Goal: Task Accomplishment & Management: Manage account settings

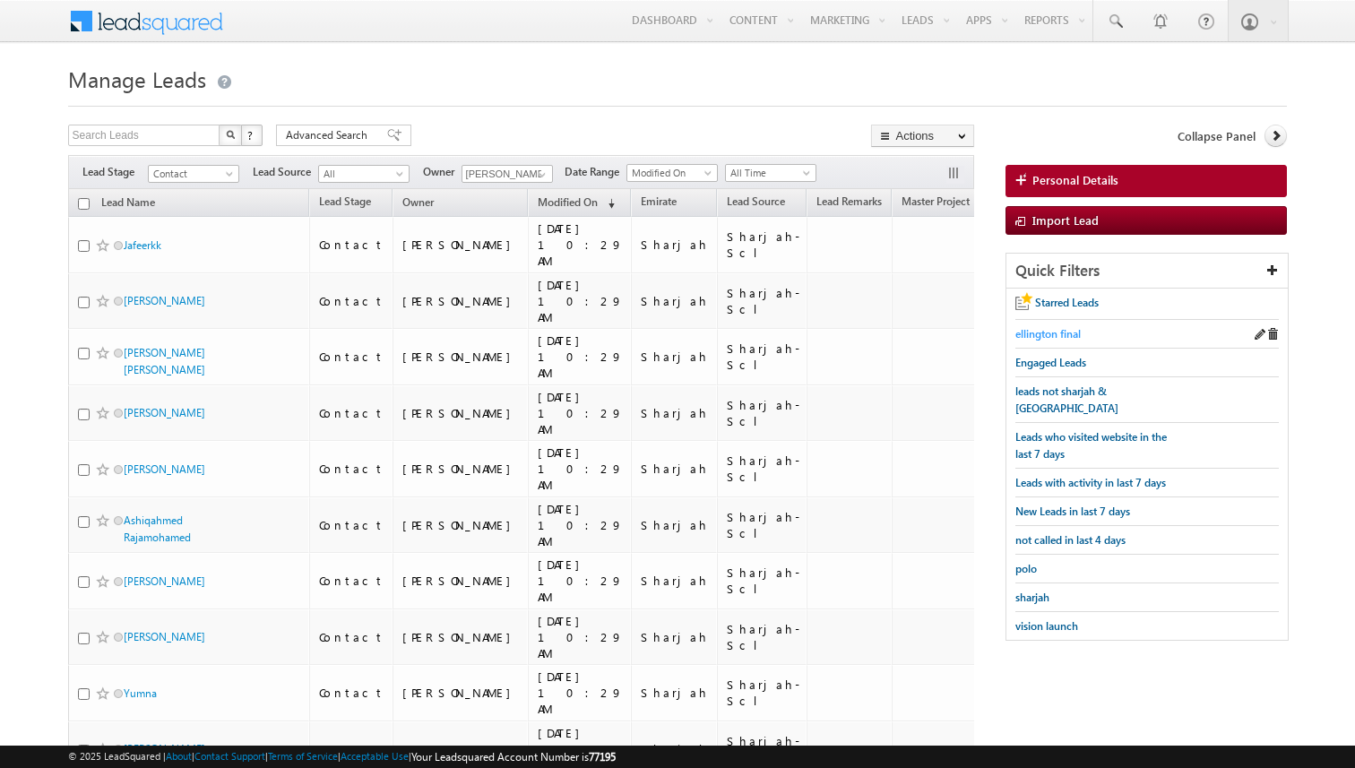
click at [1034, 338] on span "ellington final" at bounding box center [1048, 333] width 65 height 13
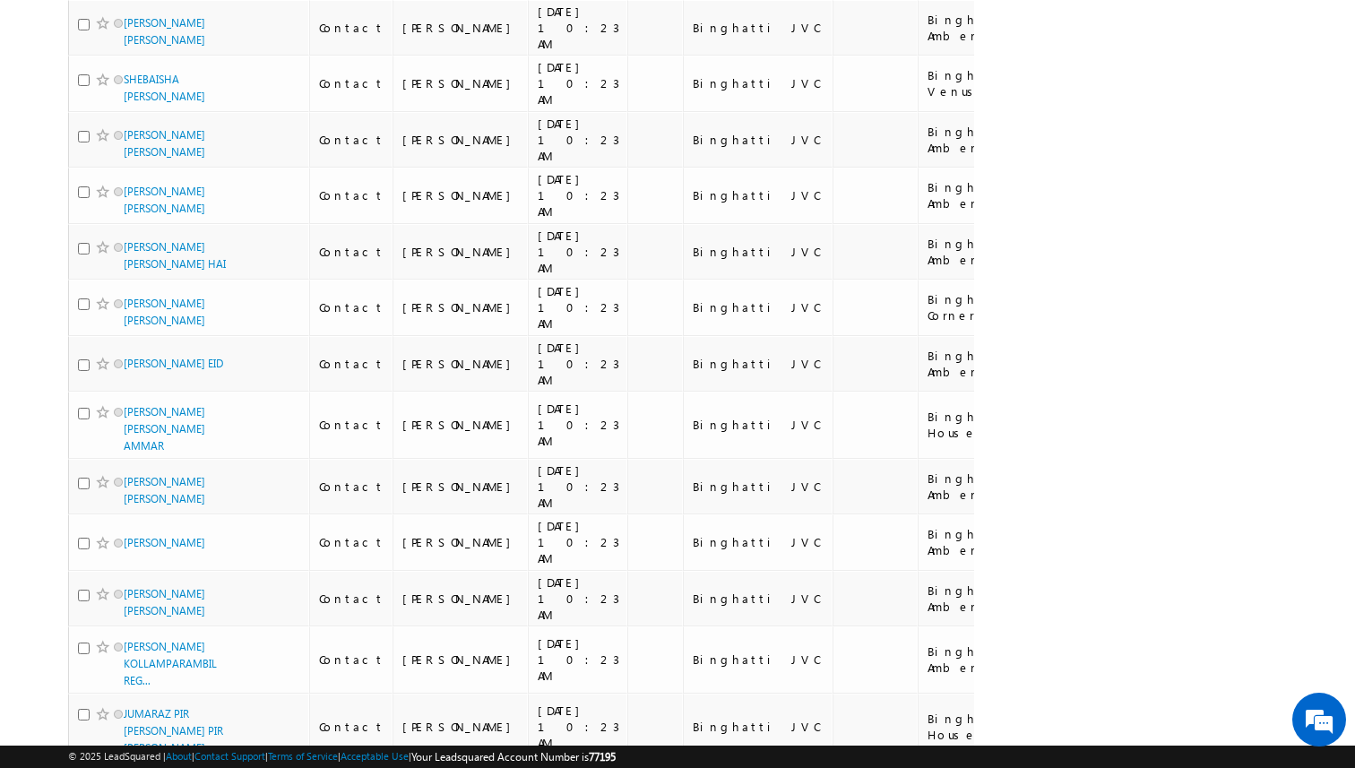
scroll to position [9068, 0]
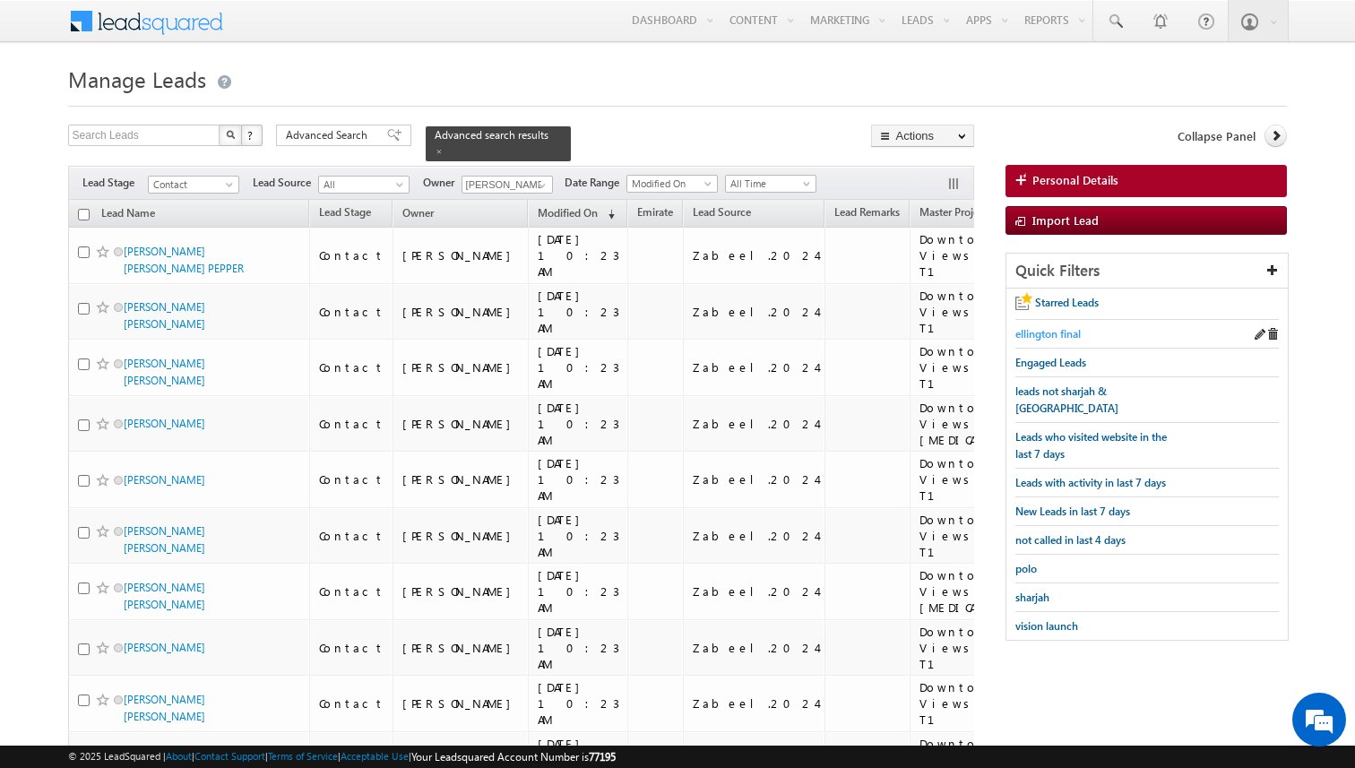
click at [1024, 336] on span "ellington final" at bounding box center [1048, 333] width 65 height 13
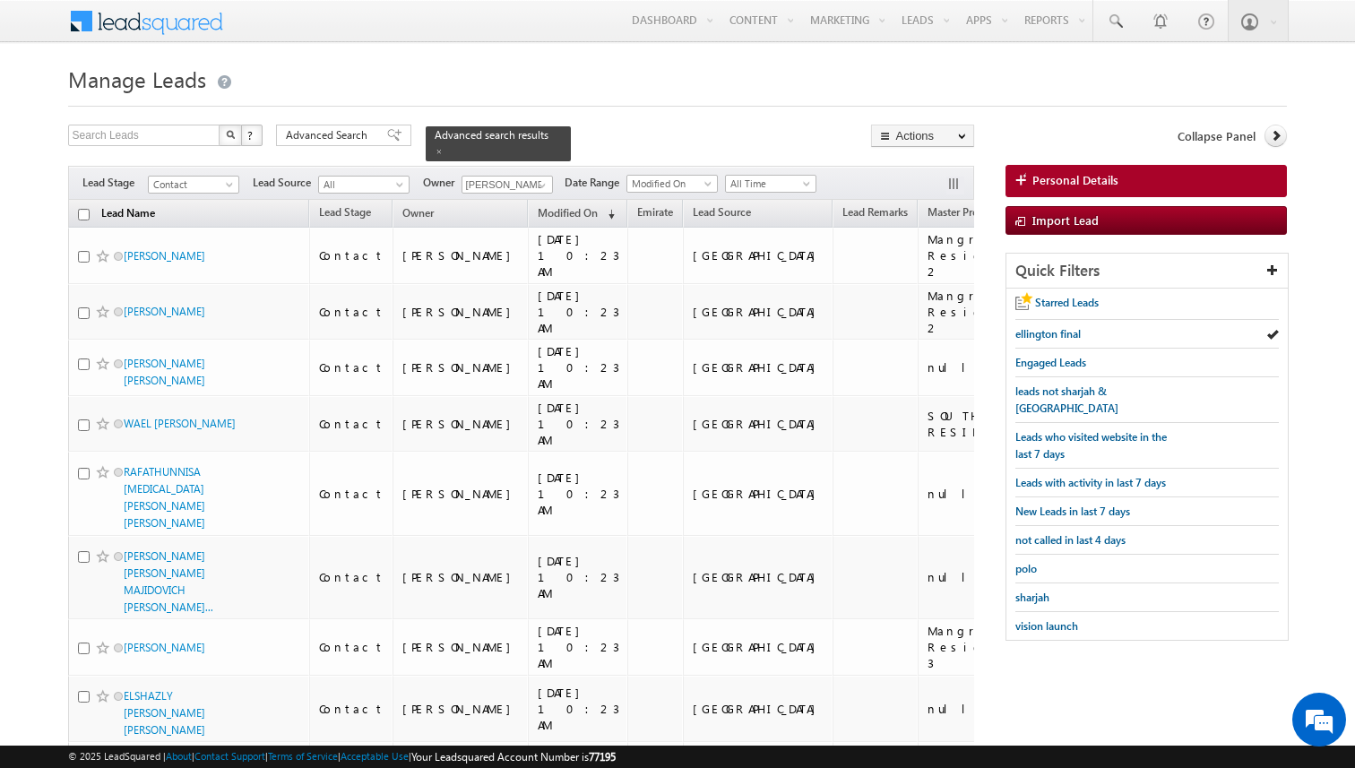
click at [126, 217] on link "Lead Name" at bounding box center [128, 214] width 72 height 23
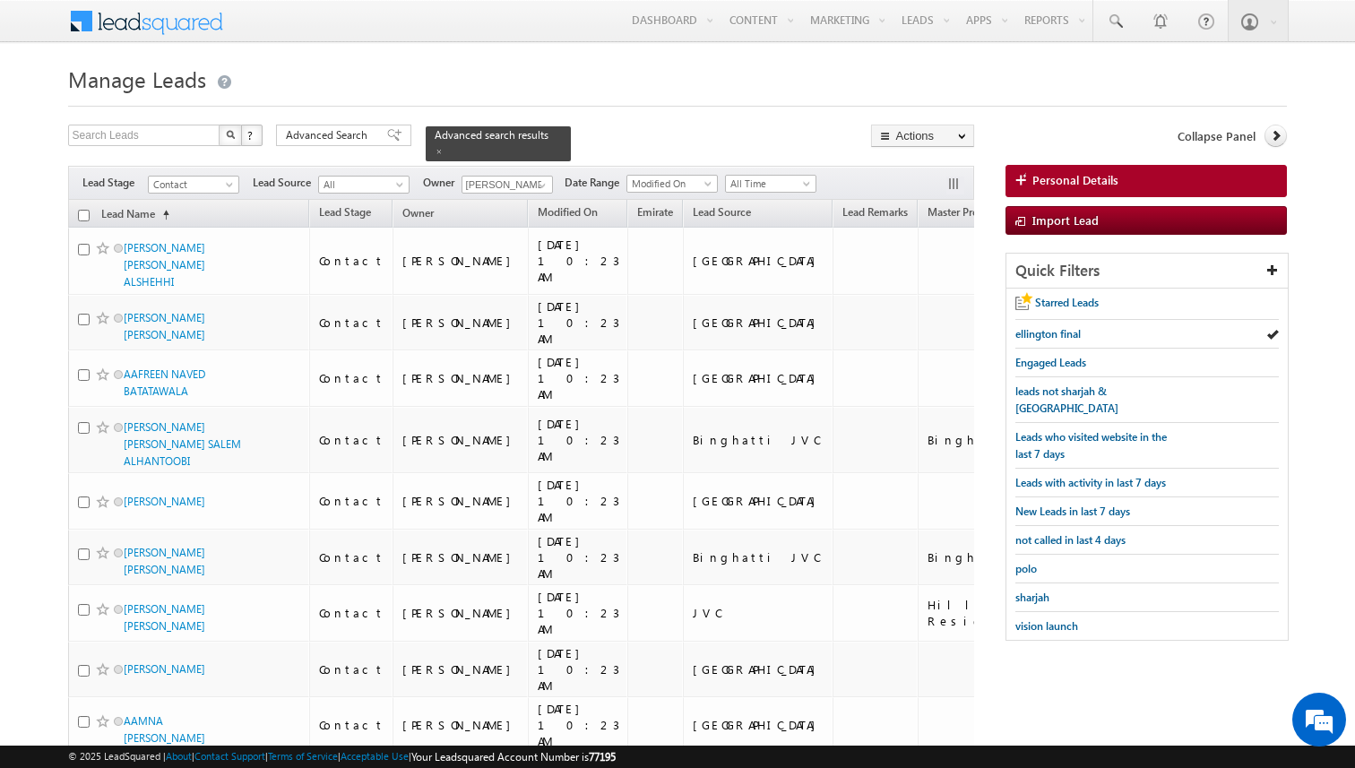
click at [85, 212] on input "checkbox" at bounding box center [84, 216] width 12 height 12
checkbox input "true"
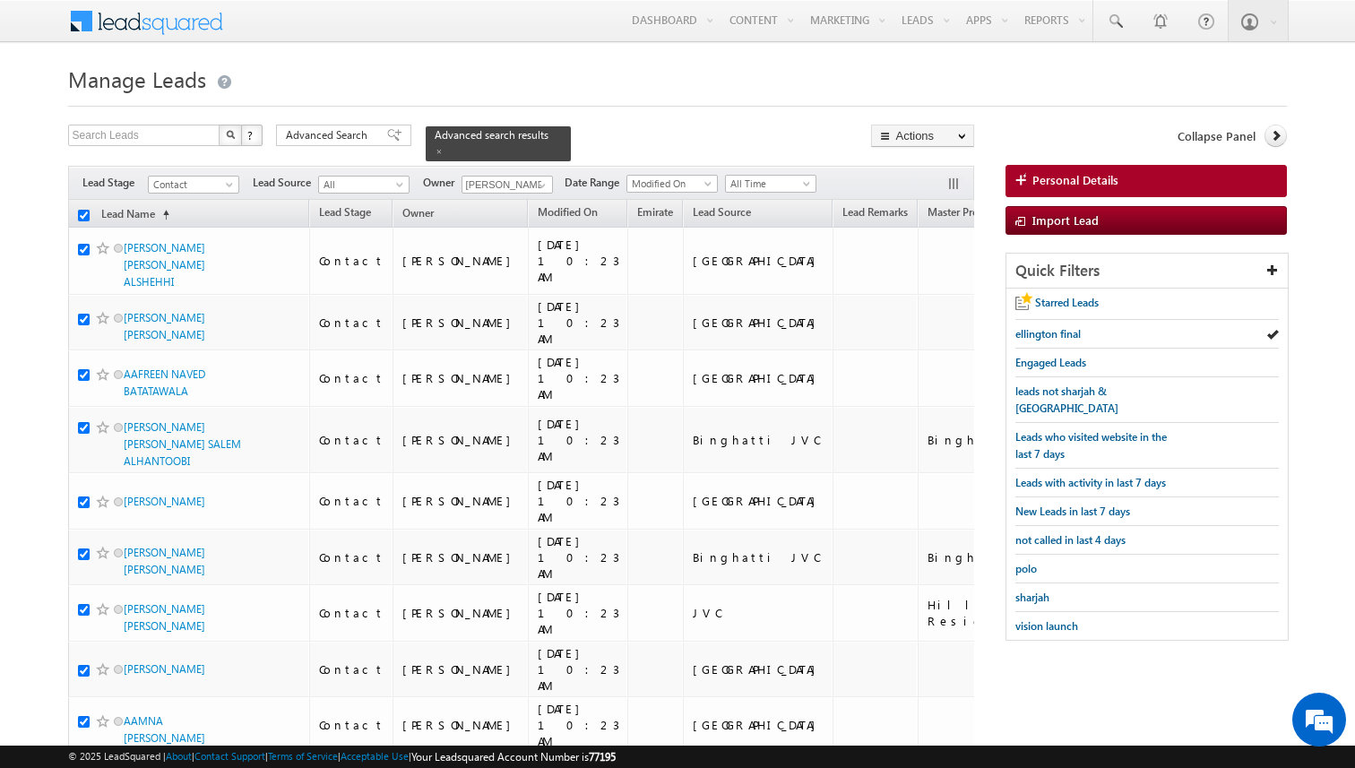
checkbox input "true"
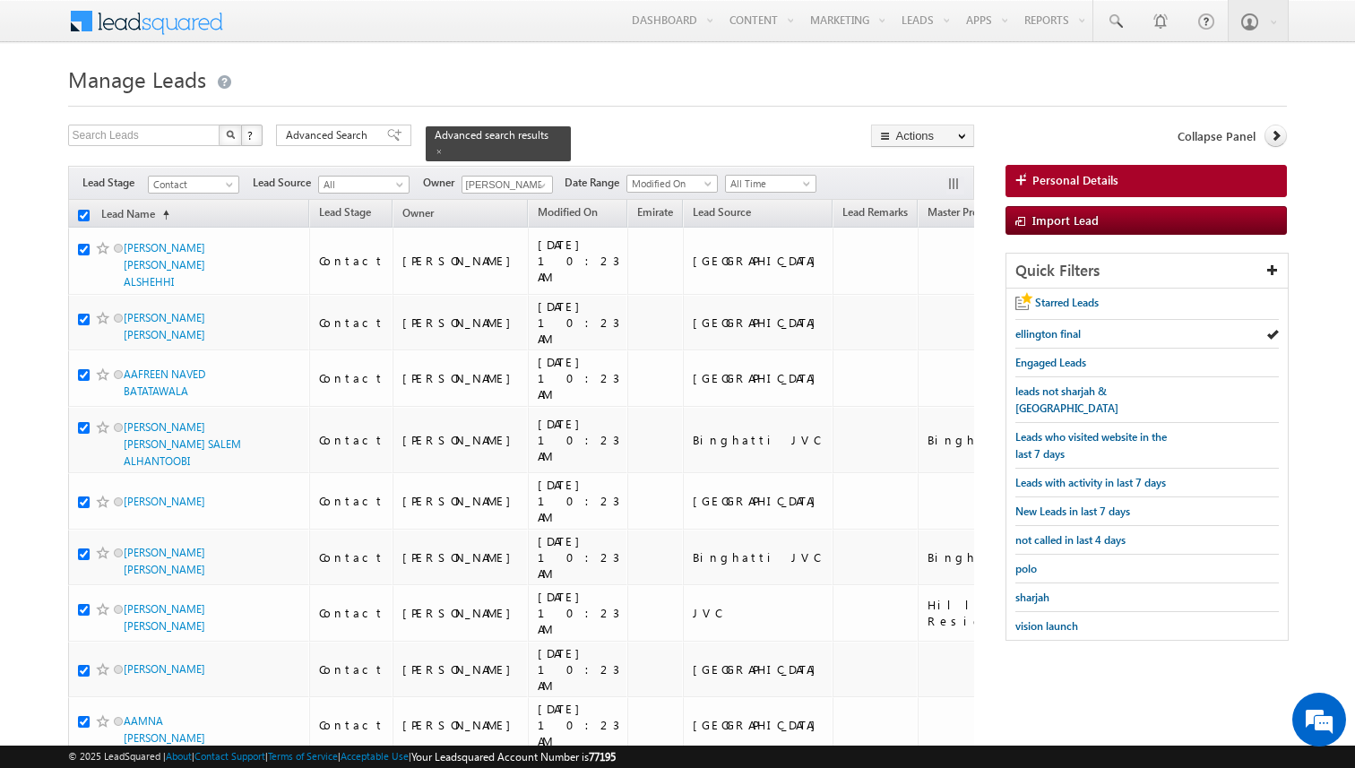
checkbox input "true"
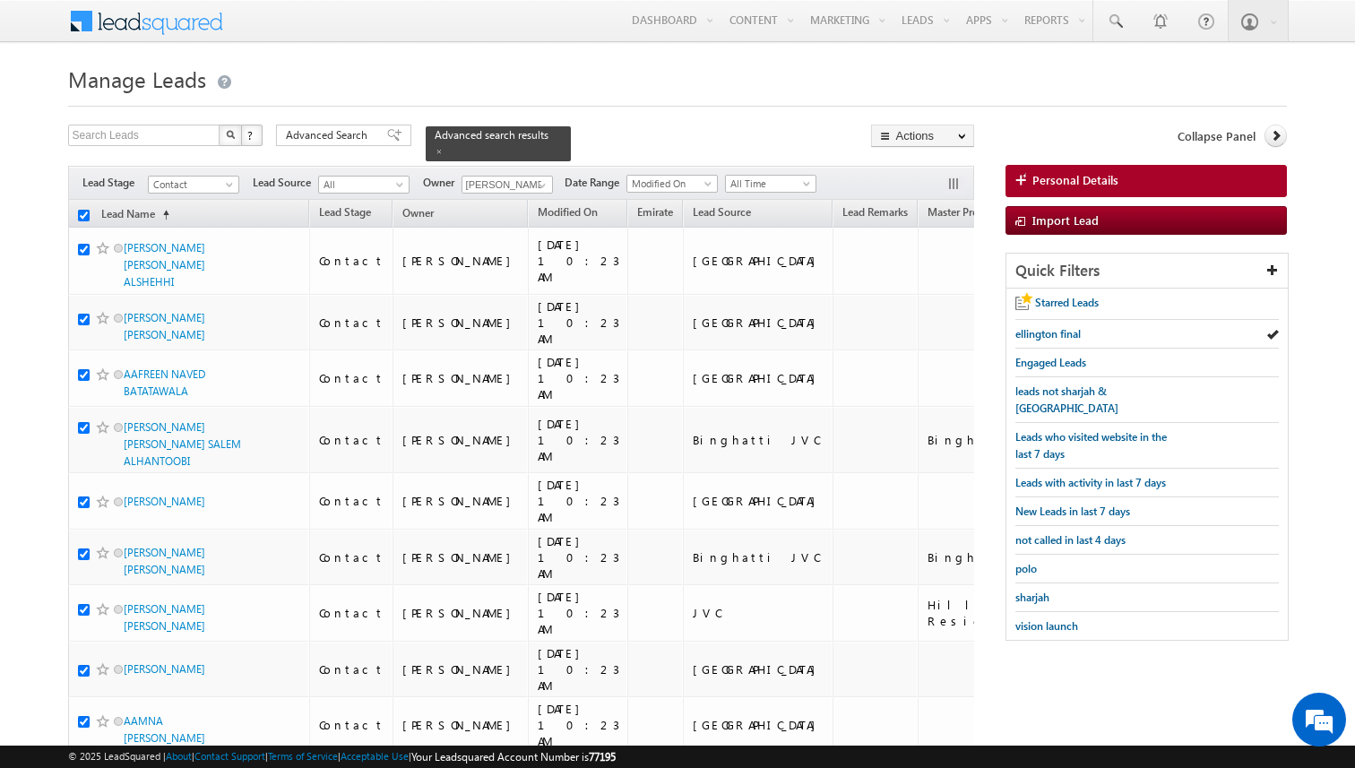
checkbox input "true"
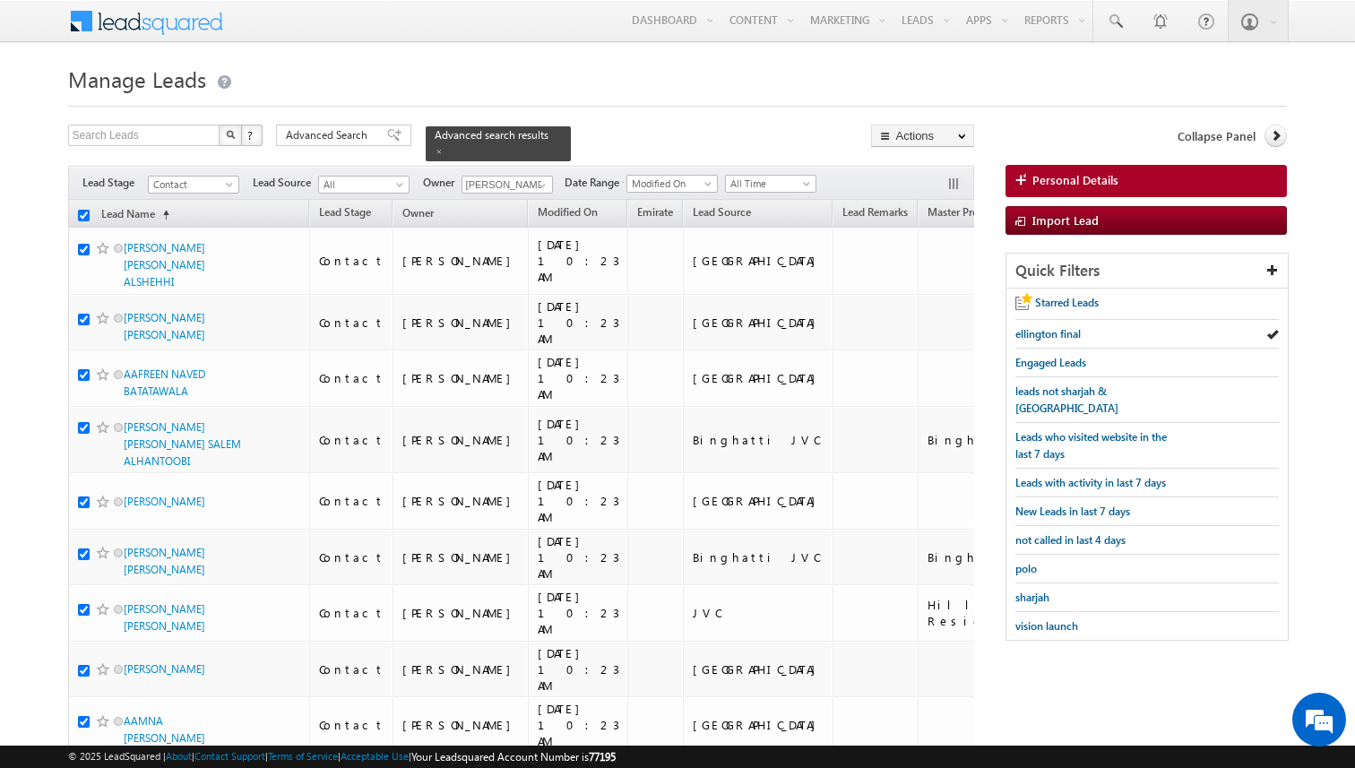
checkbox input "true"
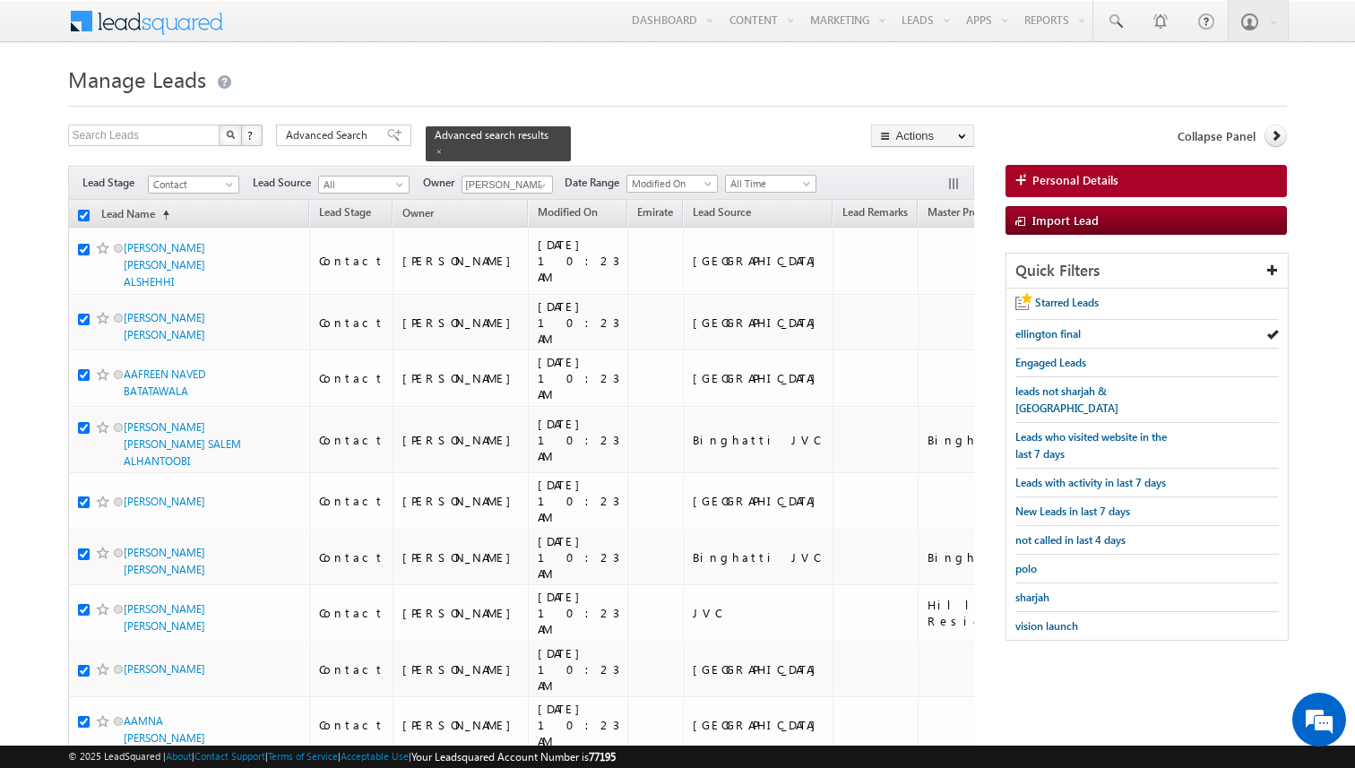
checkbox input "true"
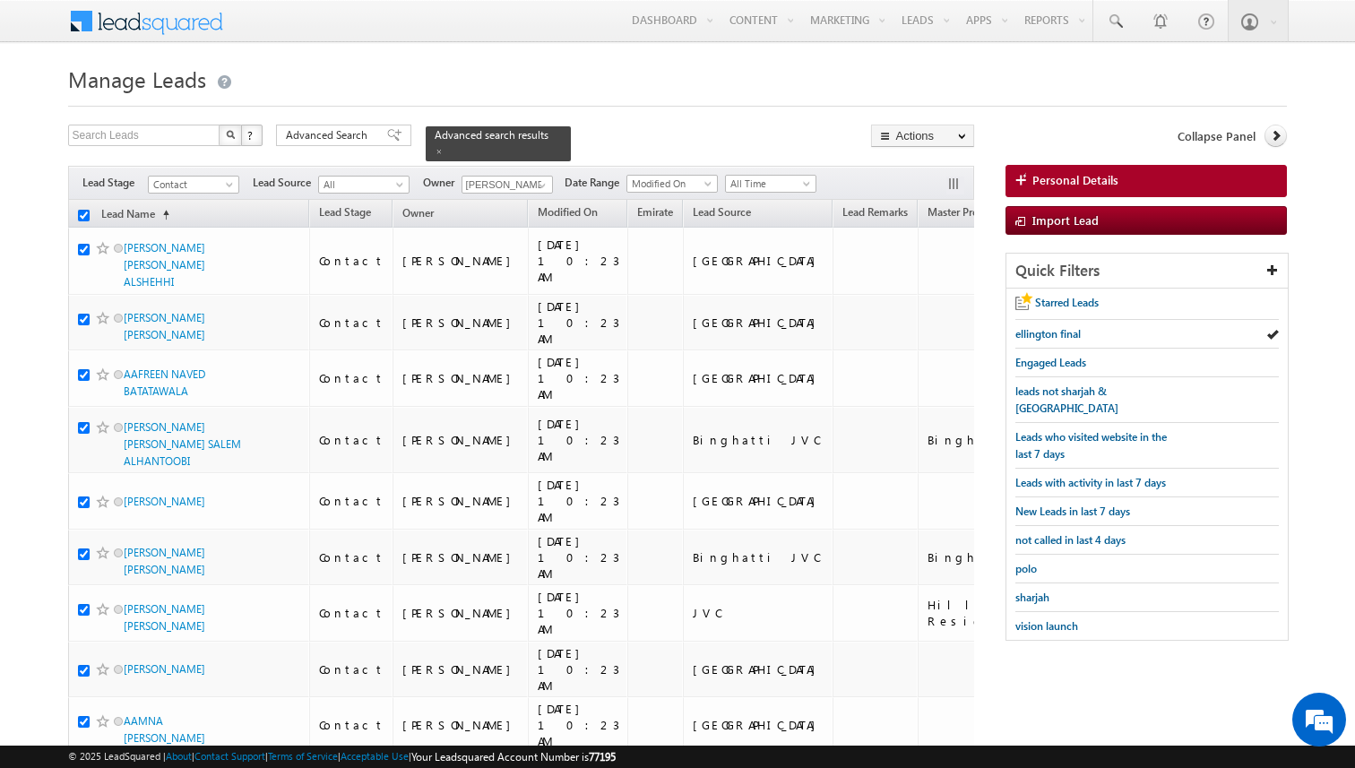
checkbox input "true"
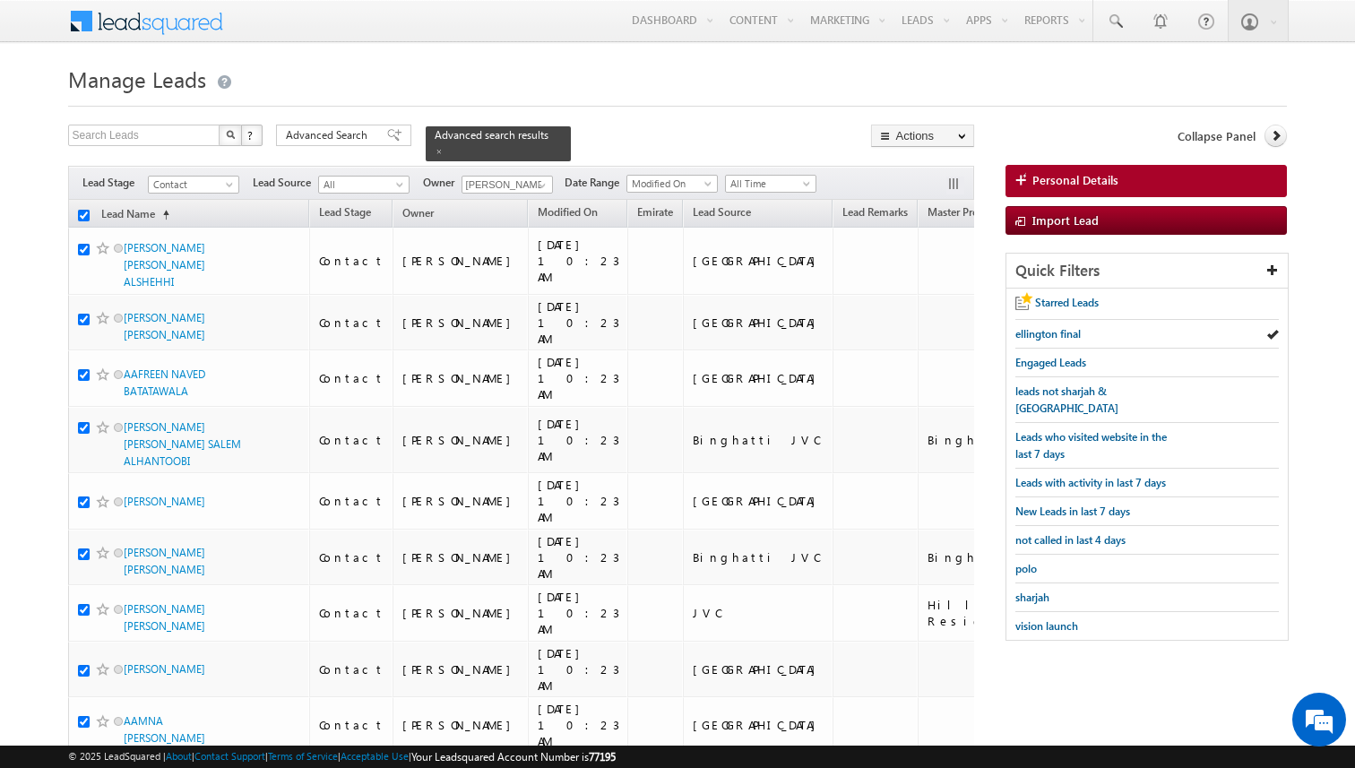
checkbox input "true"
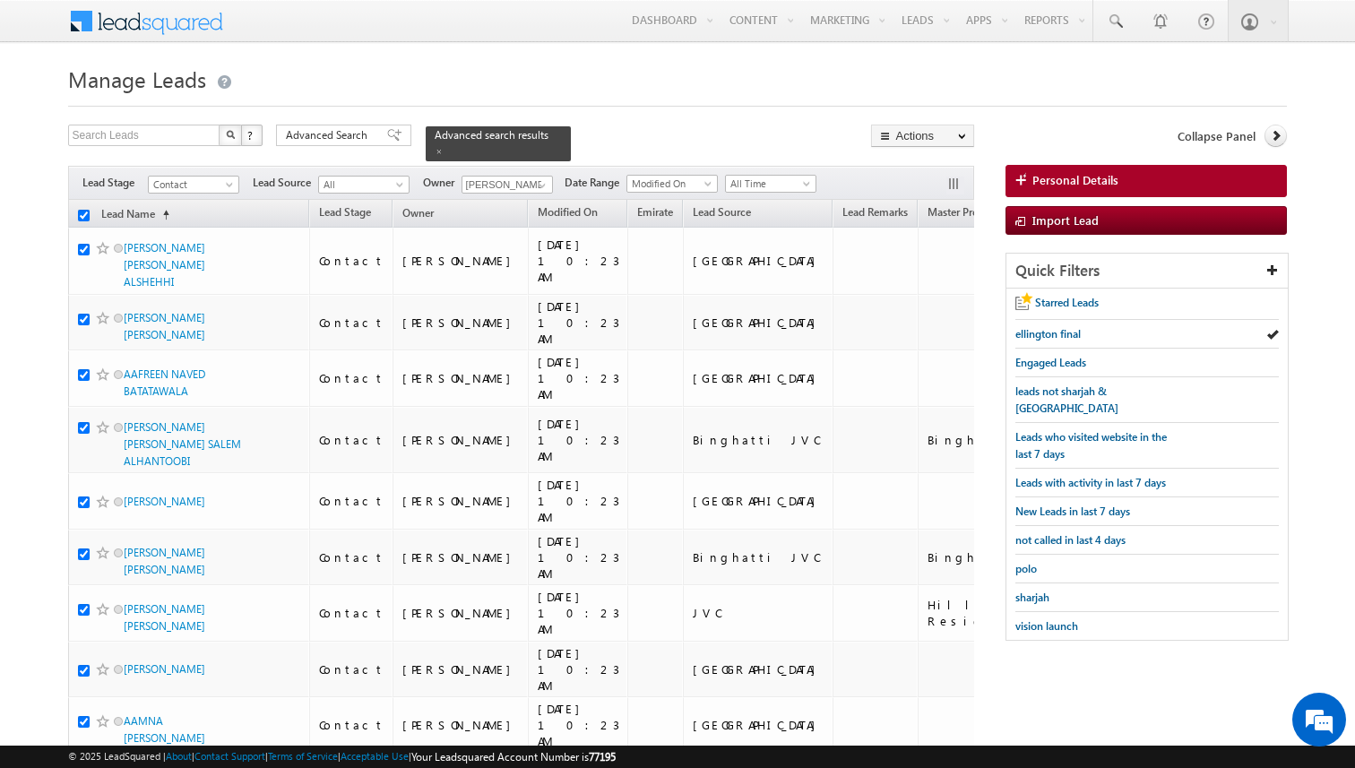
checkbox input "true"
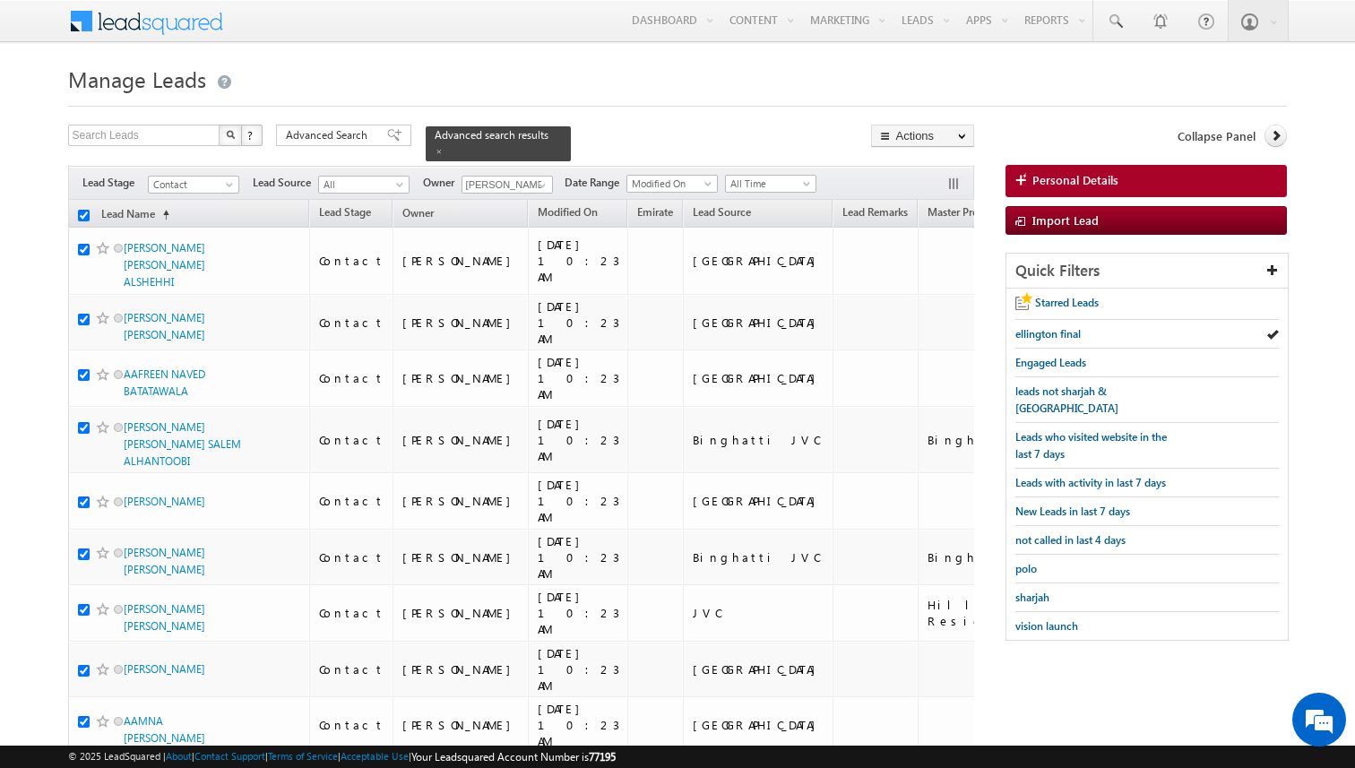
checkbox input "true"
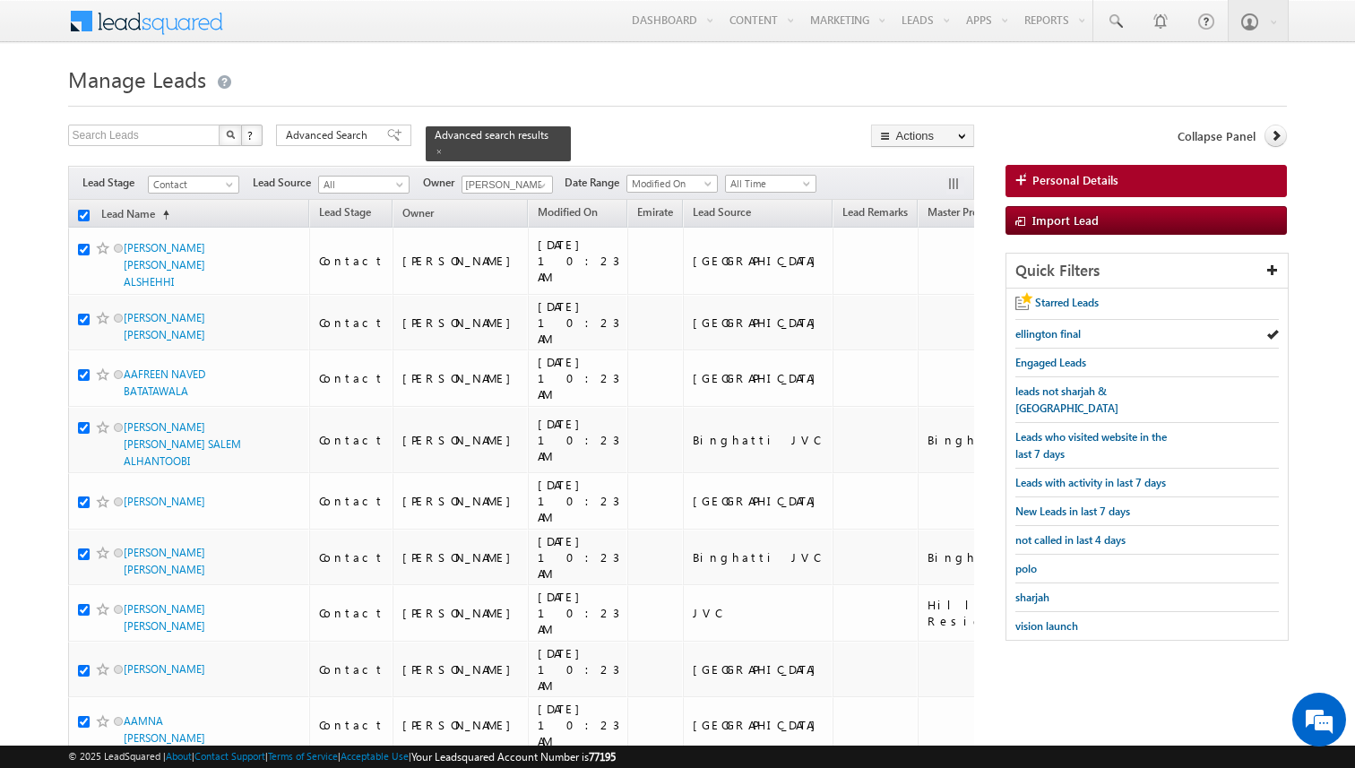
checkbox input "true"
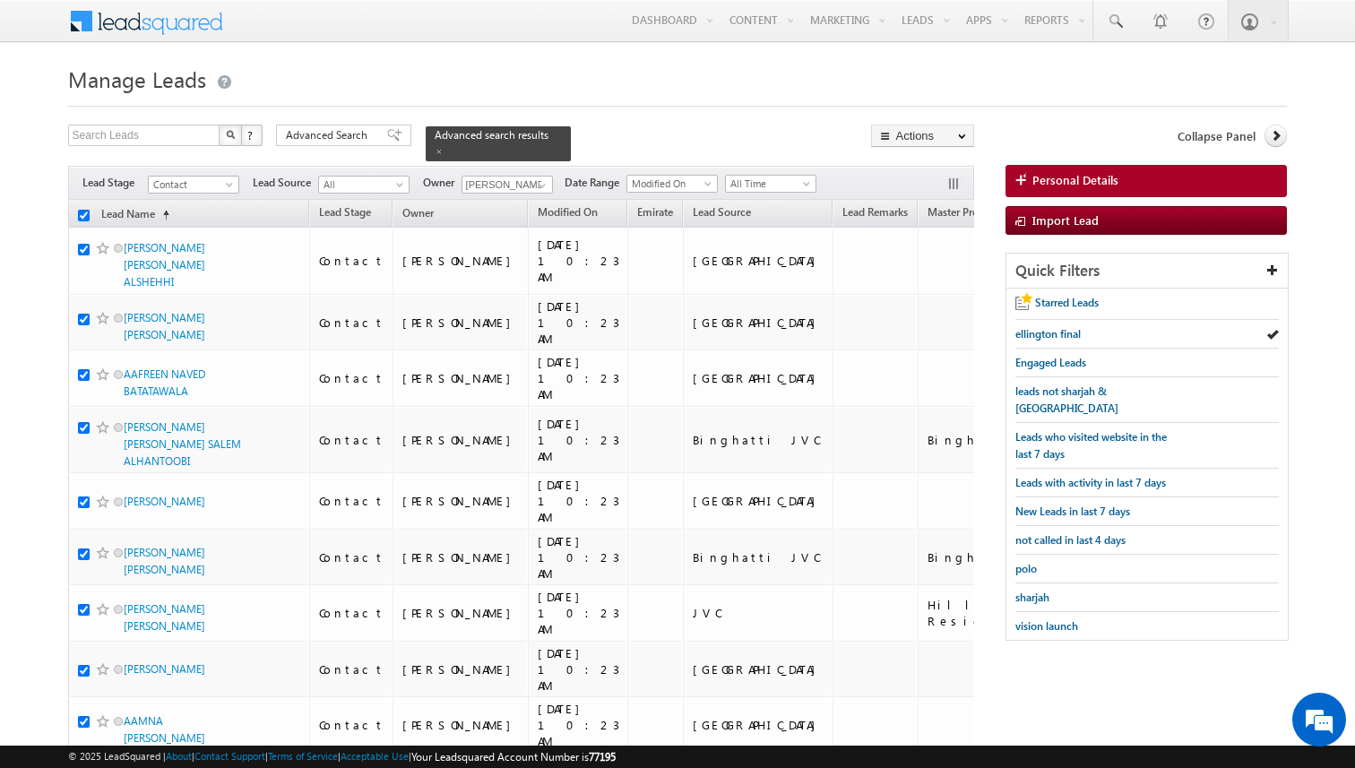
checkbox input "true"
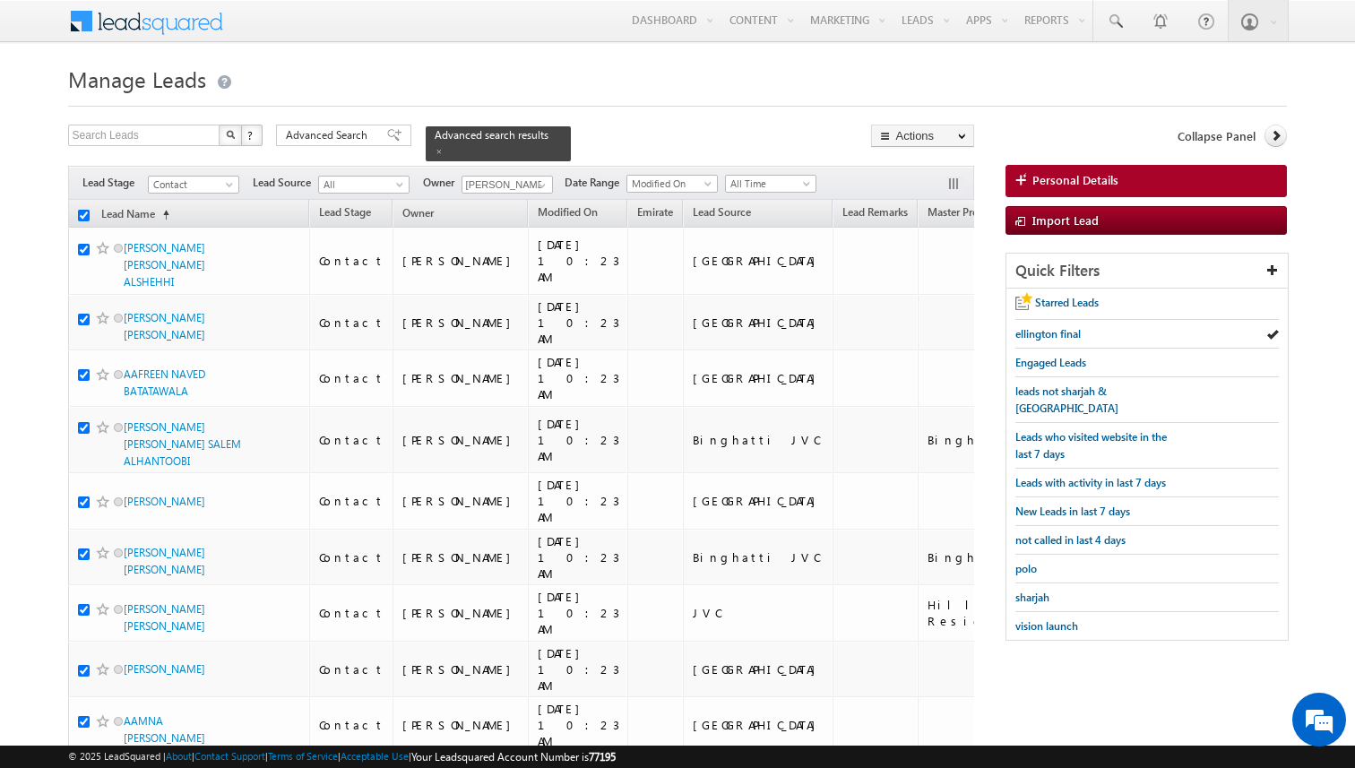
checkbox input "true"
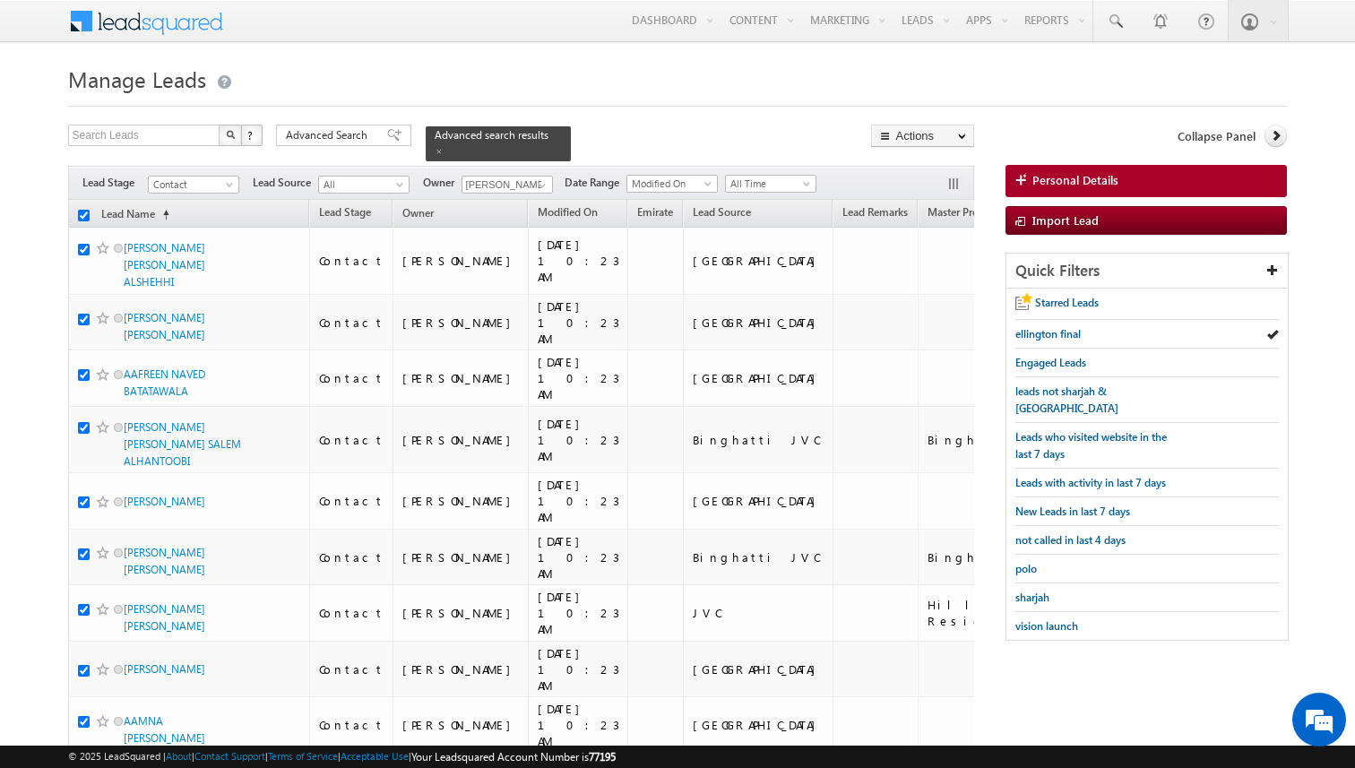
checkbox input "true"
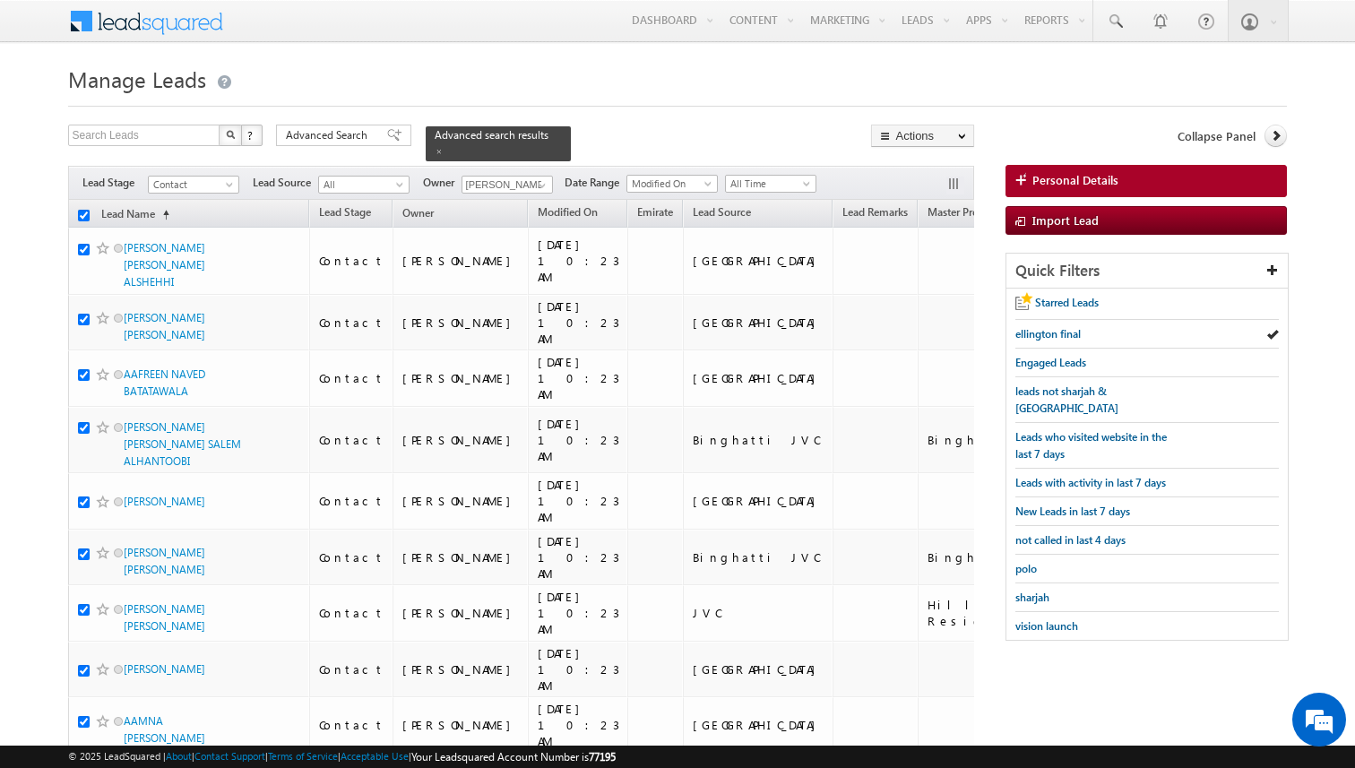
checkbox input "true"
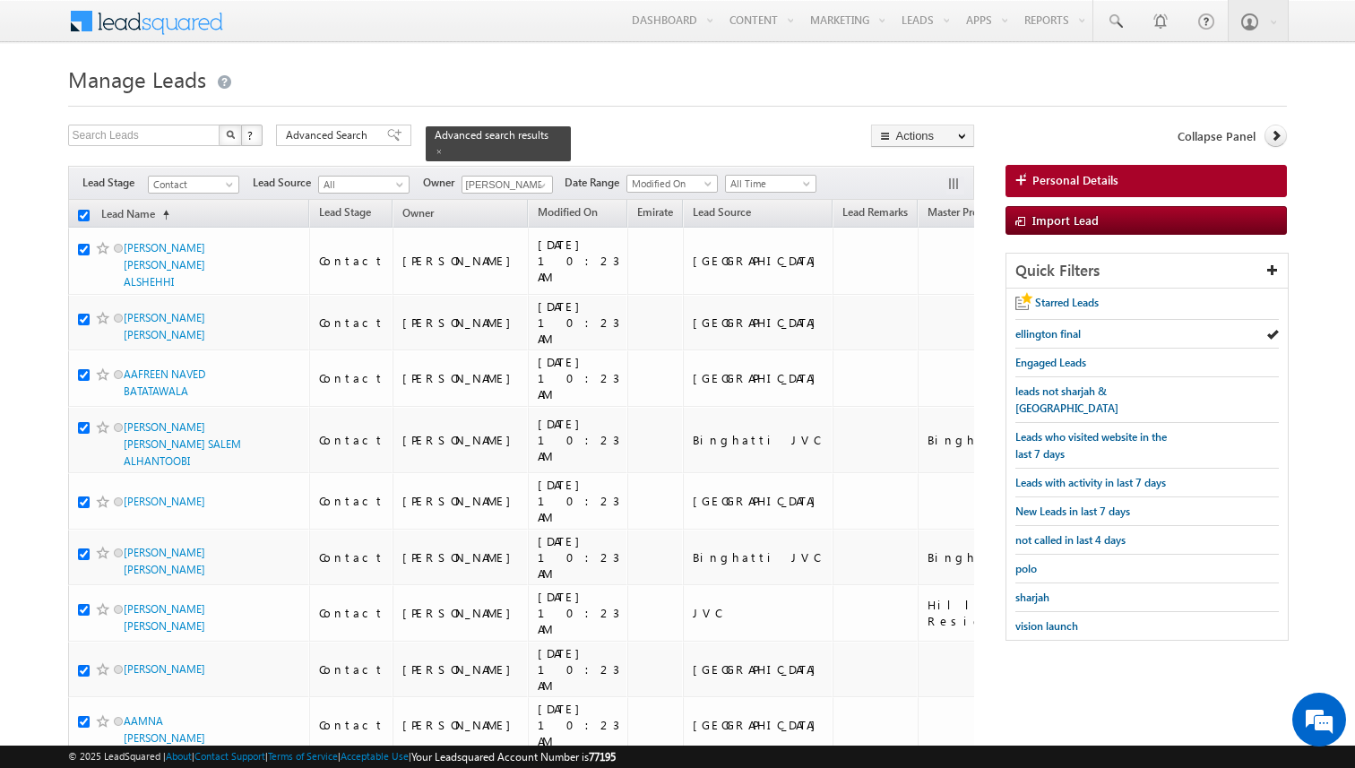
checkbox input "true"
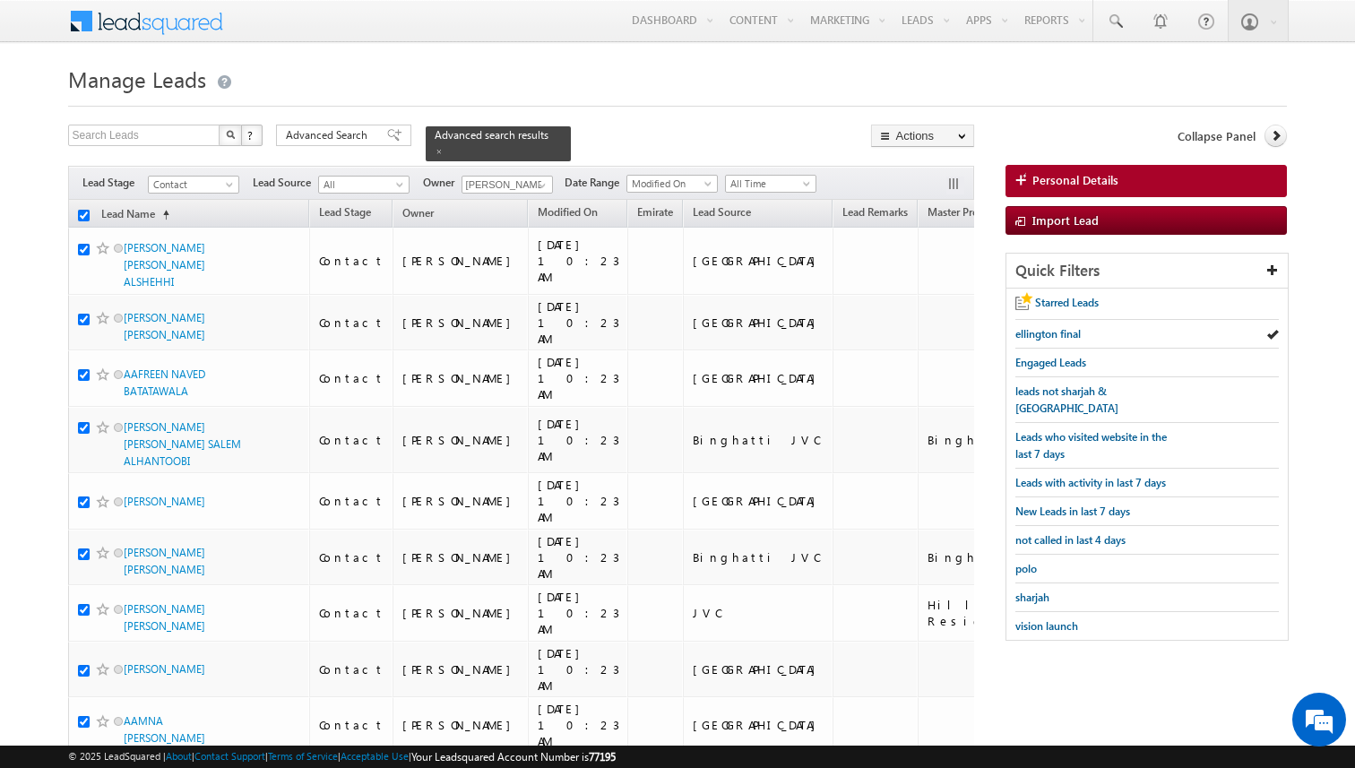
checkbox input "true"
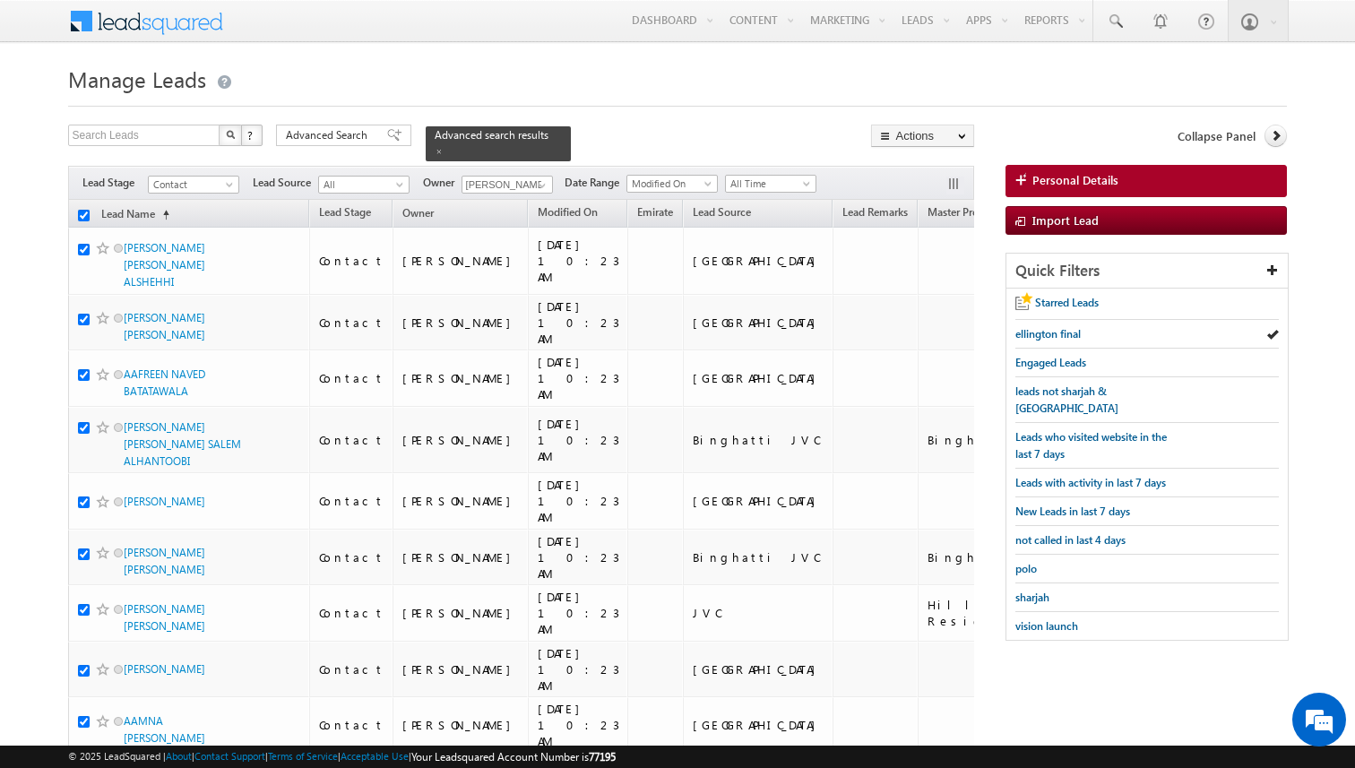
checkbox input "true"
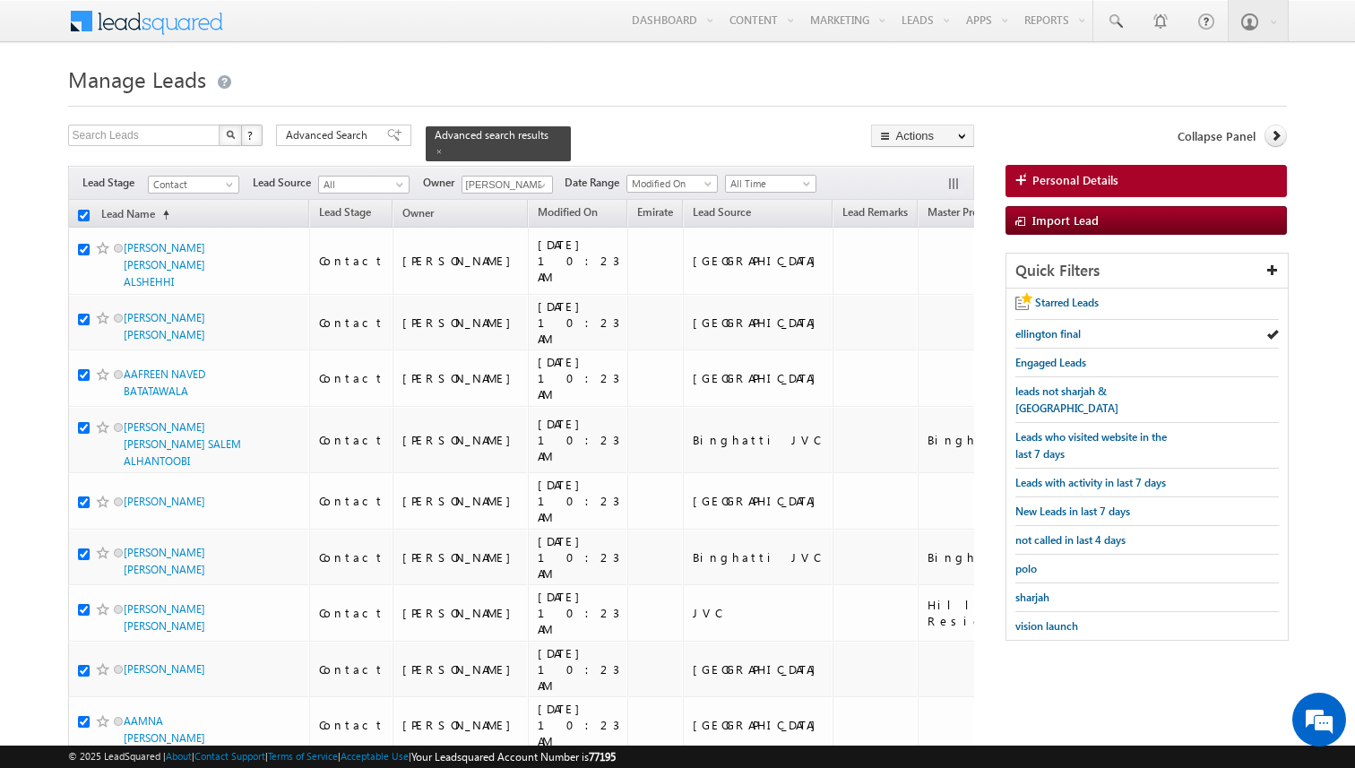
checkbox input "true"
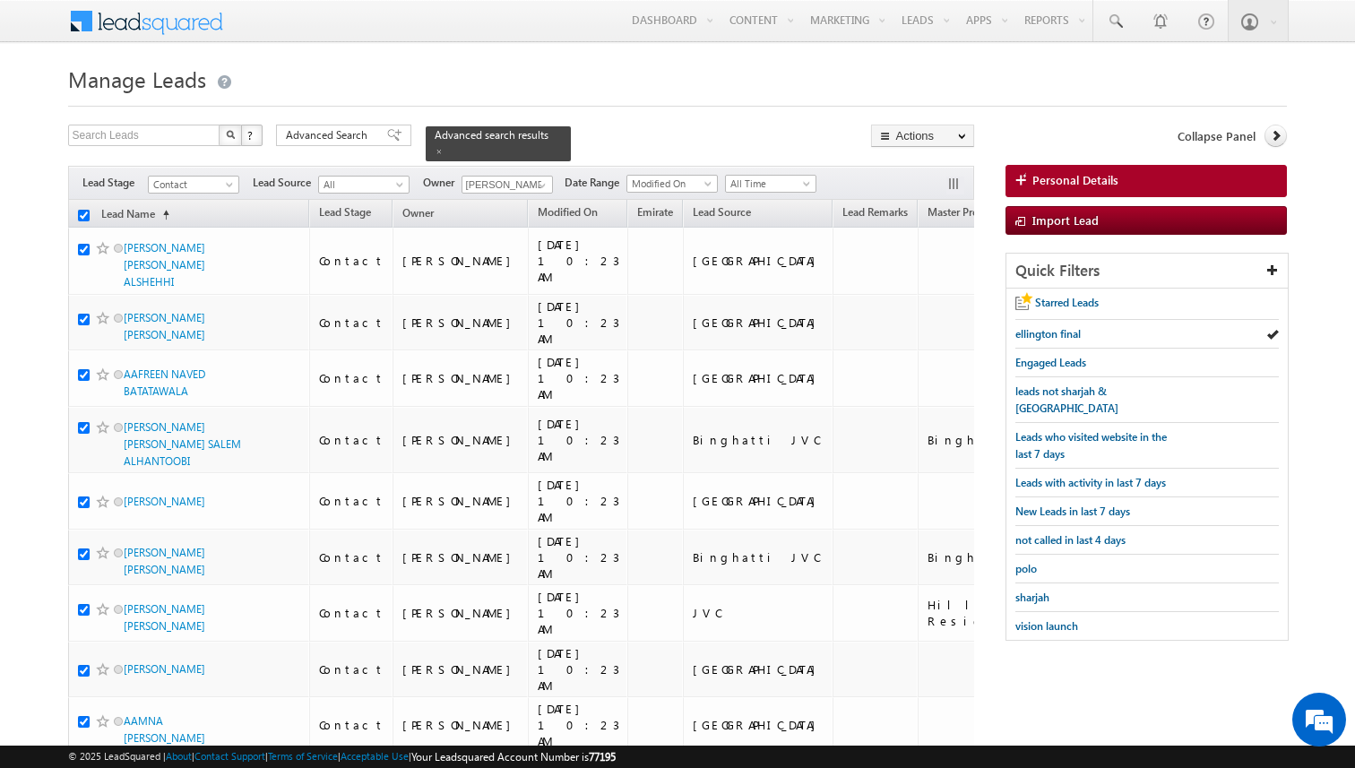
checkbox input "true"
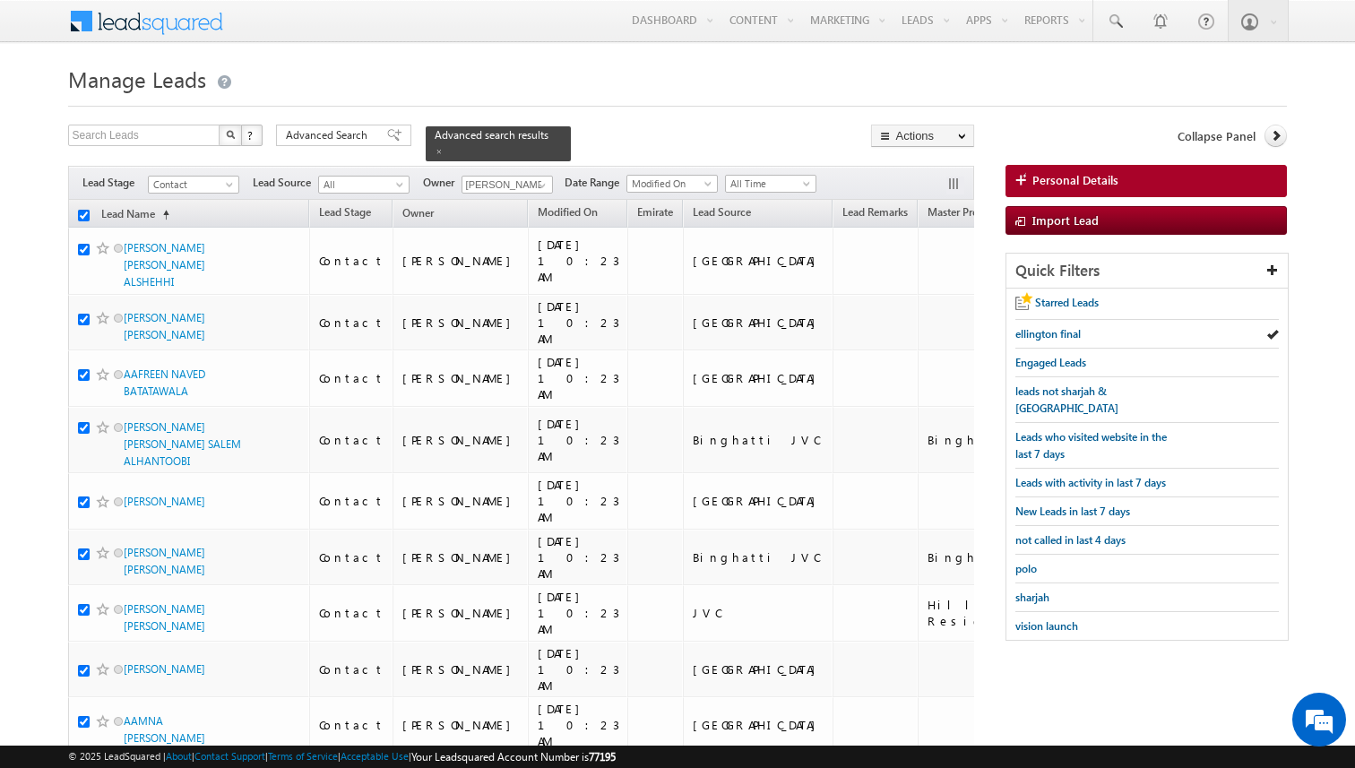
checkbox input "true"
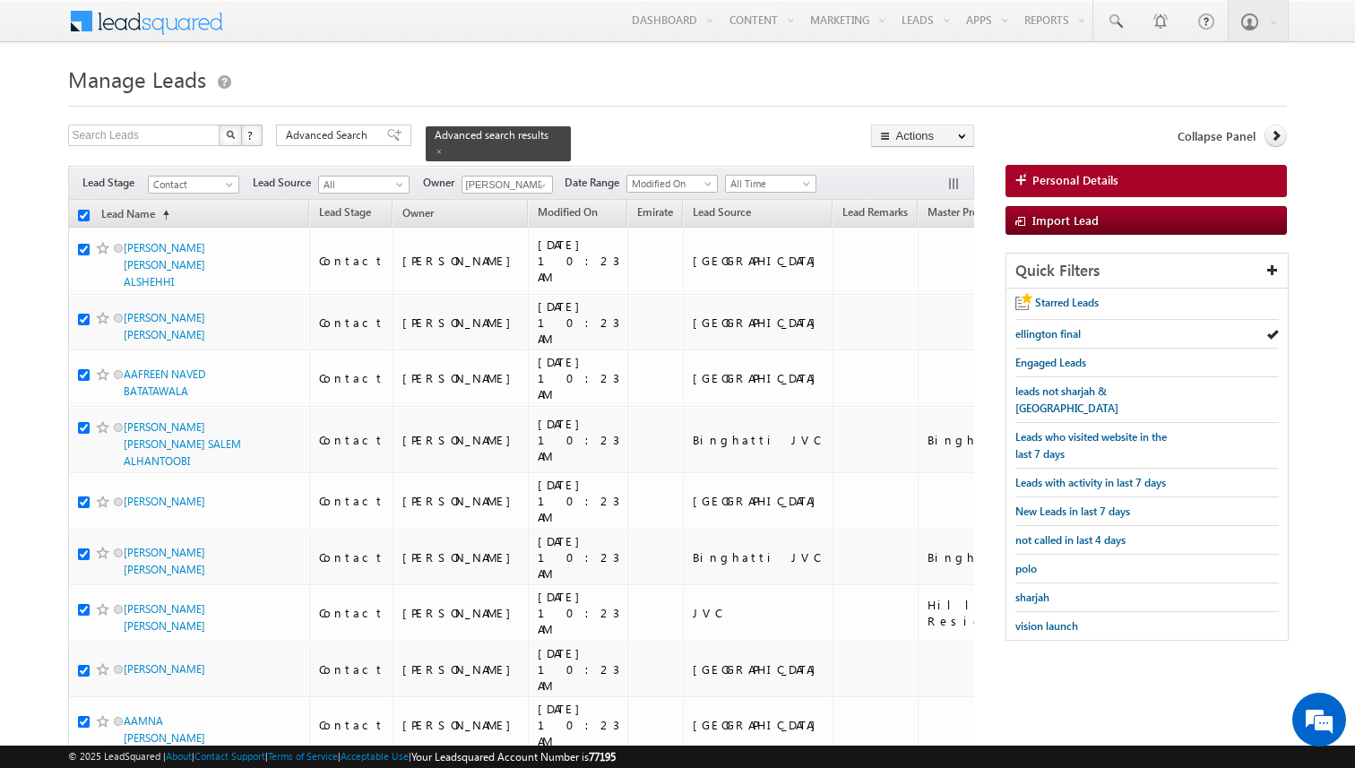
checkbox input "true"
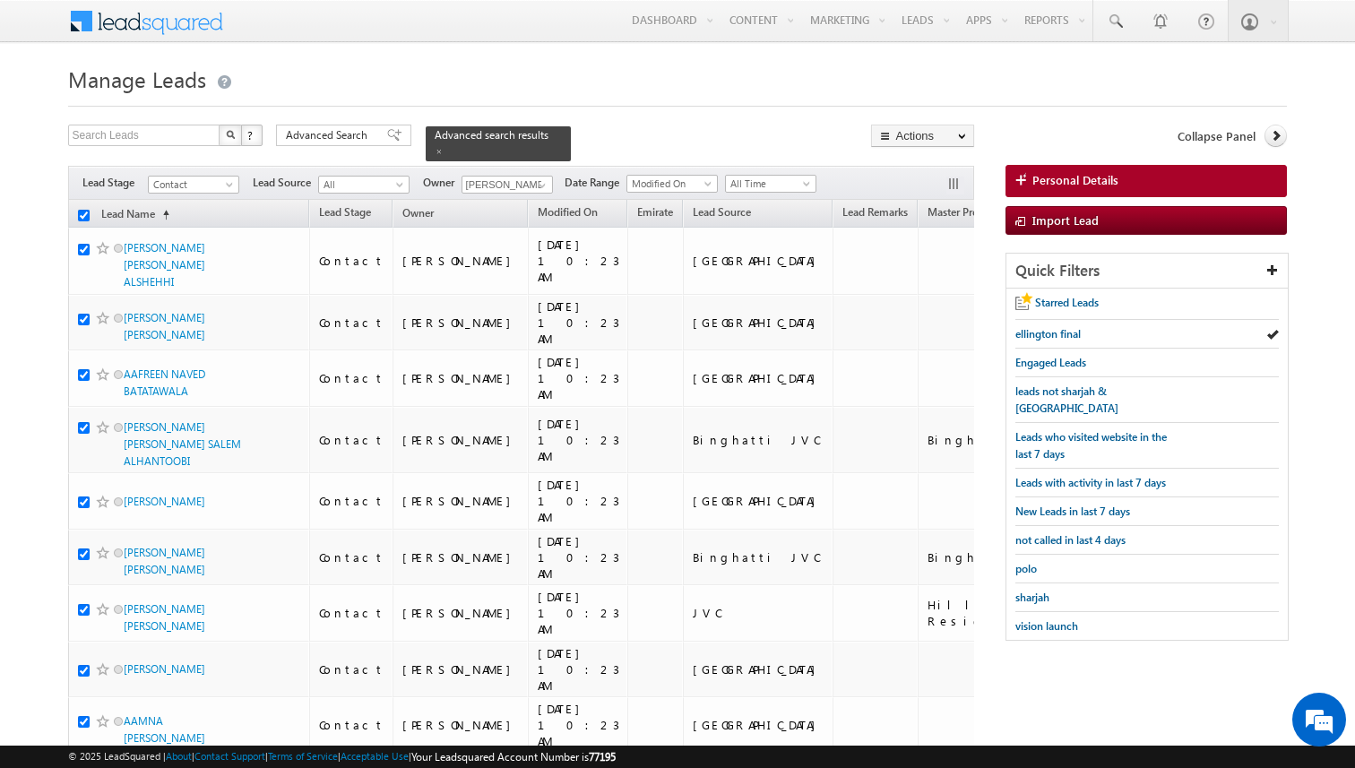
checkbox input "true"
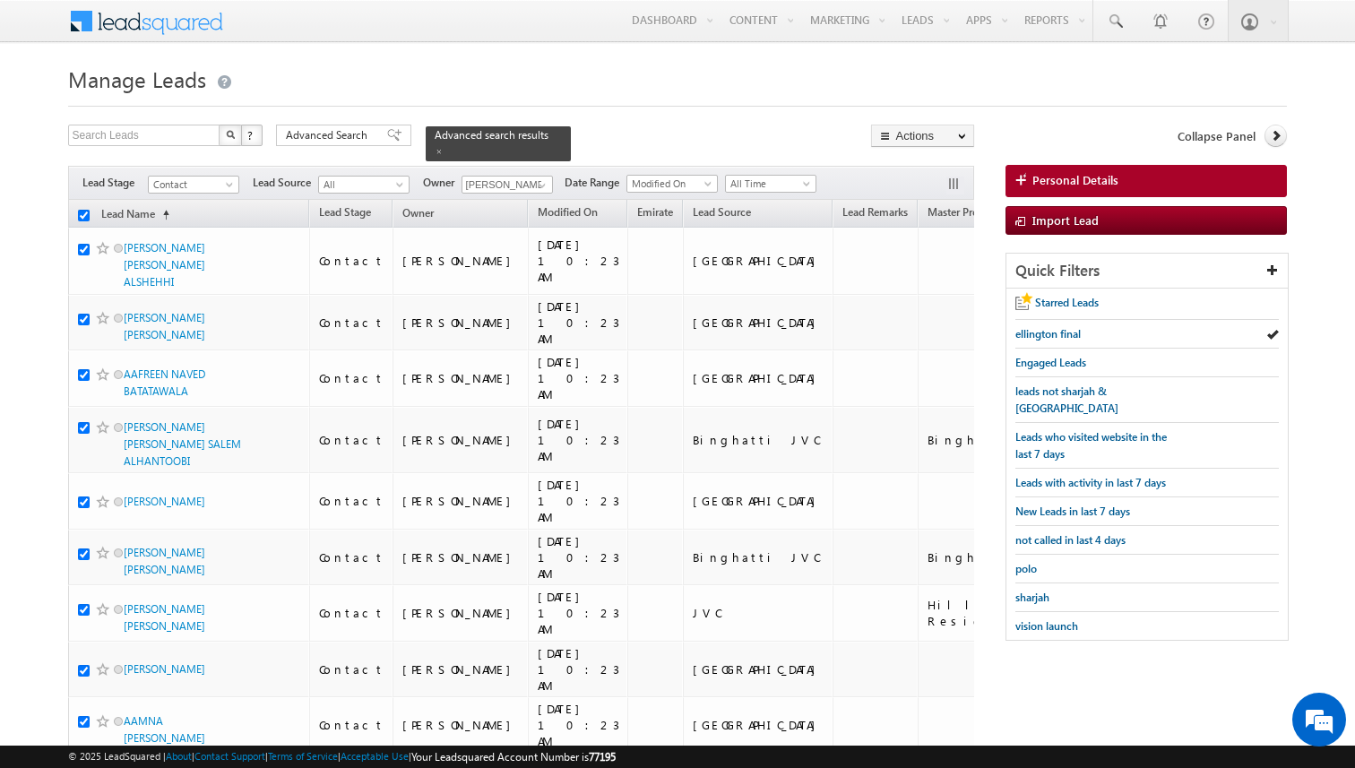
checkbox input "true"
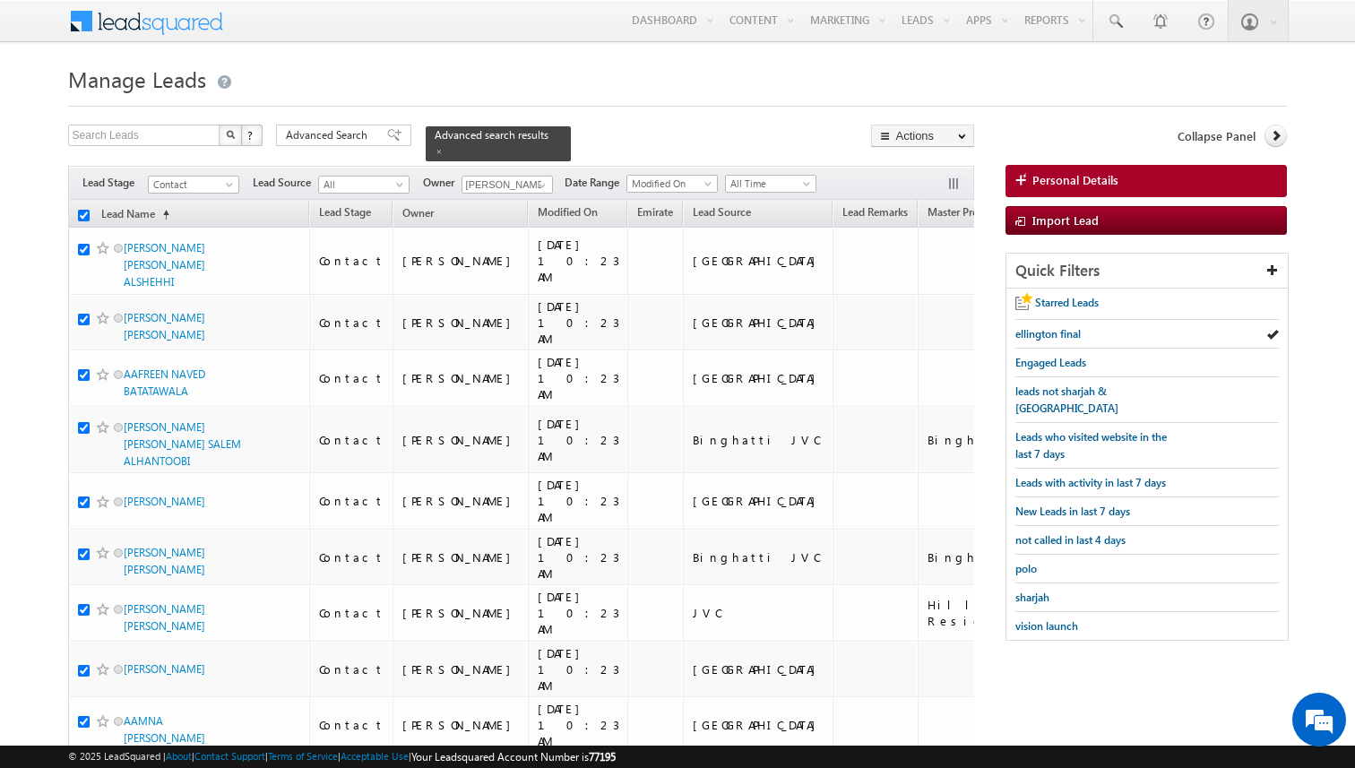
checkbox input "true"
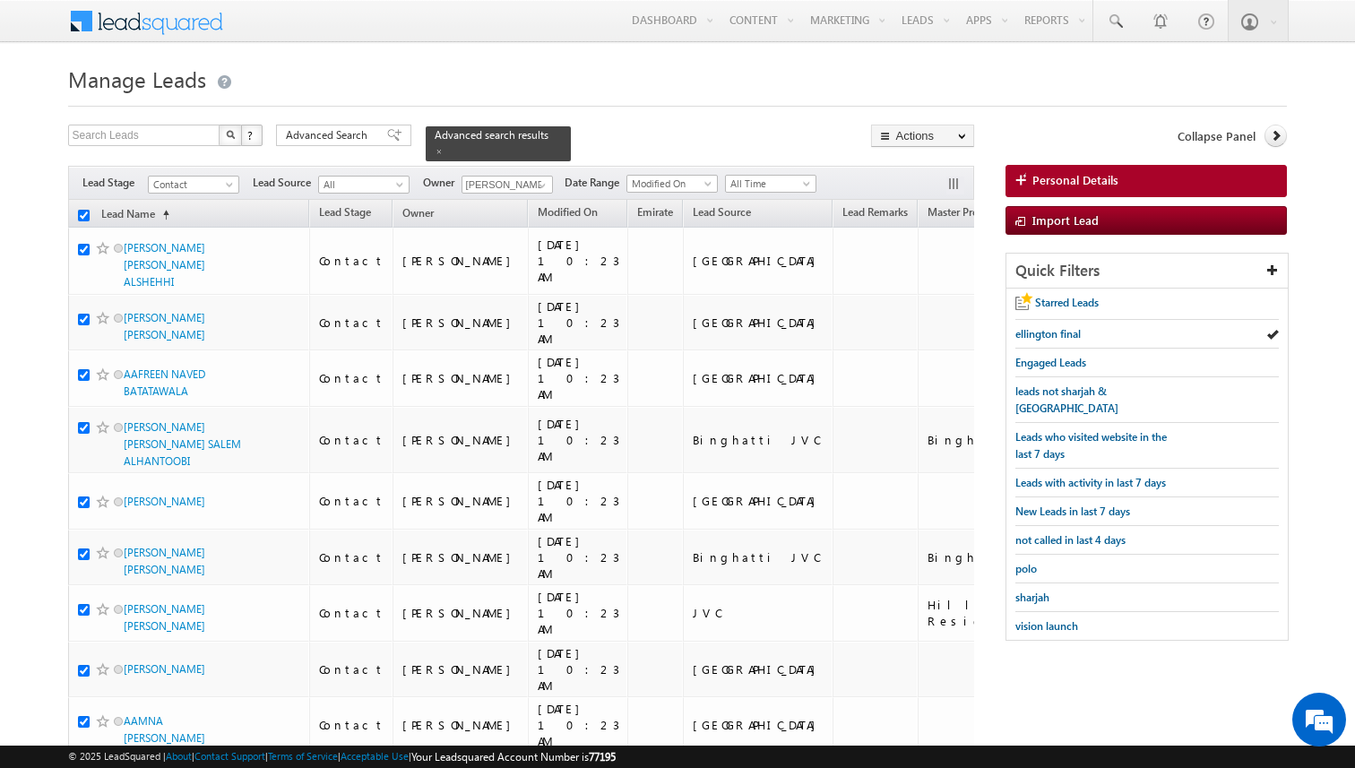
checkbox input "true"
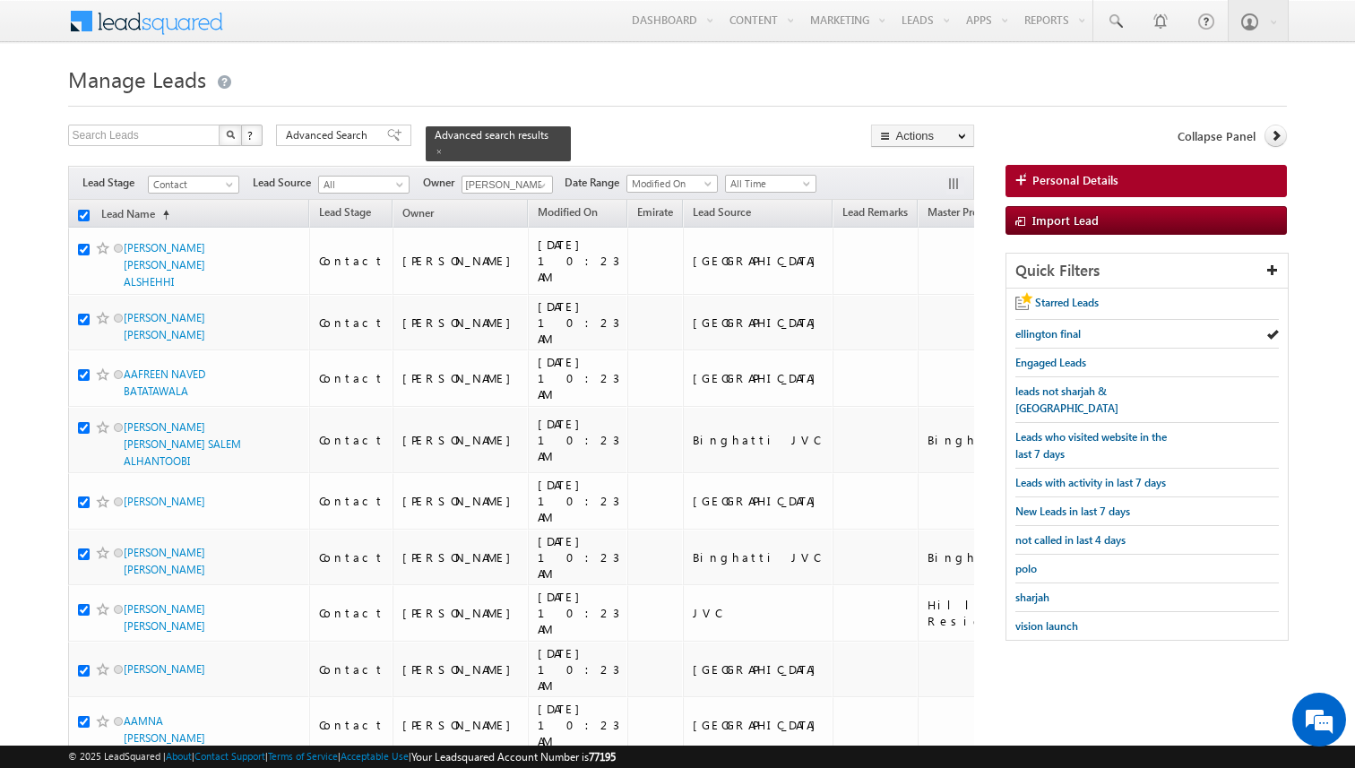
checkbox input "true"
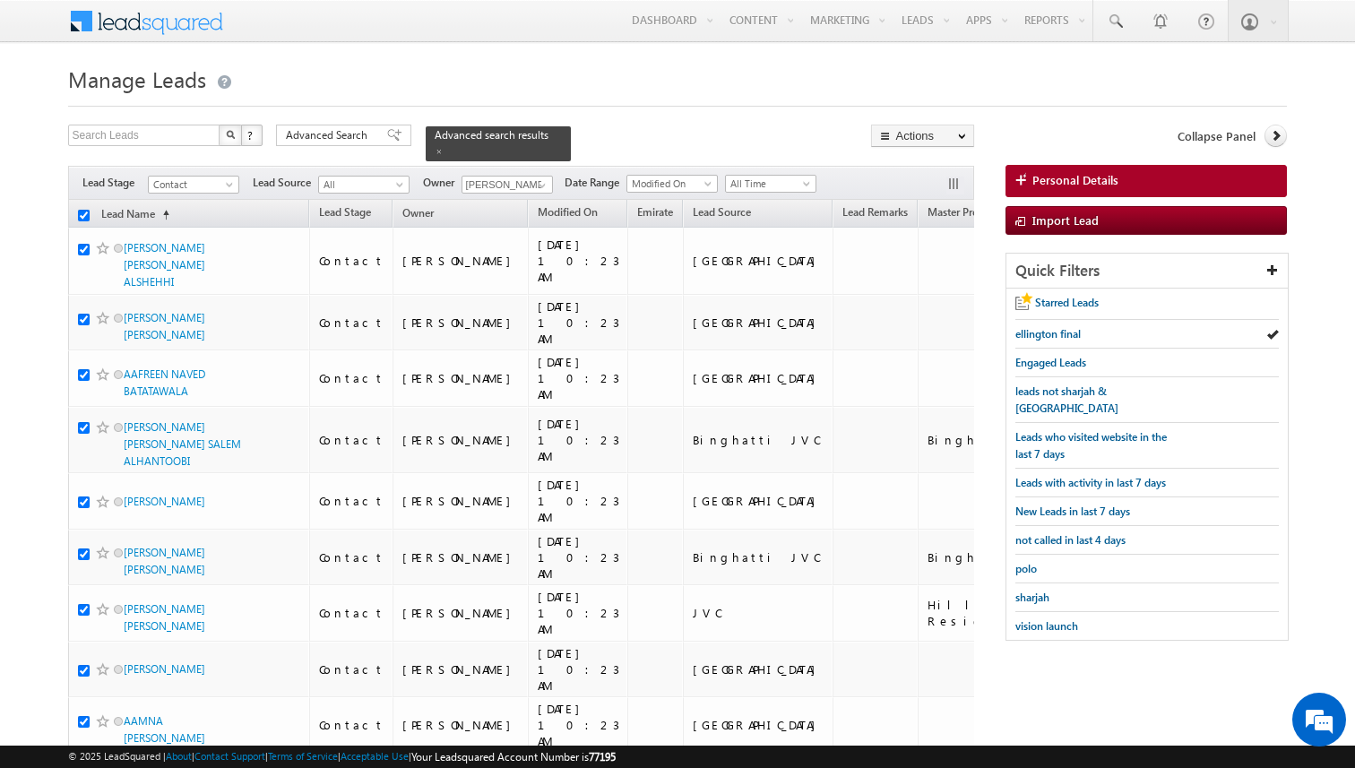
checkbox input "true"
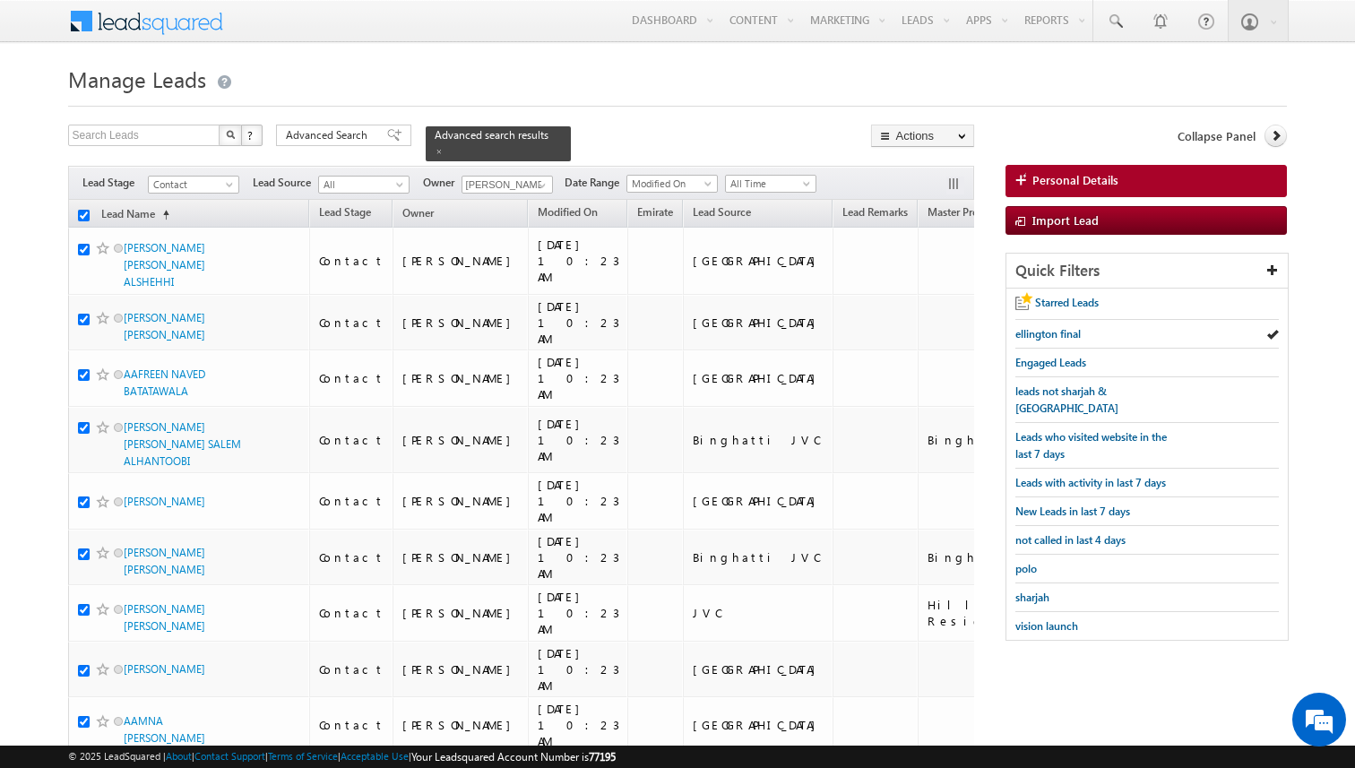
checkbox input "true"
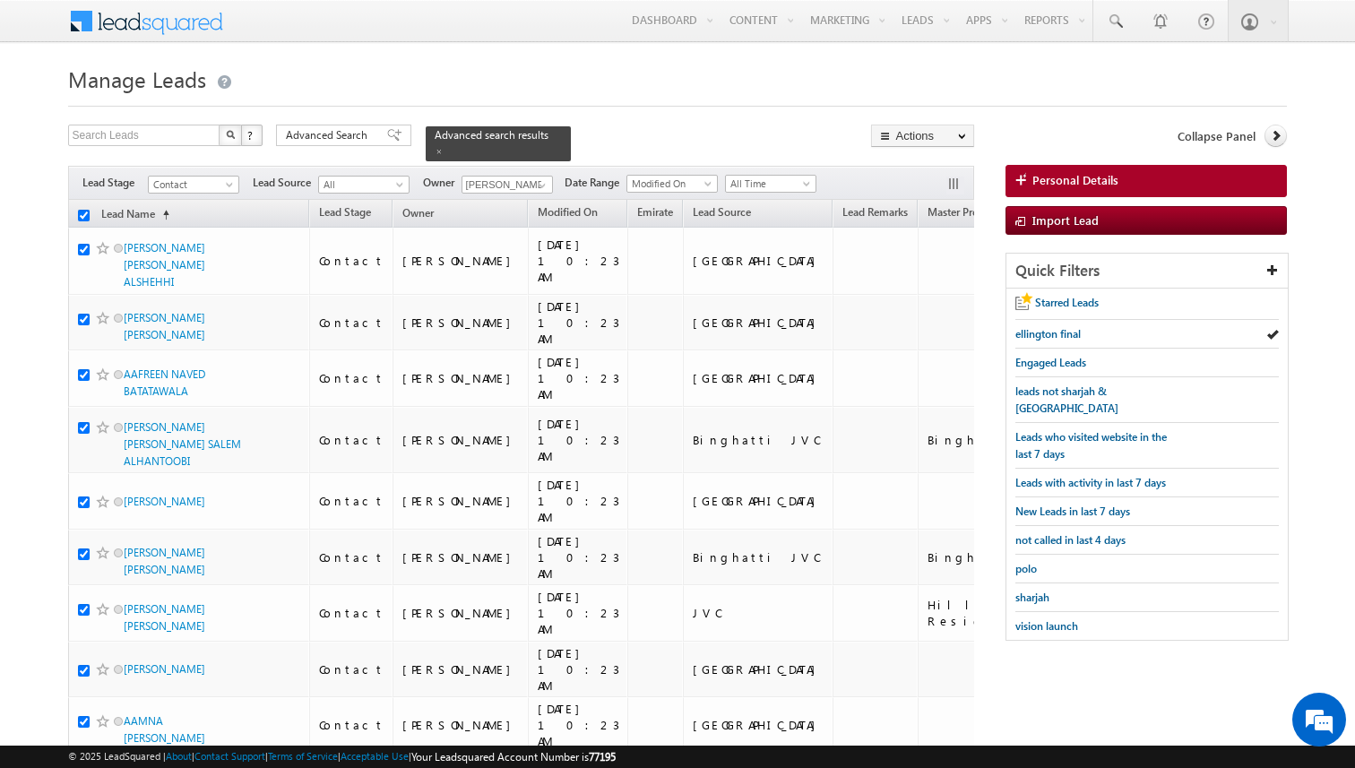
checkbox input "true"
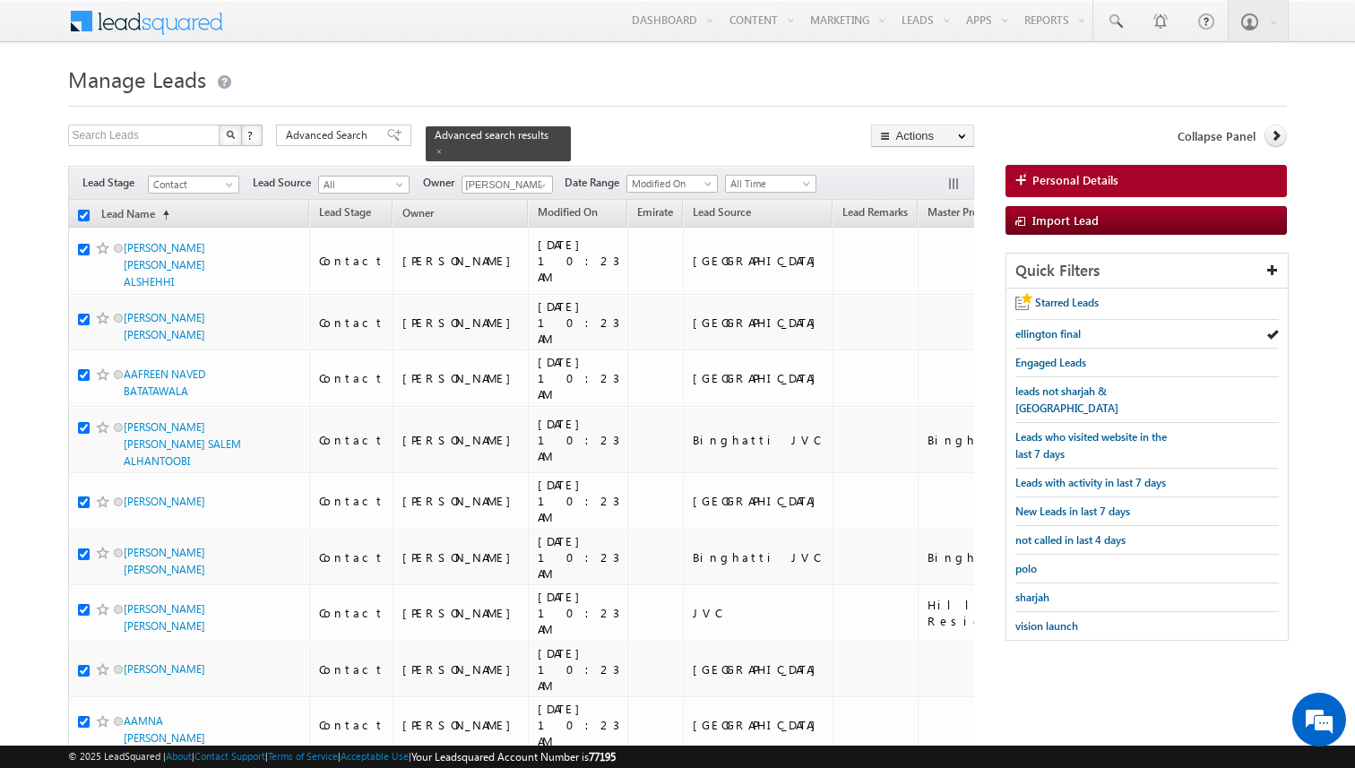
checkbox input "true"
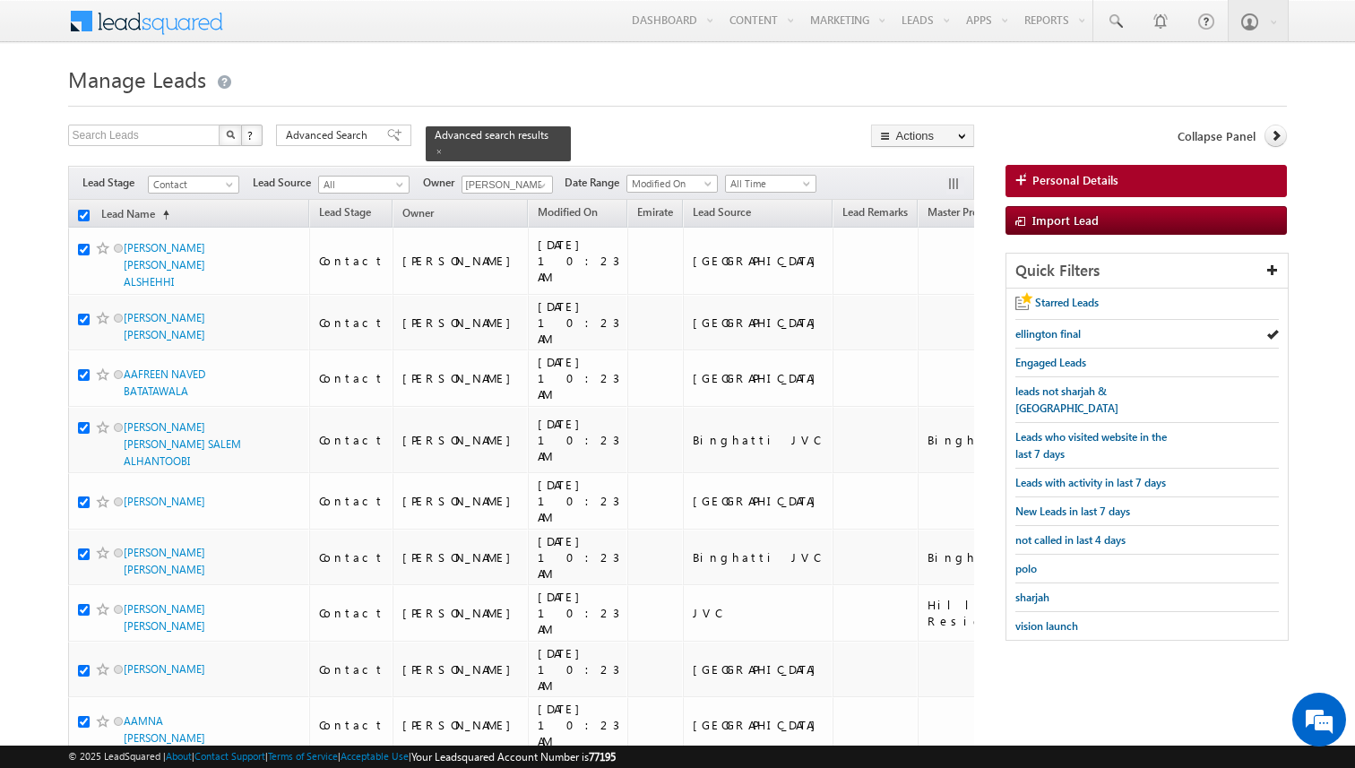
checkbox input "true"
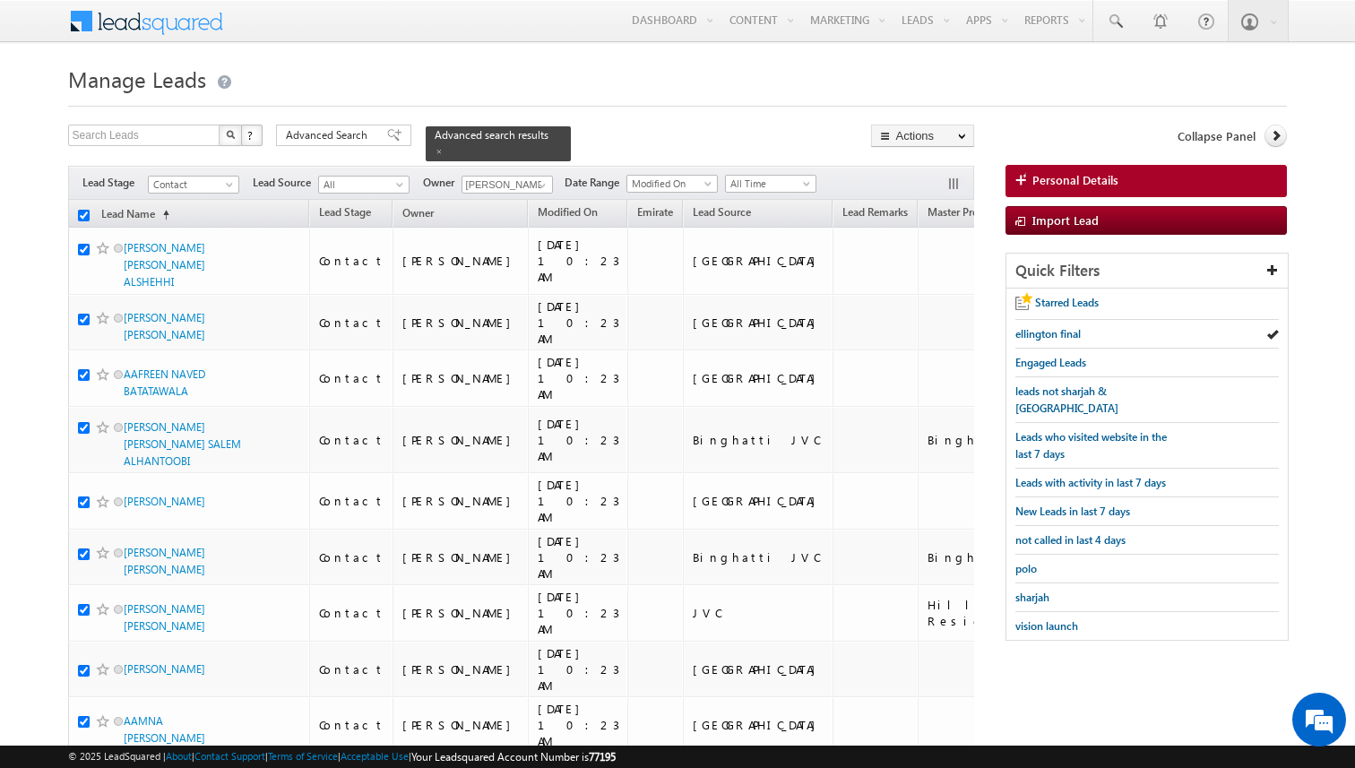
checkbox input "true"
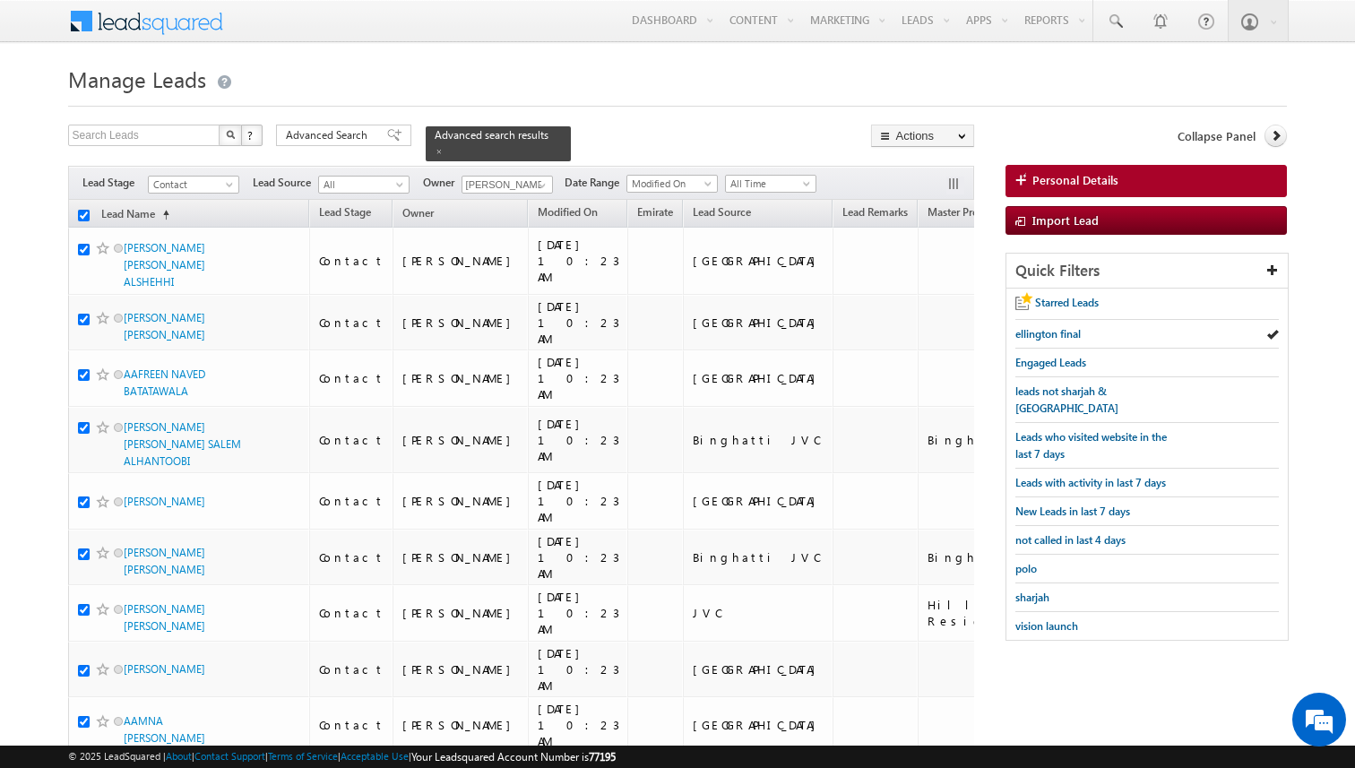
checkbox input "true"
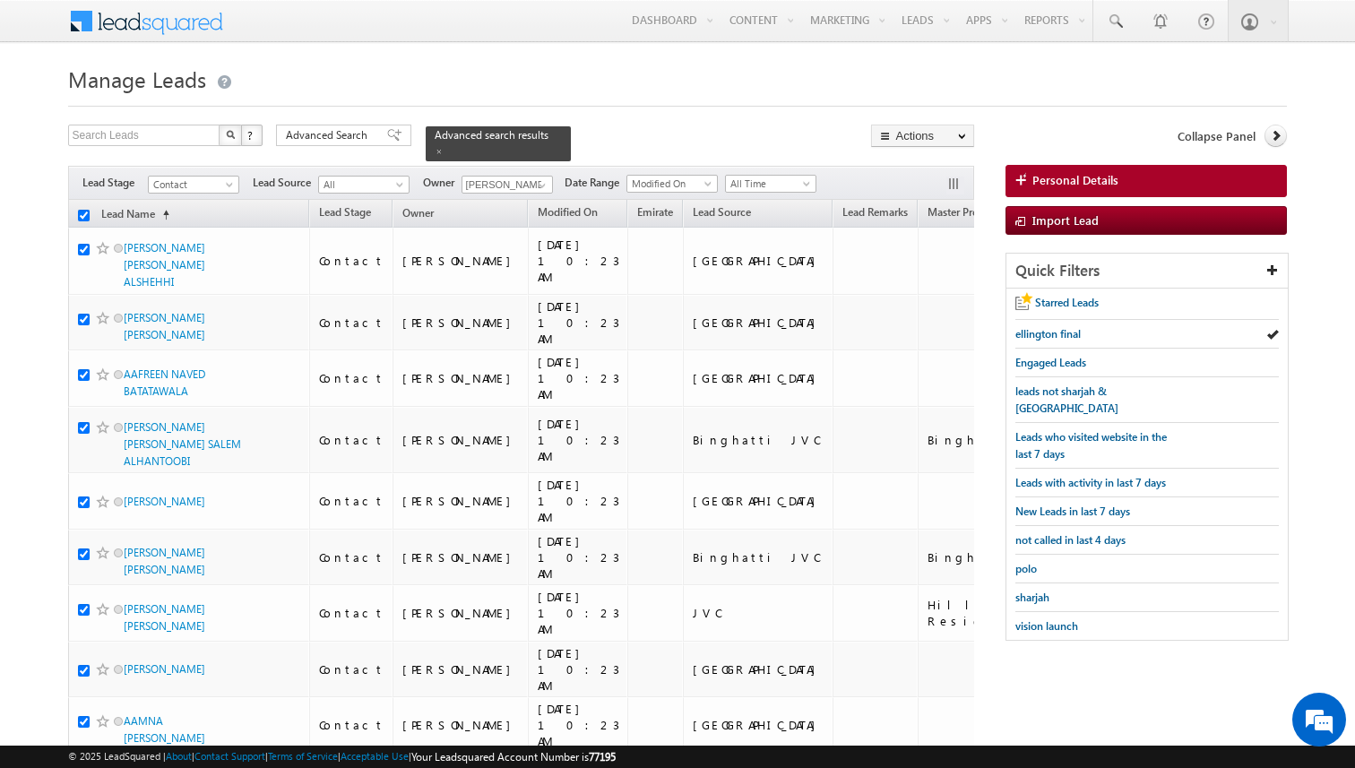
checkbox input "true"
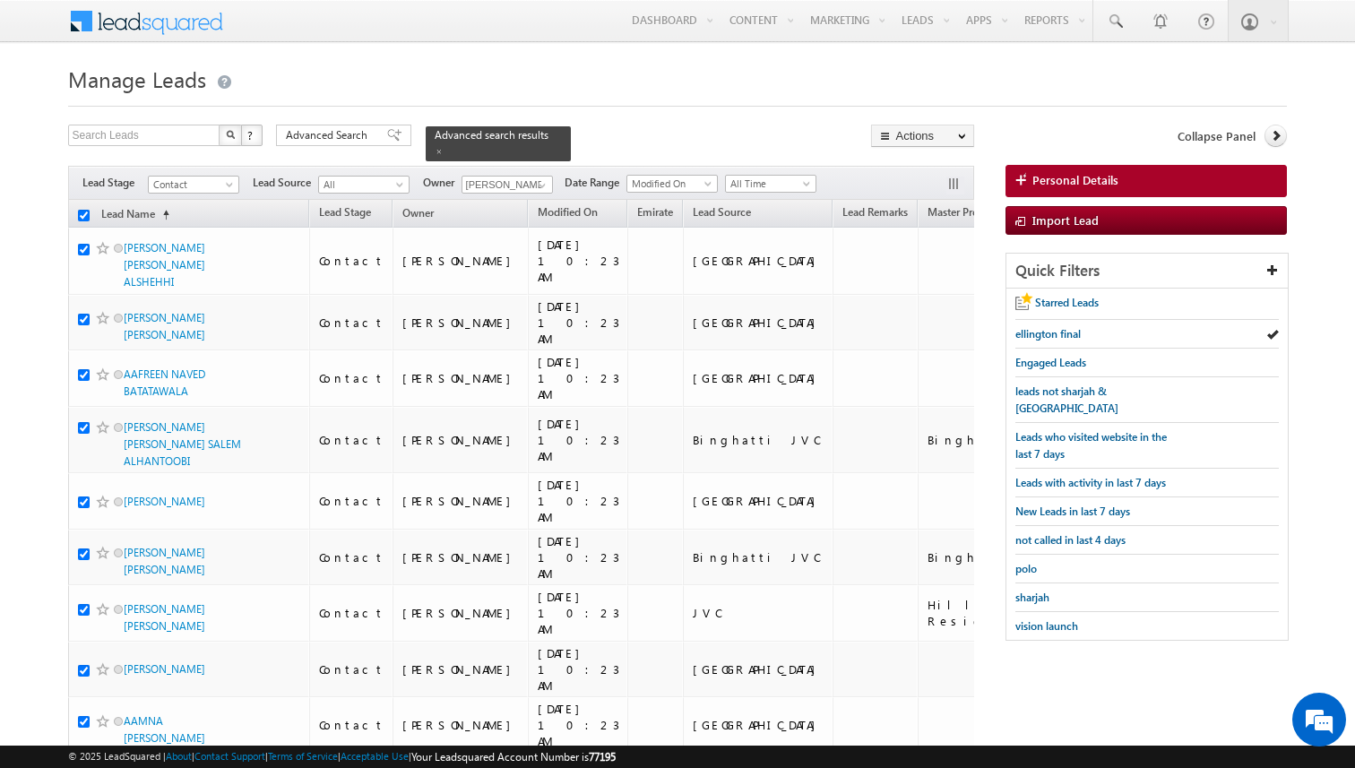
checkbox input "true"
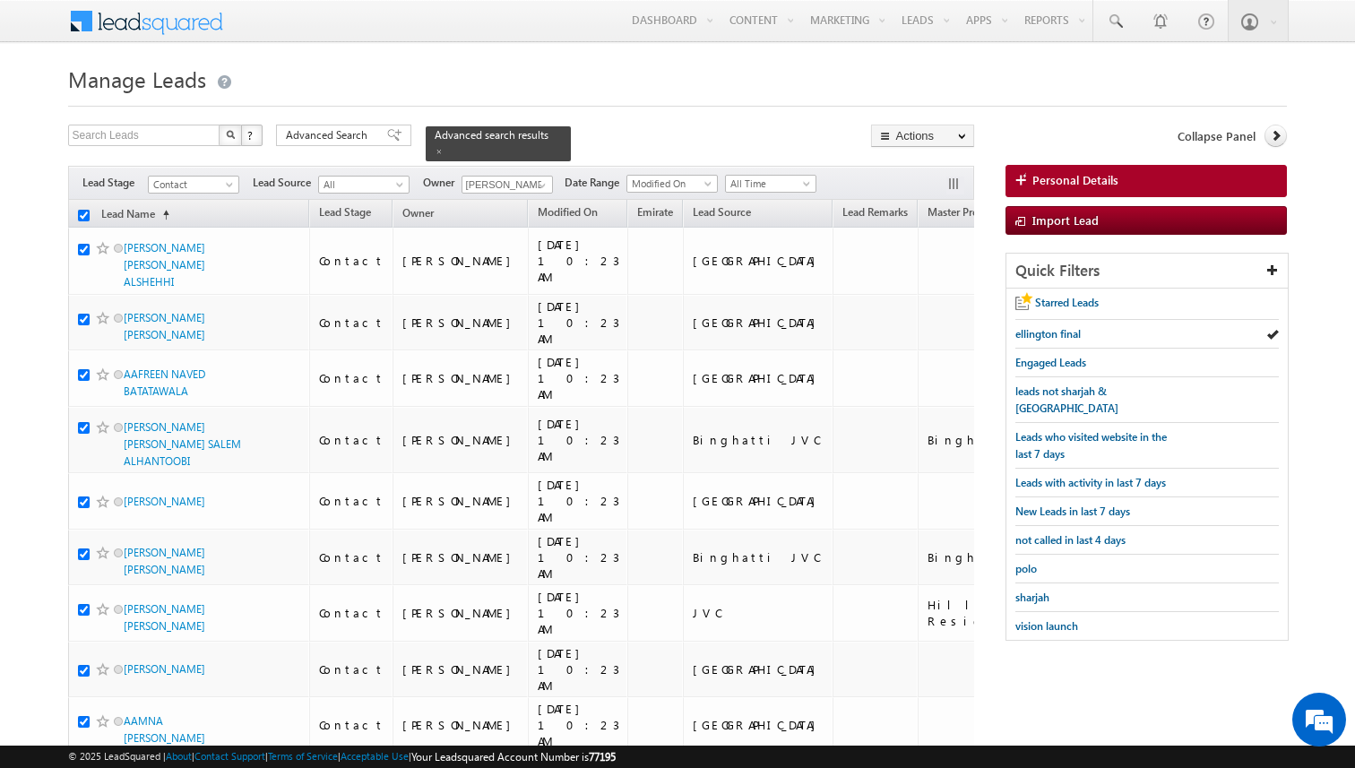
checkbox input "true"
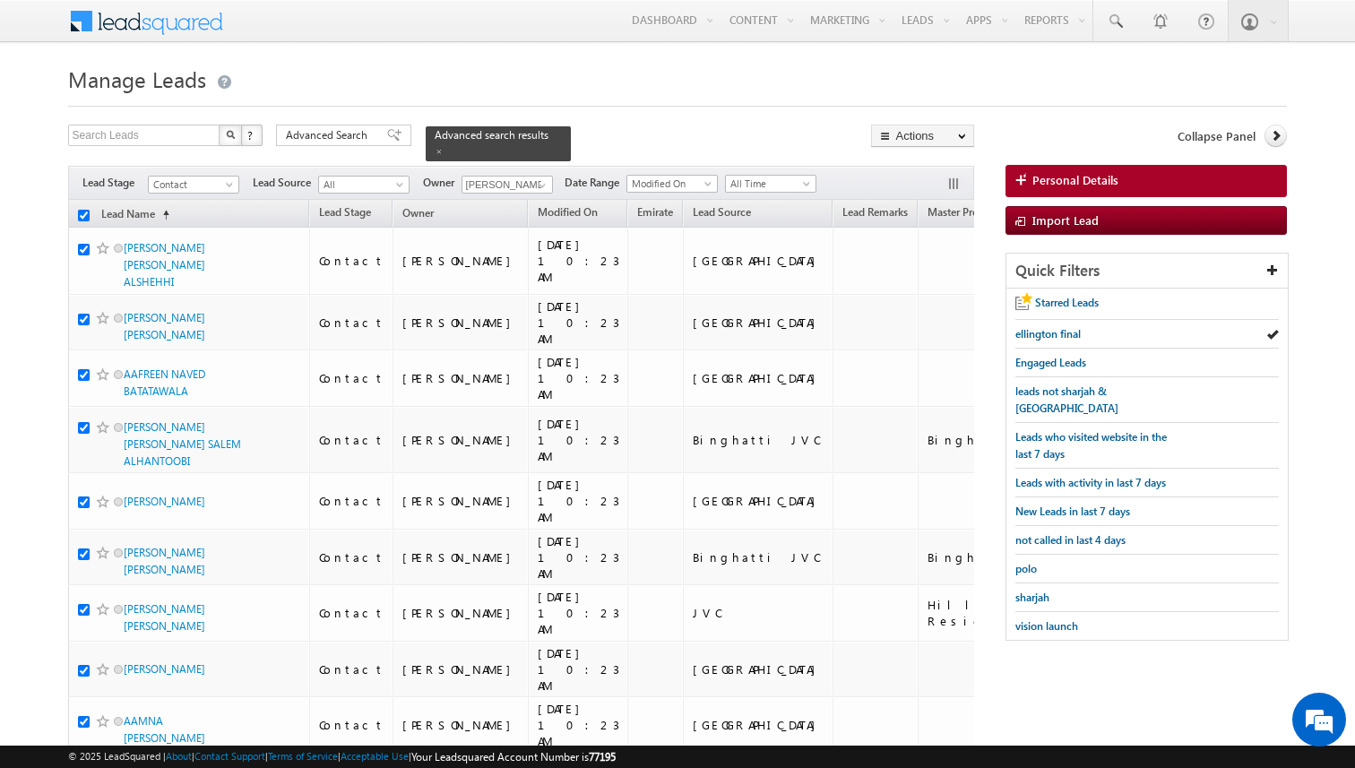
checkbox input "true"
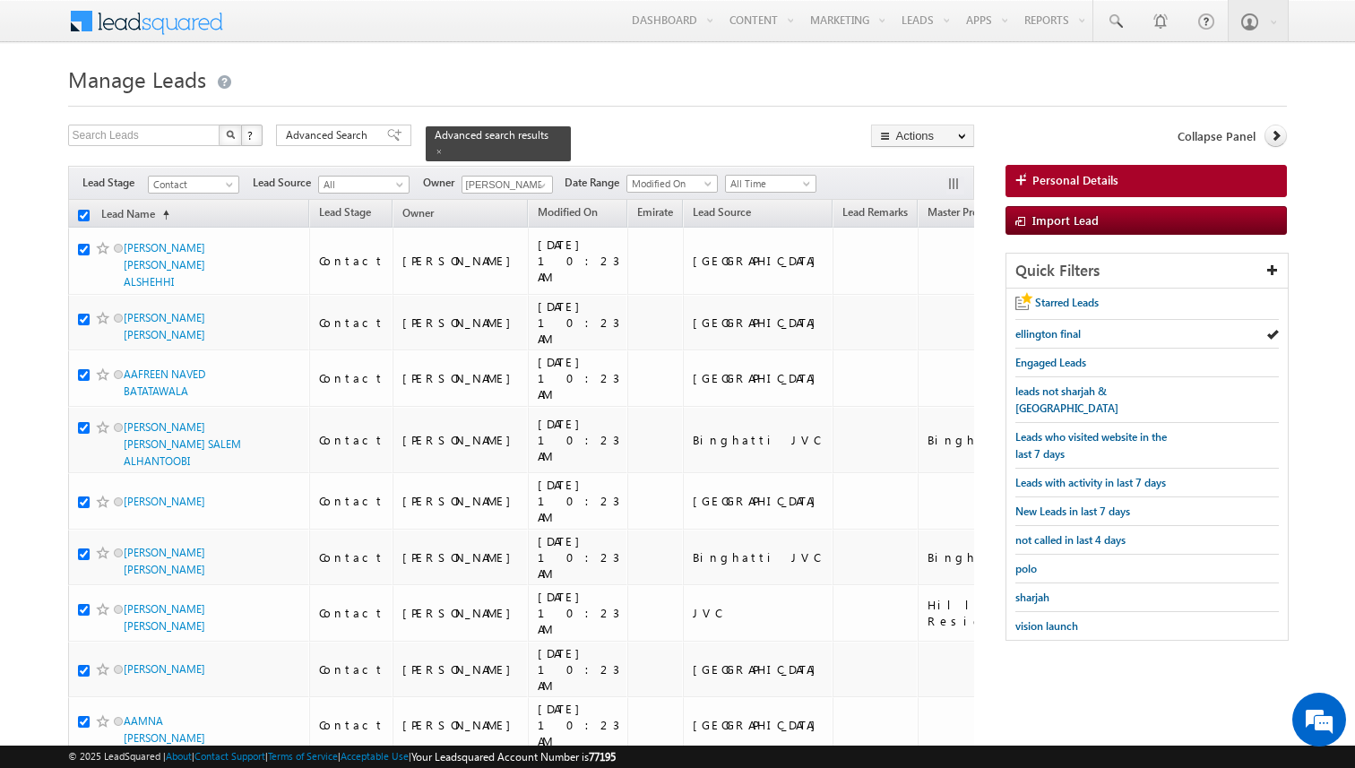
checkbox input "true"
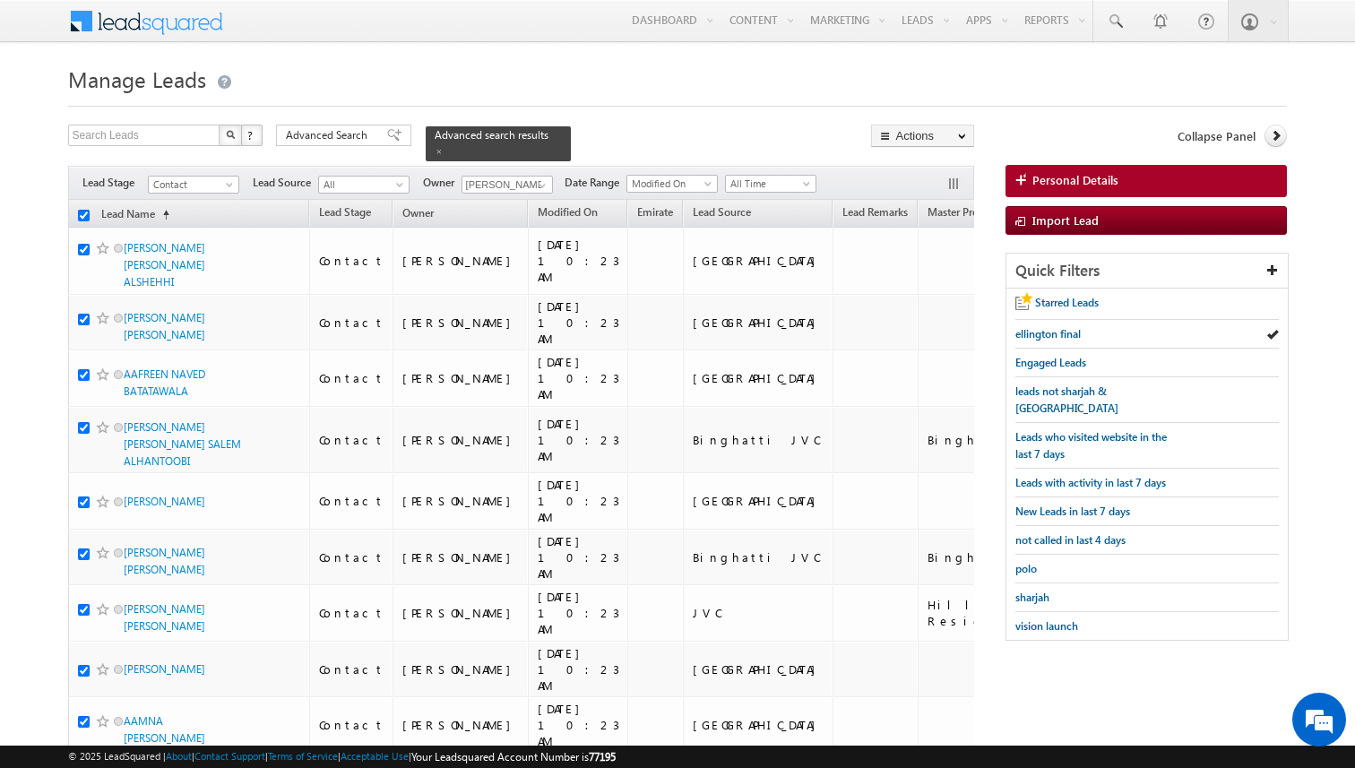
checkbox input "true"
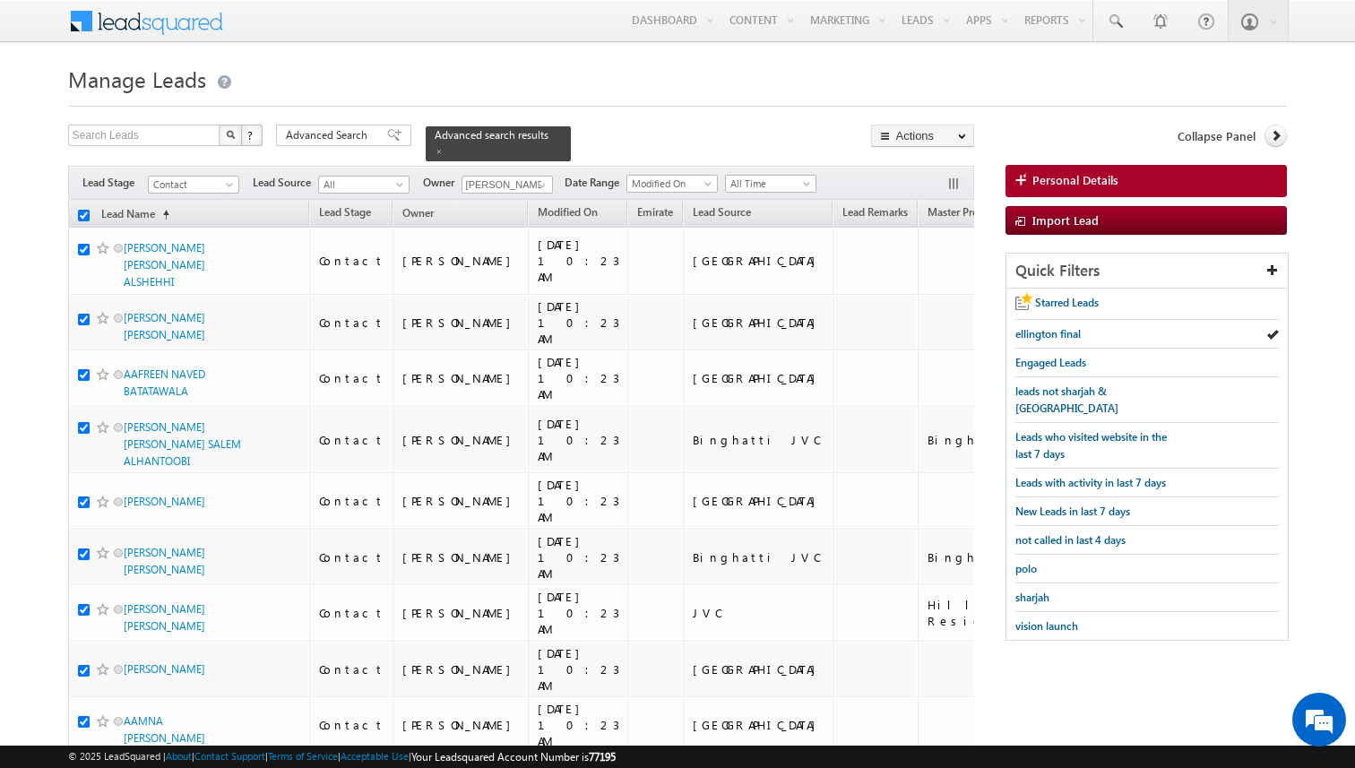
checkbox input "true"
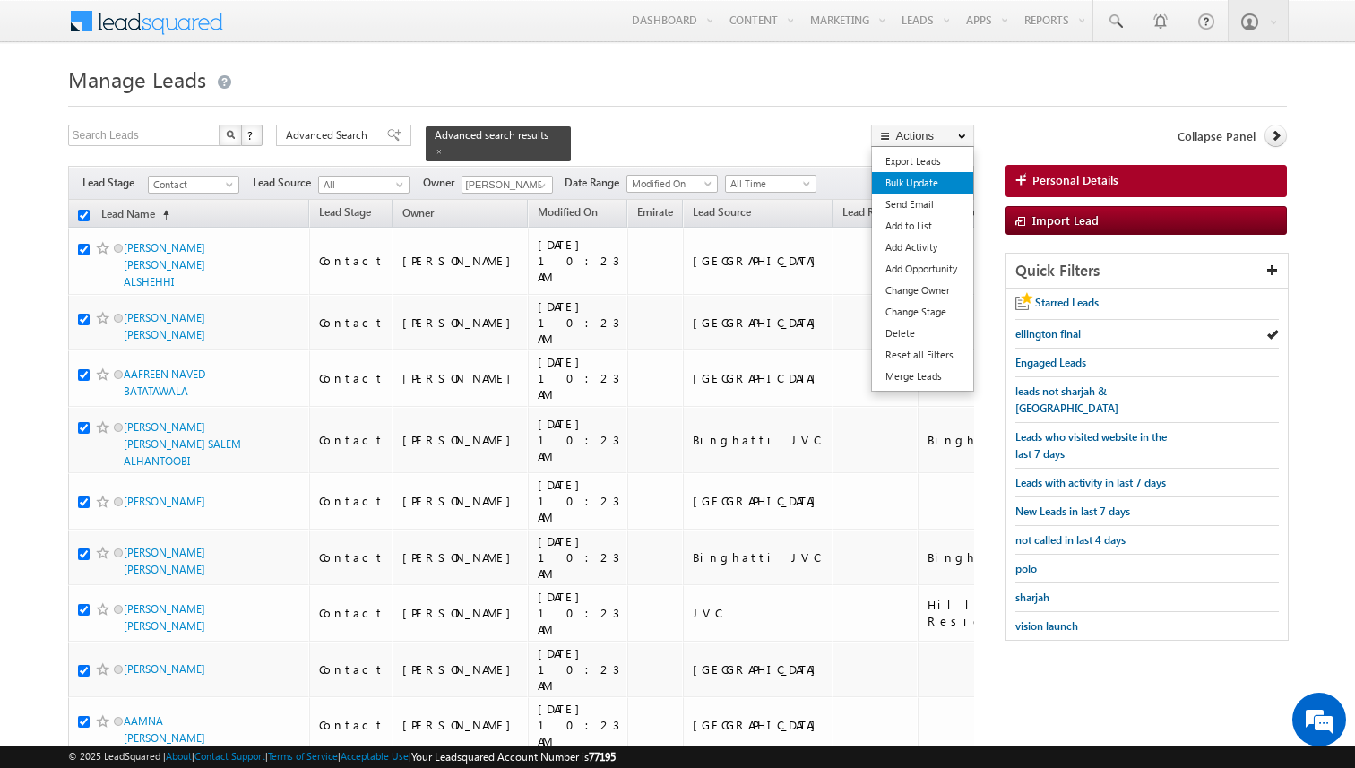
click at [932, 181] on link "Bulk Update" at bounding box center [922, 183] width 101 height 22
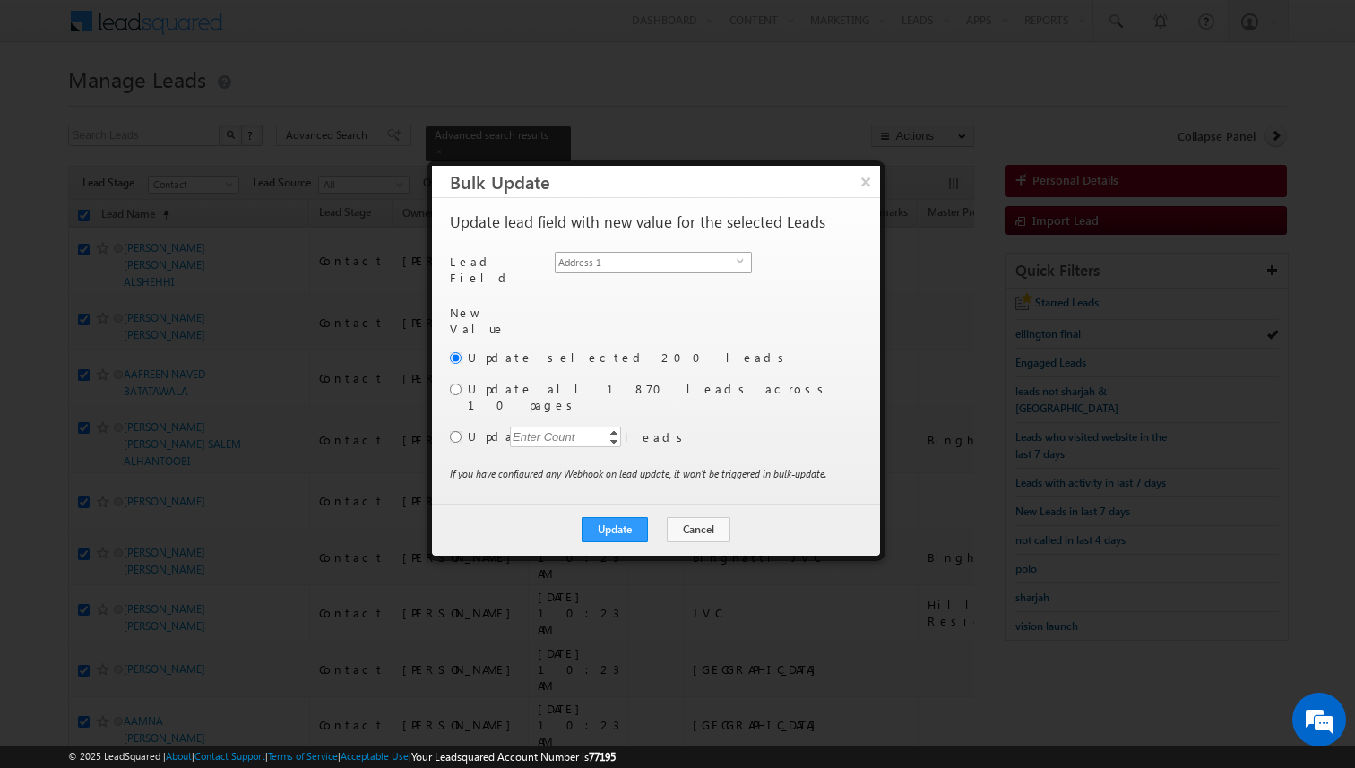
click at [681, 264] on span "Address 1" at bounding box center [646, 263] width 181 height 20
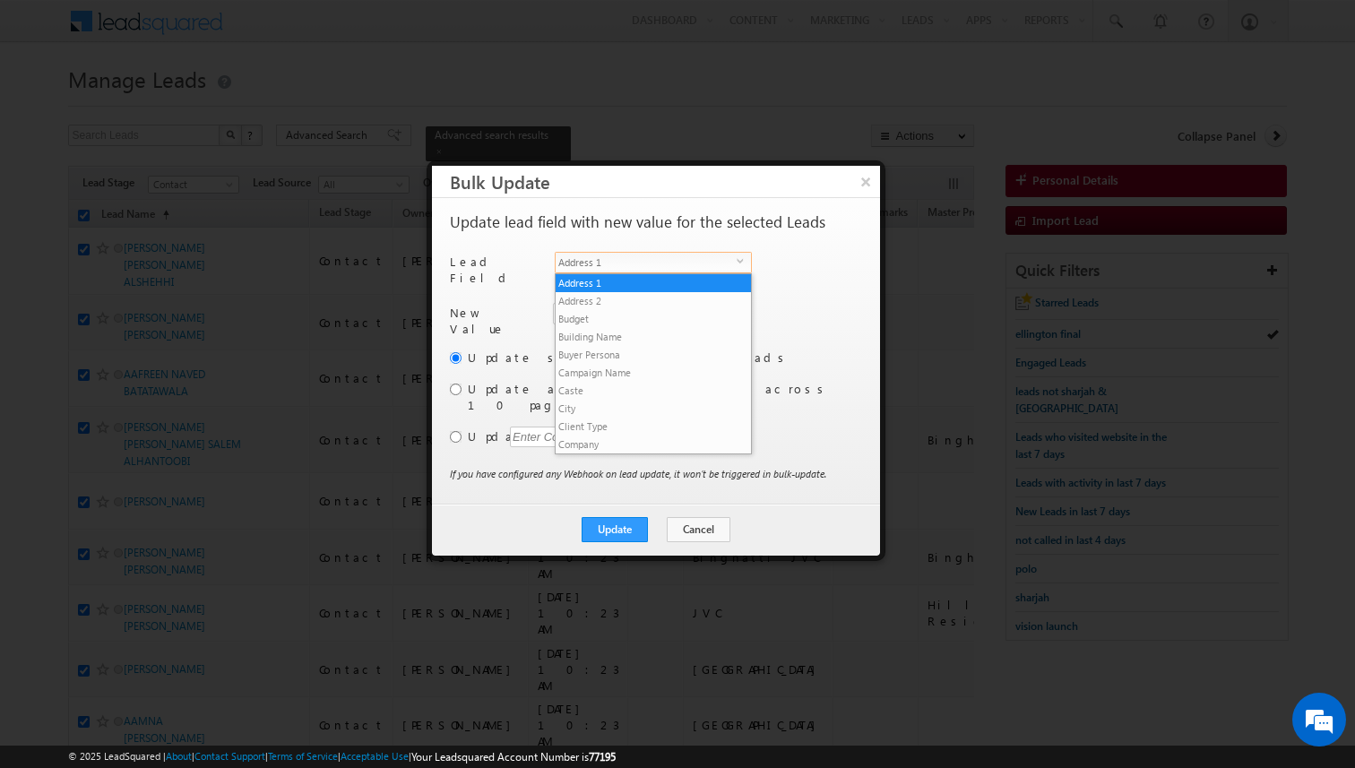
scroll to position [682, 0]
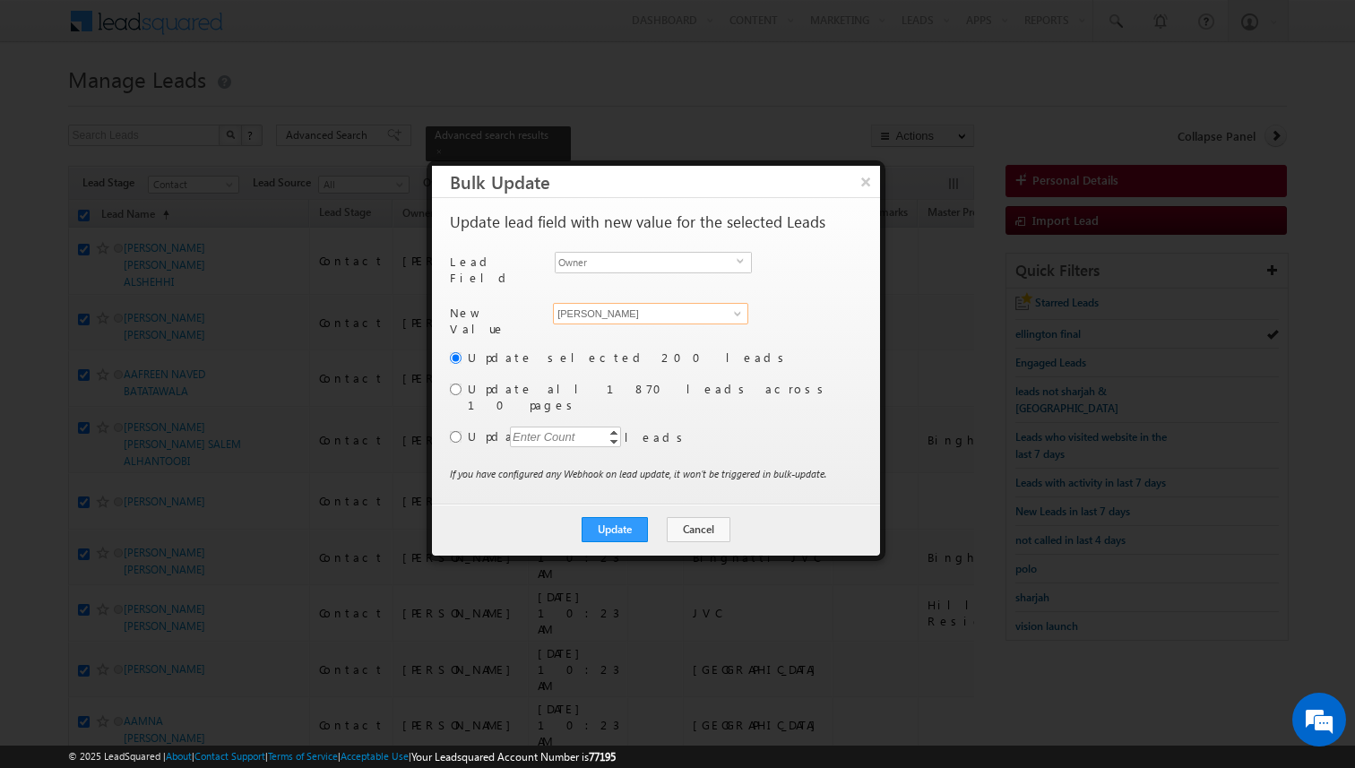
click at [636, 316] on input "[PERSON_NAME]" at bounding box center [650, 314] width 195 height 22
click at [457, 431] on input "radio" at bounding box center [456, 437] width 12 height 12
click at [556, 427] on div "Enter Count" at bounding box center [544, 437] width 68 height 21
click at [736, 429] on label "Update" at bounding box center [663, 437] width 391 height 16
click at [645, 517] on button "Update" at bounding box center [615, 529] width 66 height 25
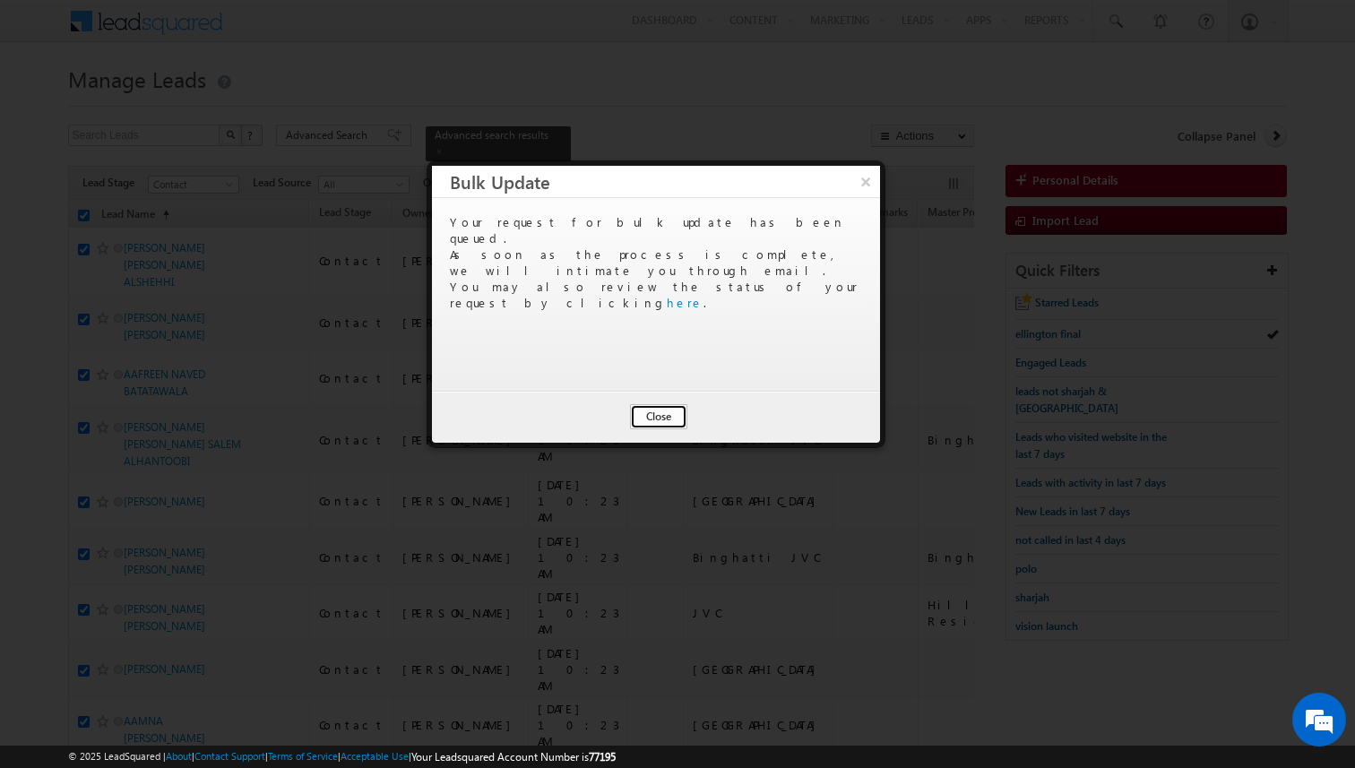
click at [661, 419] on button "Close" at bounding box center [658, 416] width 57 height 25
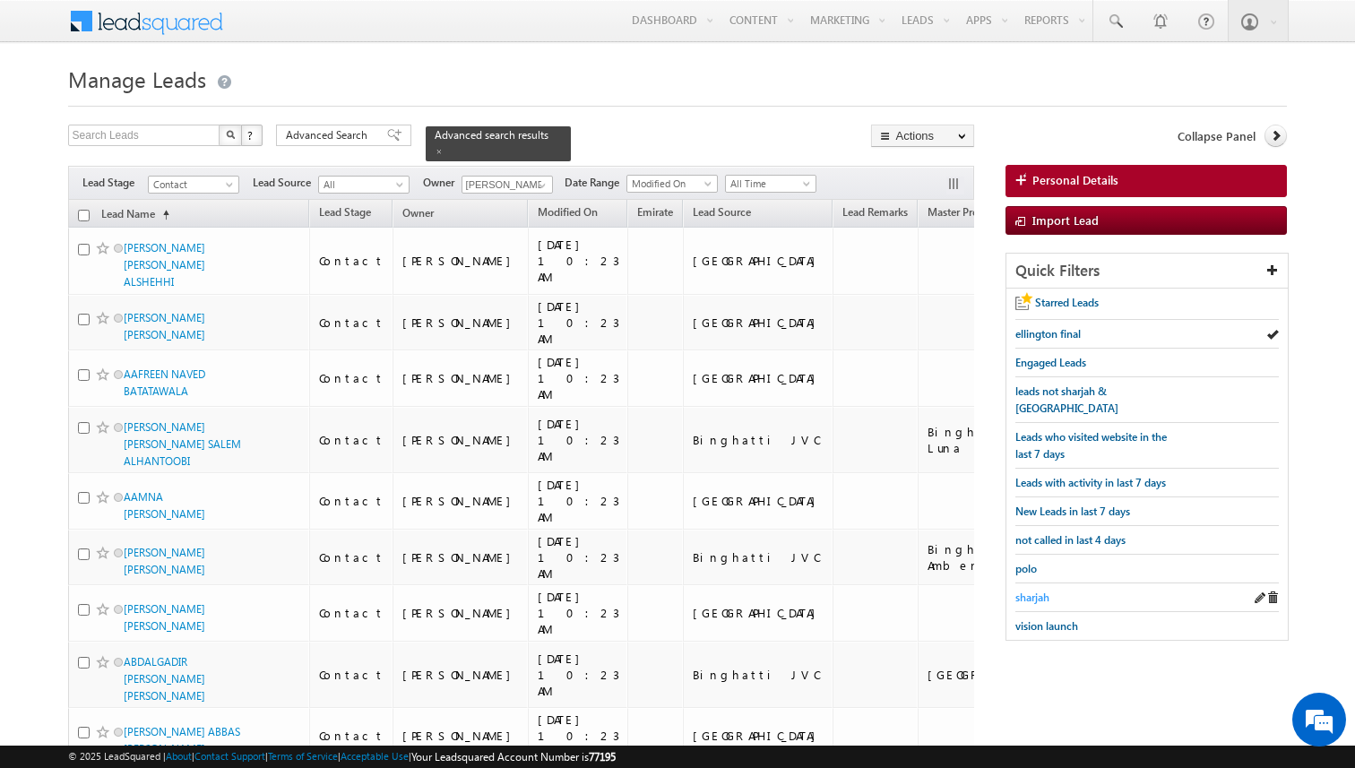
click at [1032, 591] on span "sharjah" at bounding box center [1033, 597] width 34 height 13
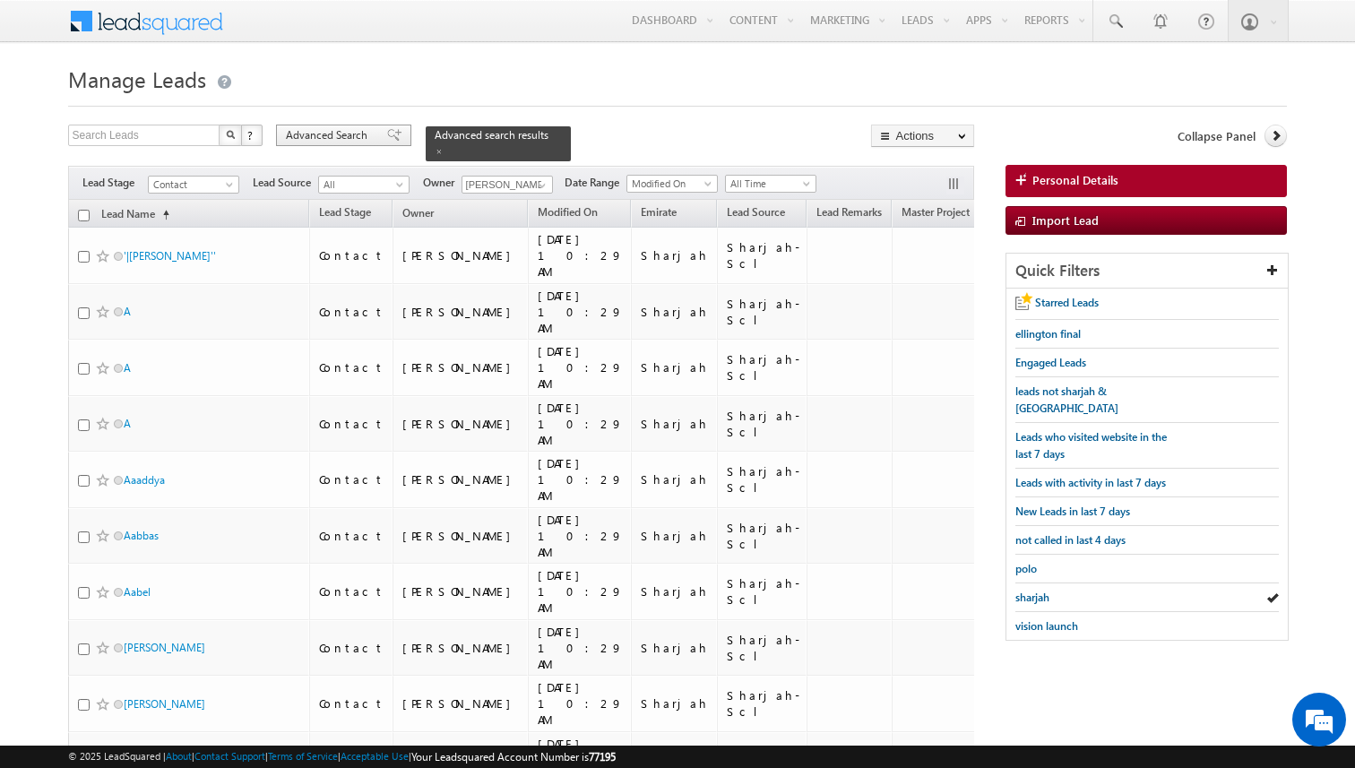
click at [387, 140] on span at bounding box center [394, 135] width 14 height 13
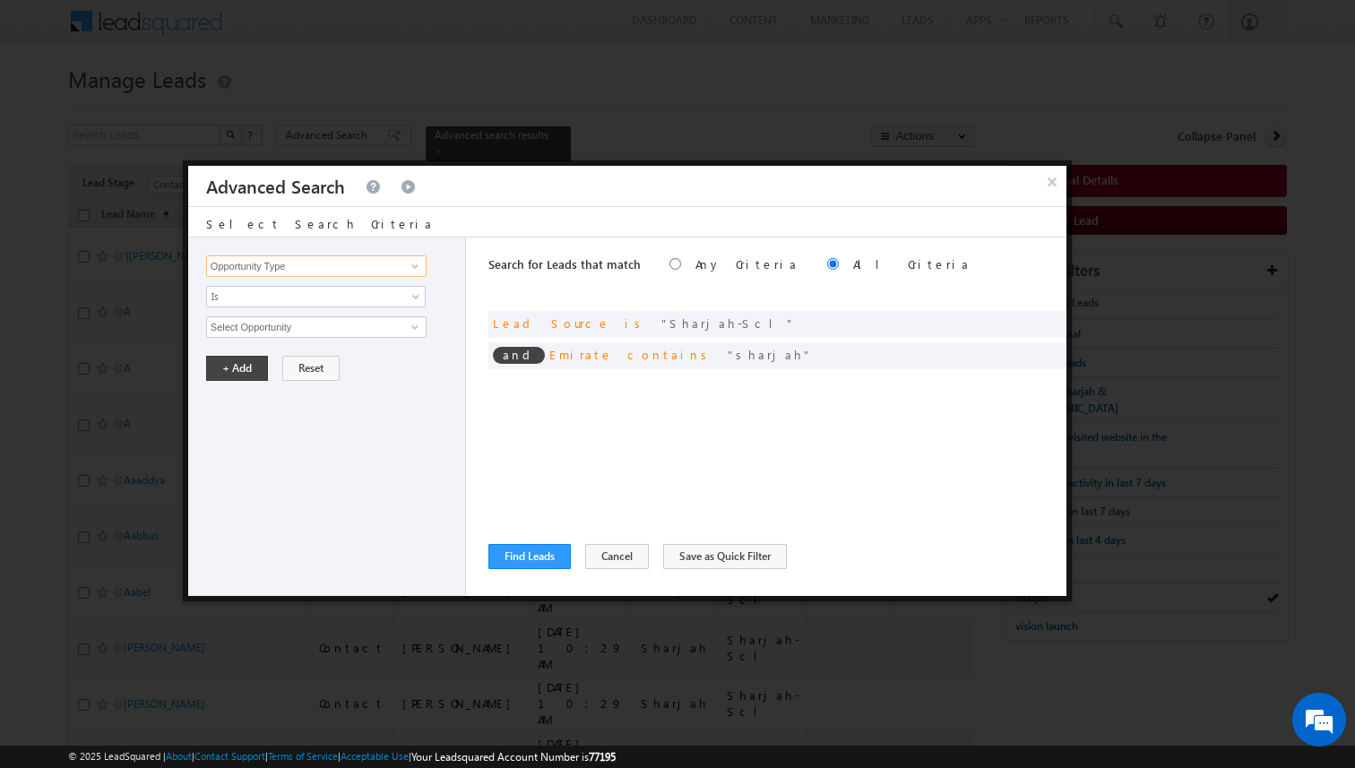
click at [356, 273] on input "Opportunity Type" at bounding box center [316, 266] width 221 height 22
type input "e"
type input "Lead Activity"
click at [288, 329] on input "Select Activity" at bounding box center [316, 327] width 221 height 22
type input "Outbound Phone Call Activity"
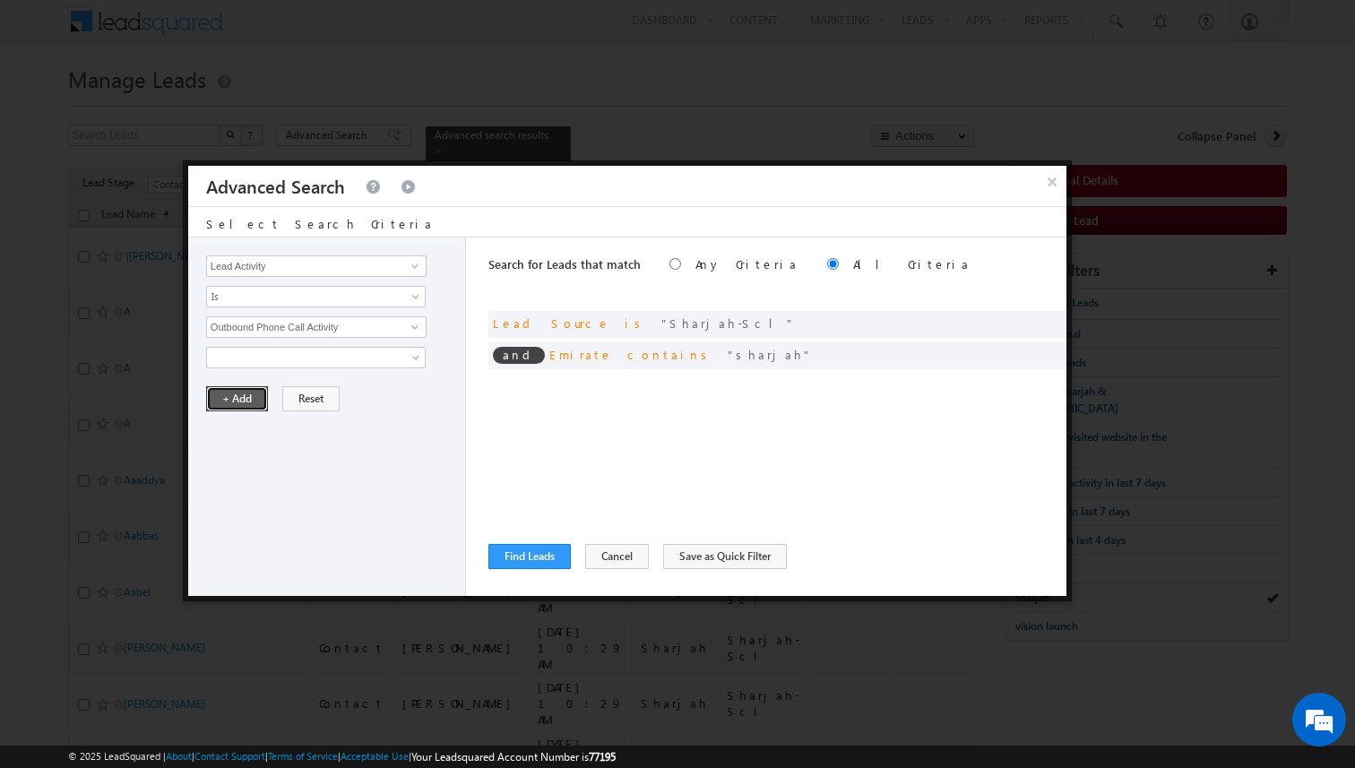
click at [241, 397] on button "+ Add" at bounding box center [237, 398] width 62 height 25
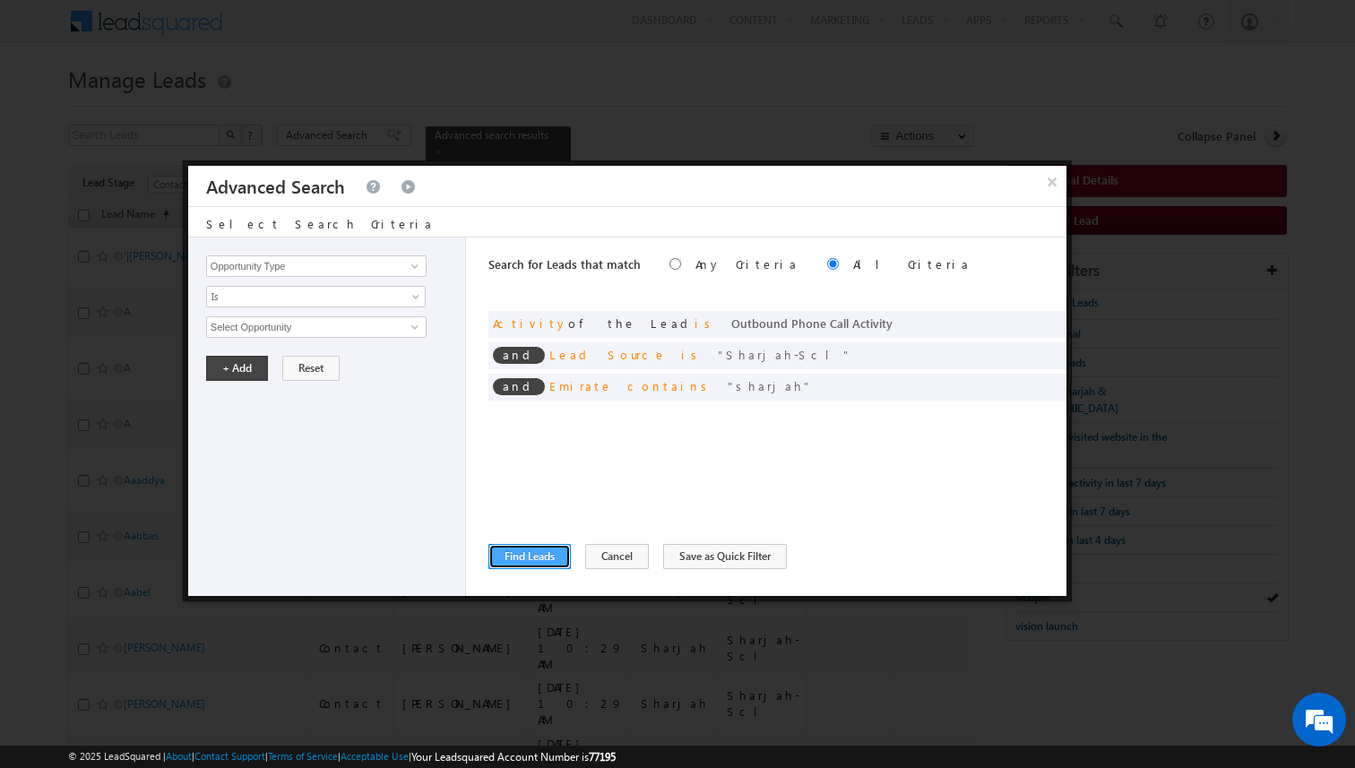
click at [533, 550] on button "Find Leads" at bounding box center [530, 556] width 82 height 25
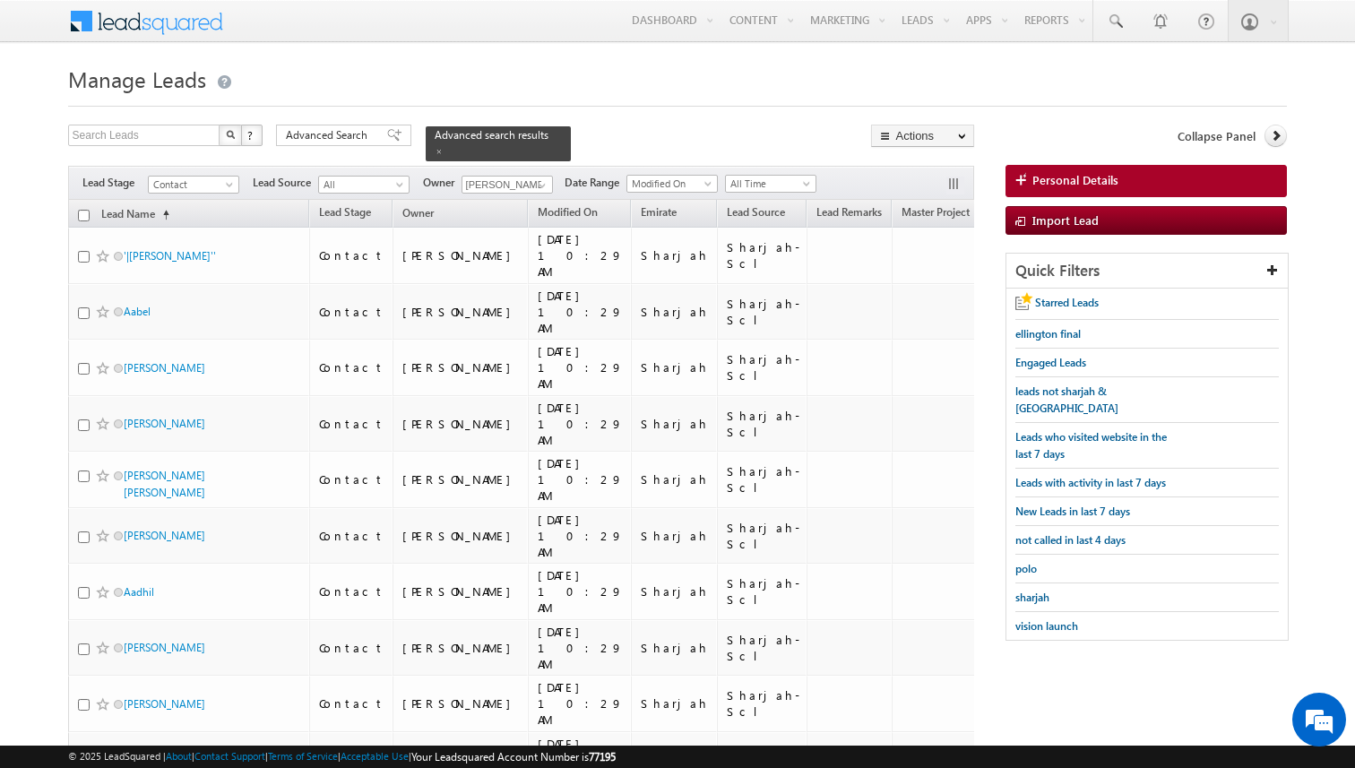
click at [82, 216] on input "checkbox" at bounding box center [84, 216] width 12 height 12
checkbox input "true"
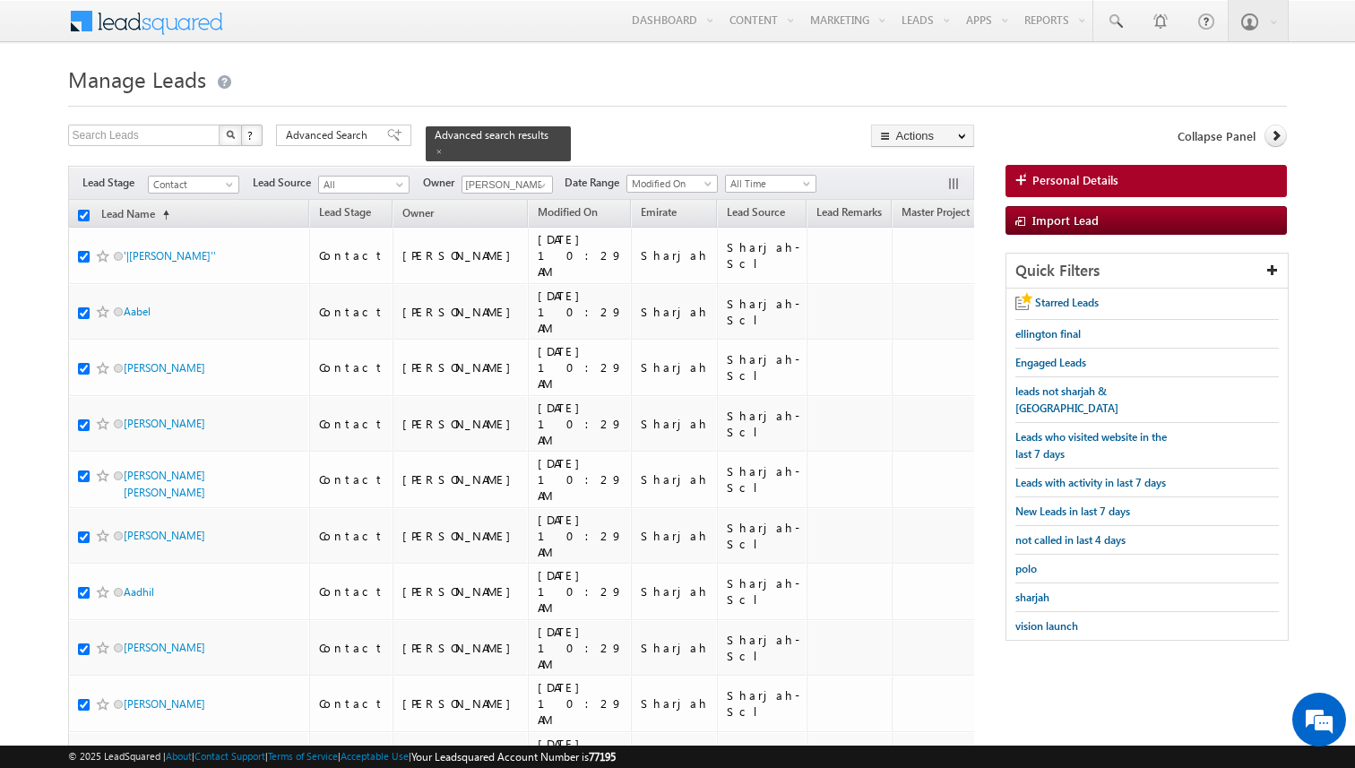
checkbox input "true"
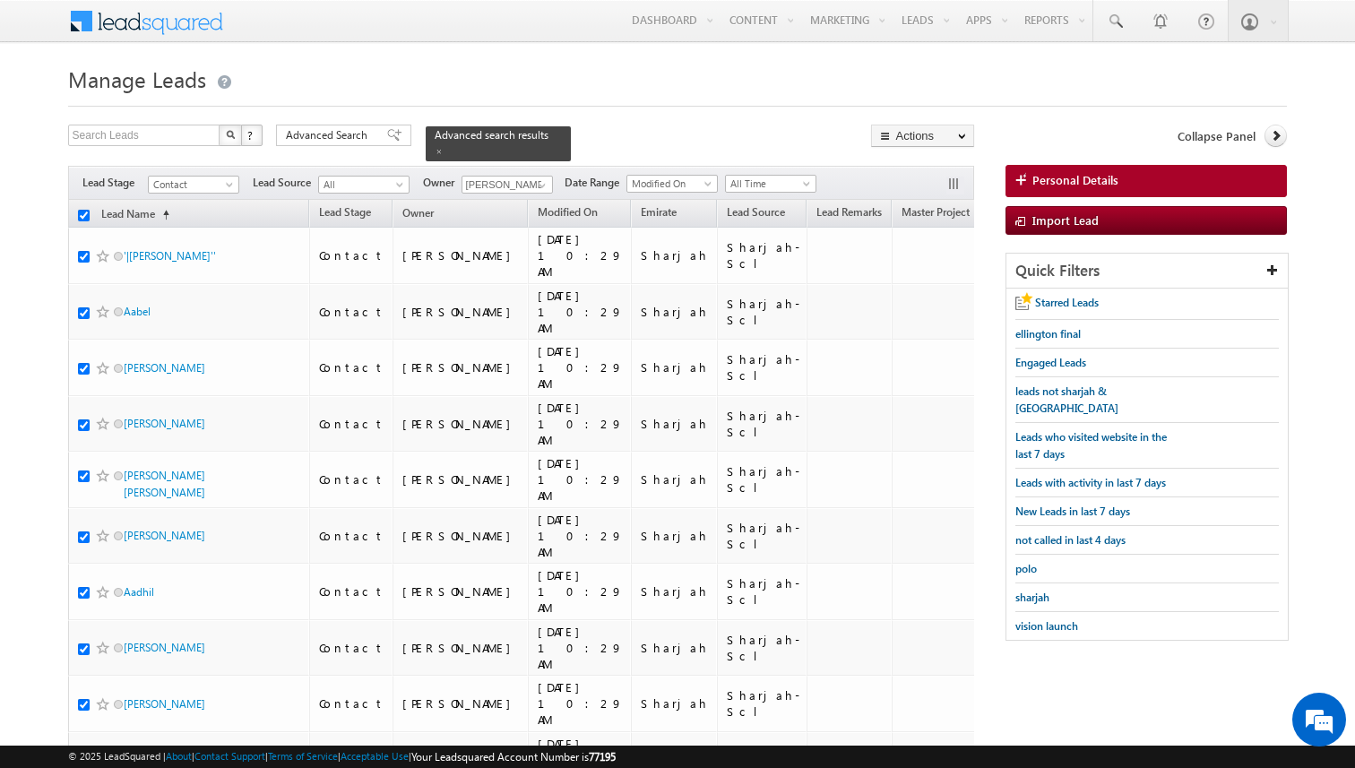
checkbox input "true"
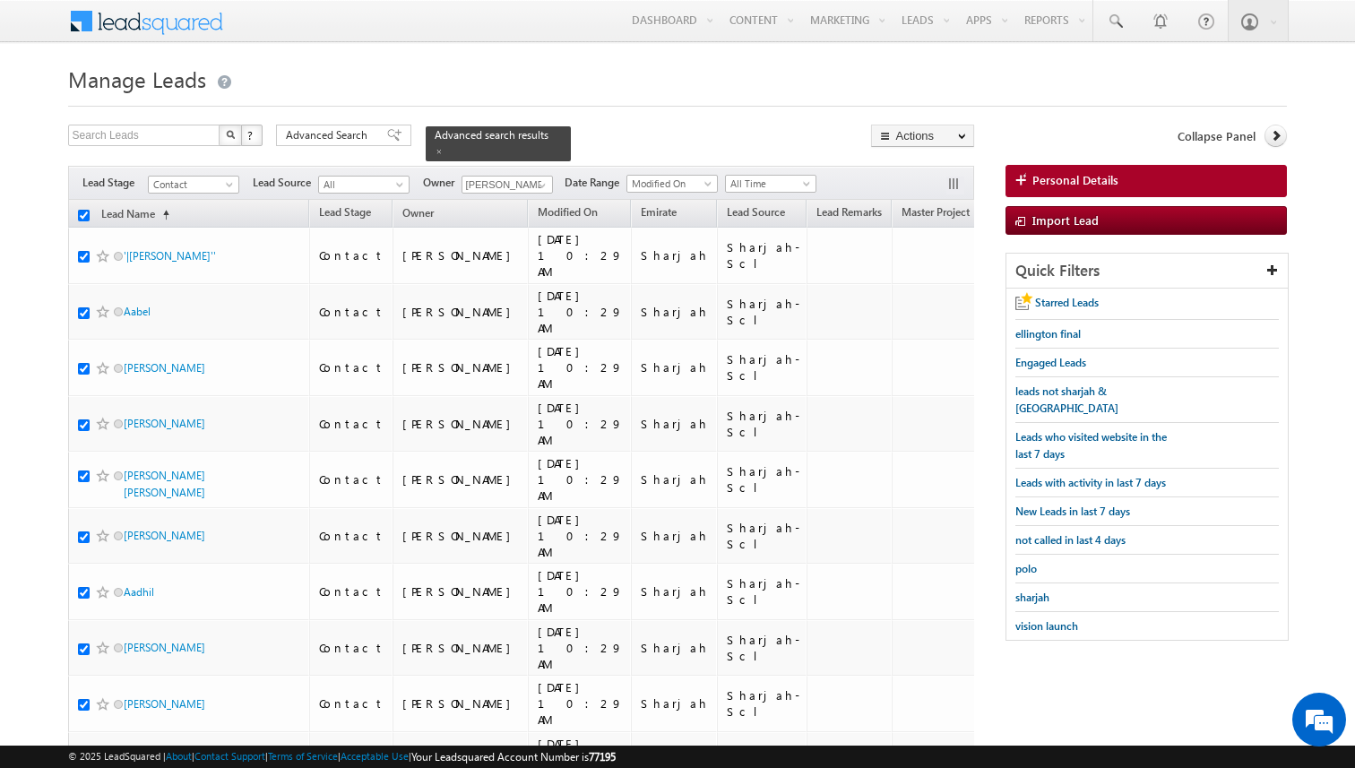
checkbox input "true"
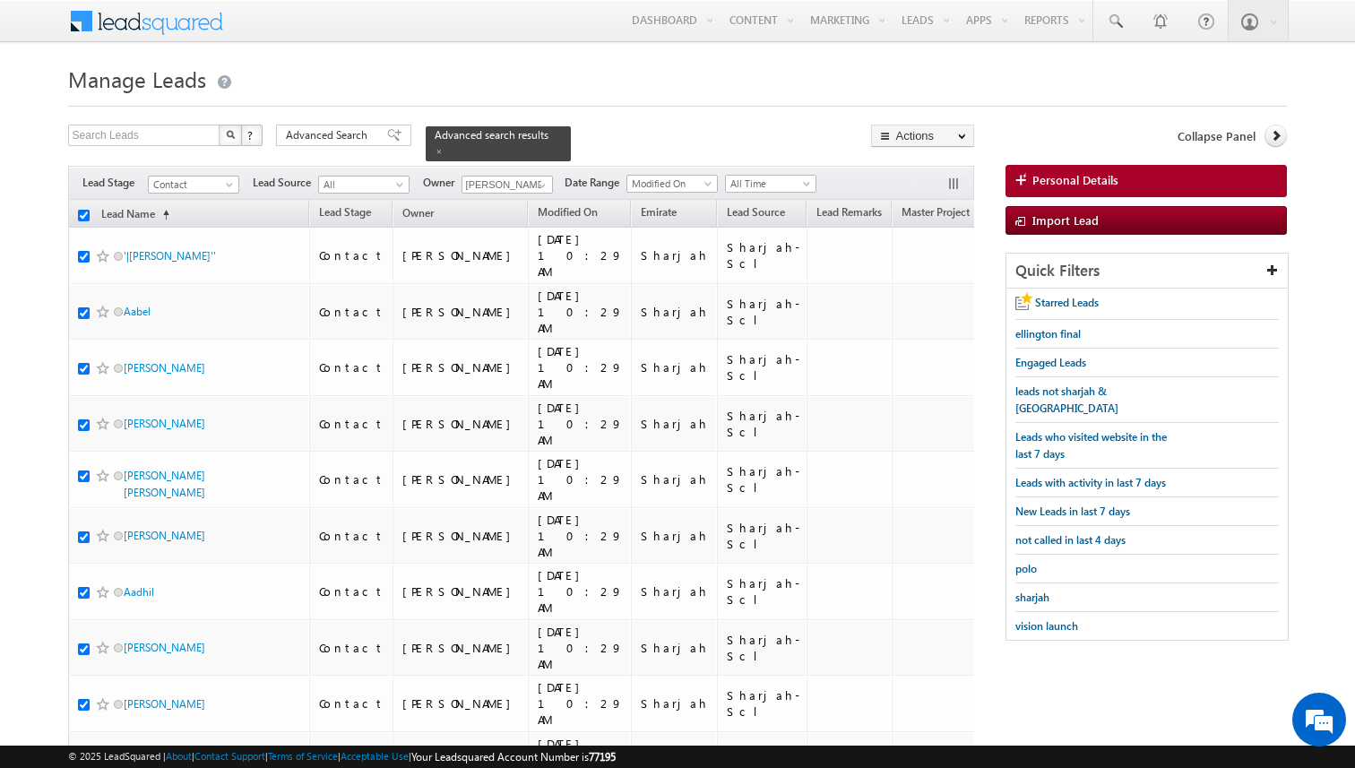
checkbox input "true"
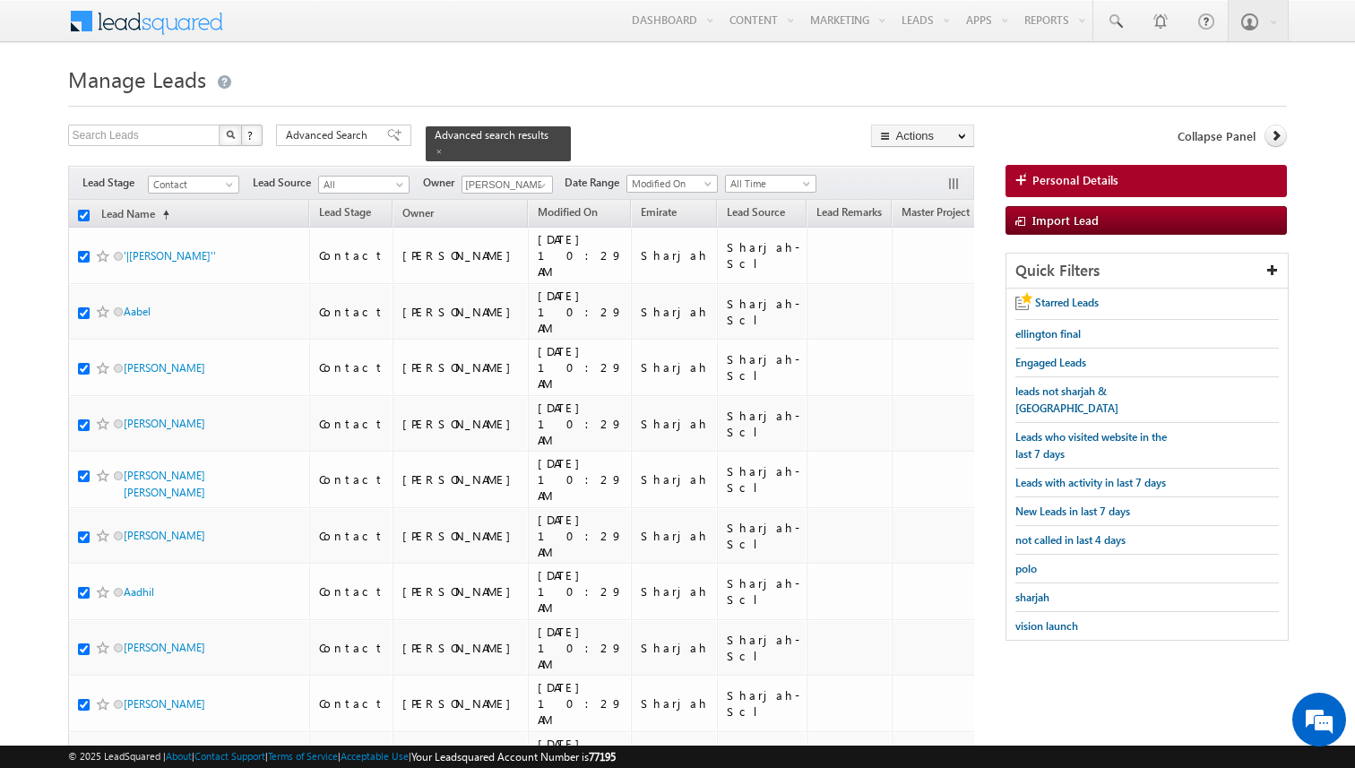
checkbox input "true"
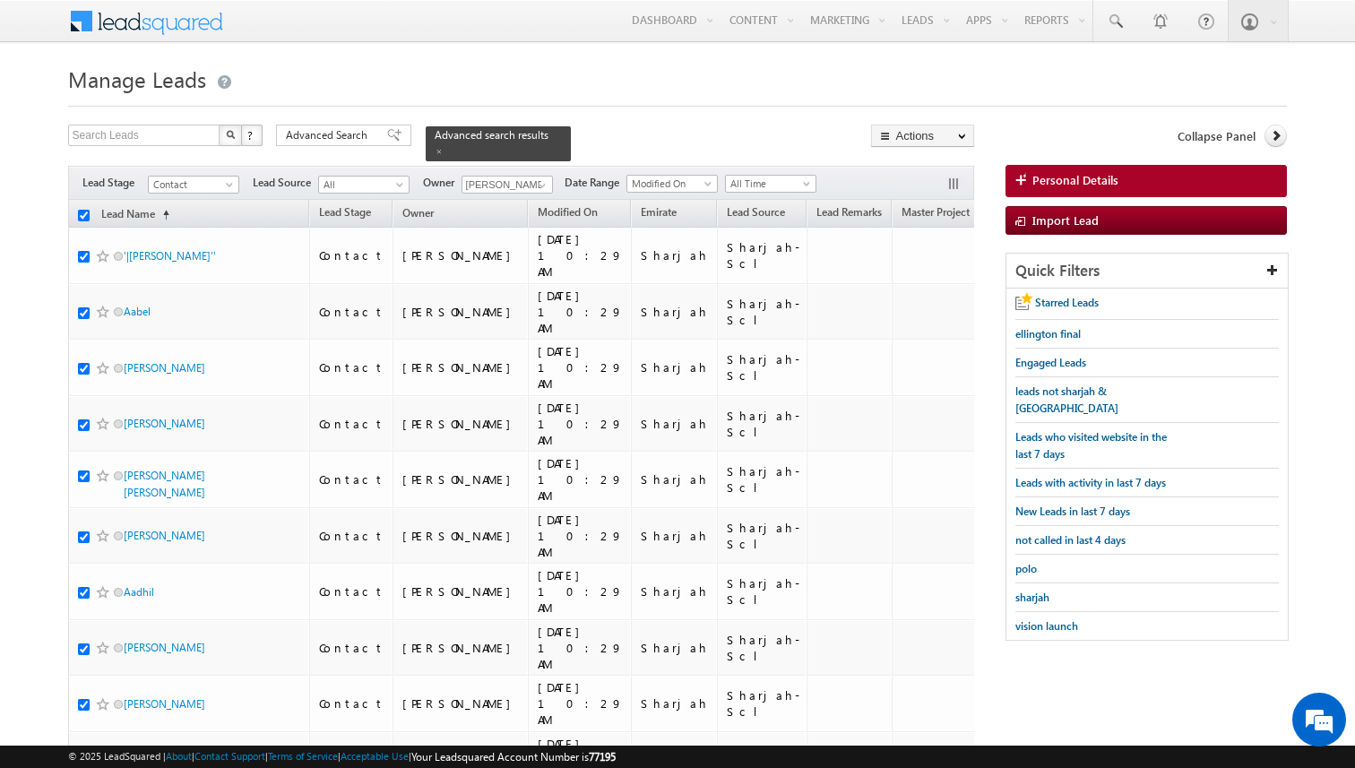
checkbox input "true"
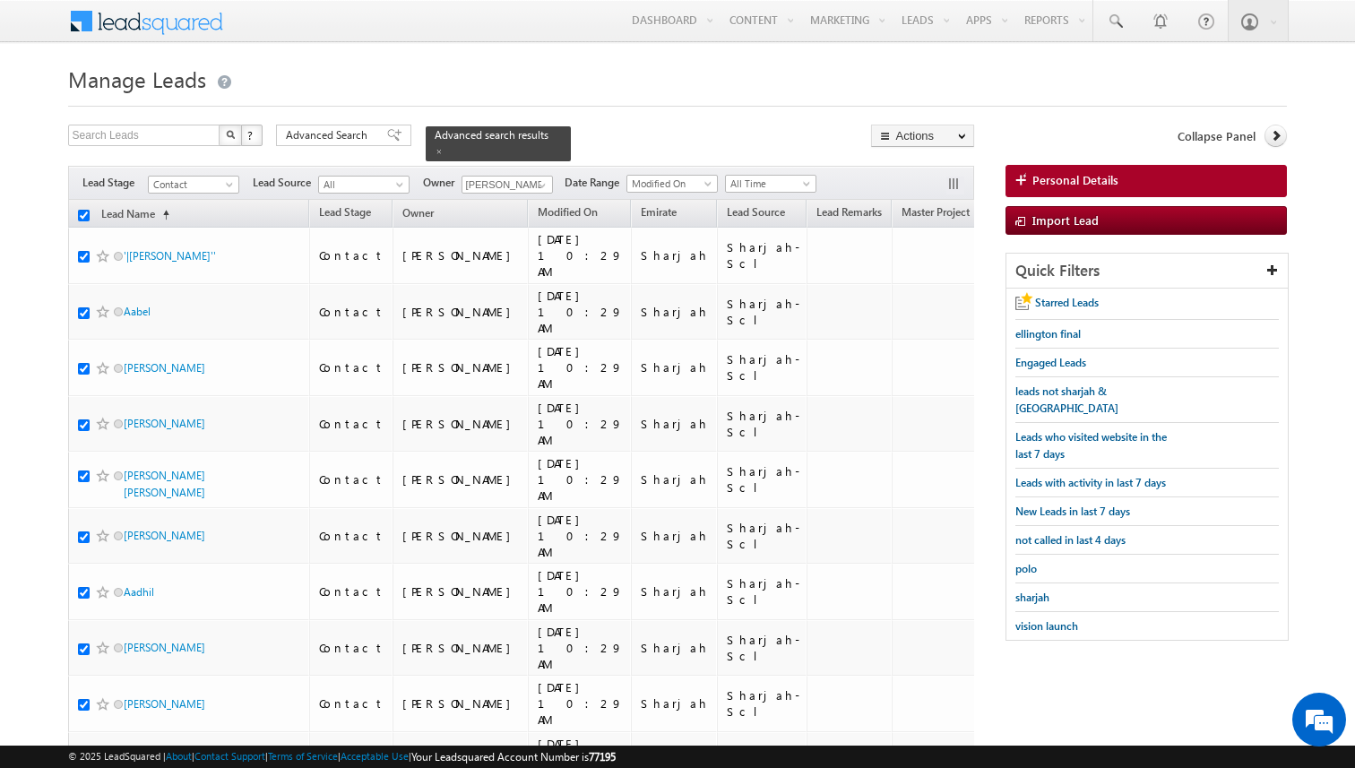
checkbox input "true"
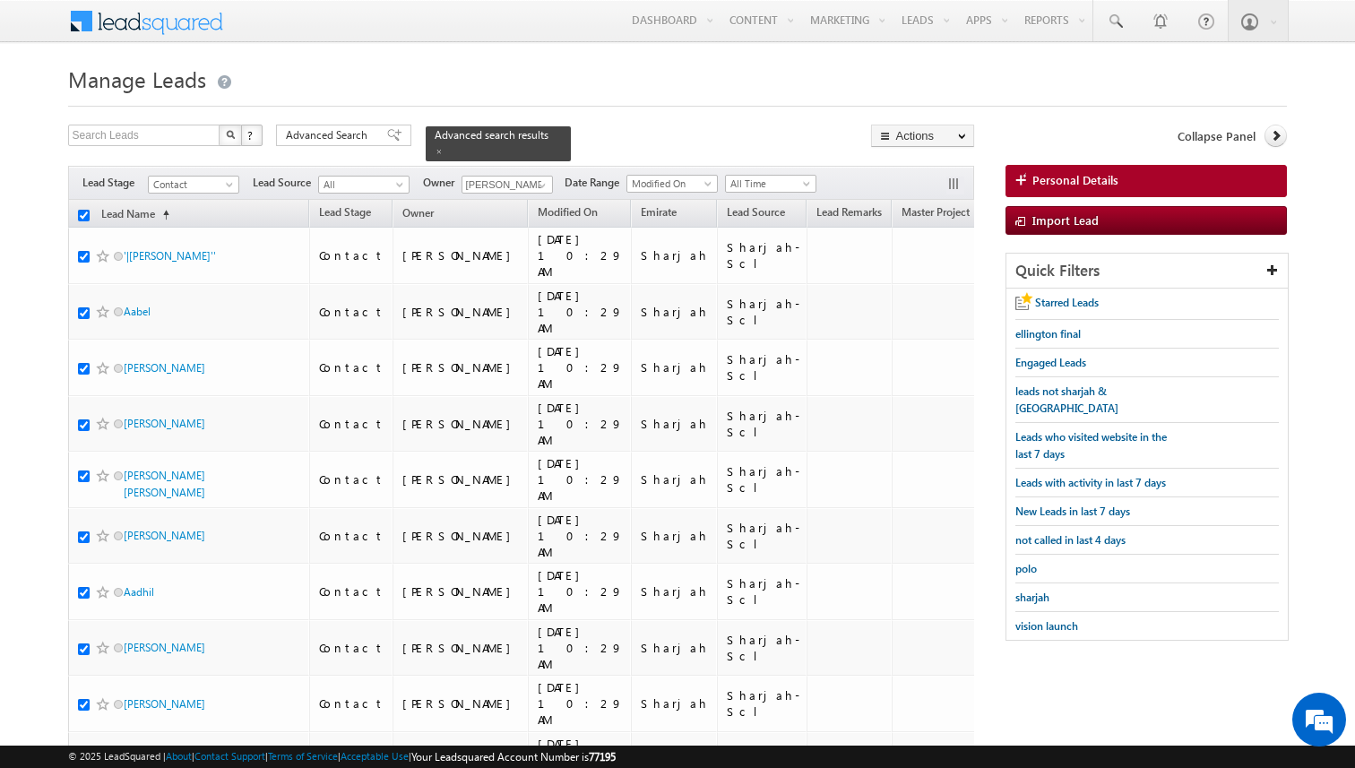
checkbox input "true"
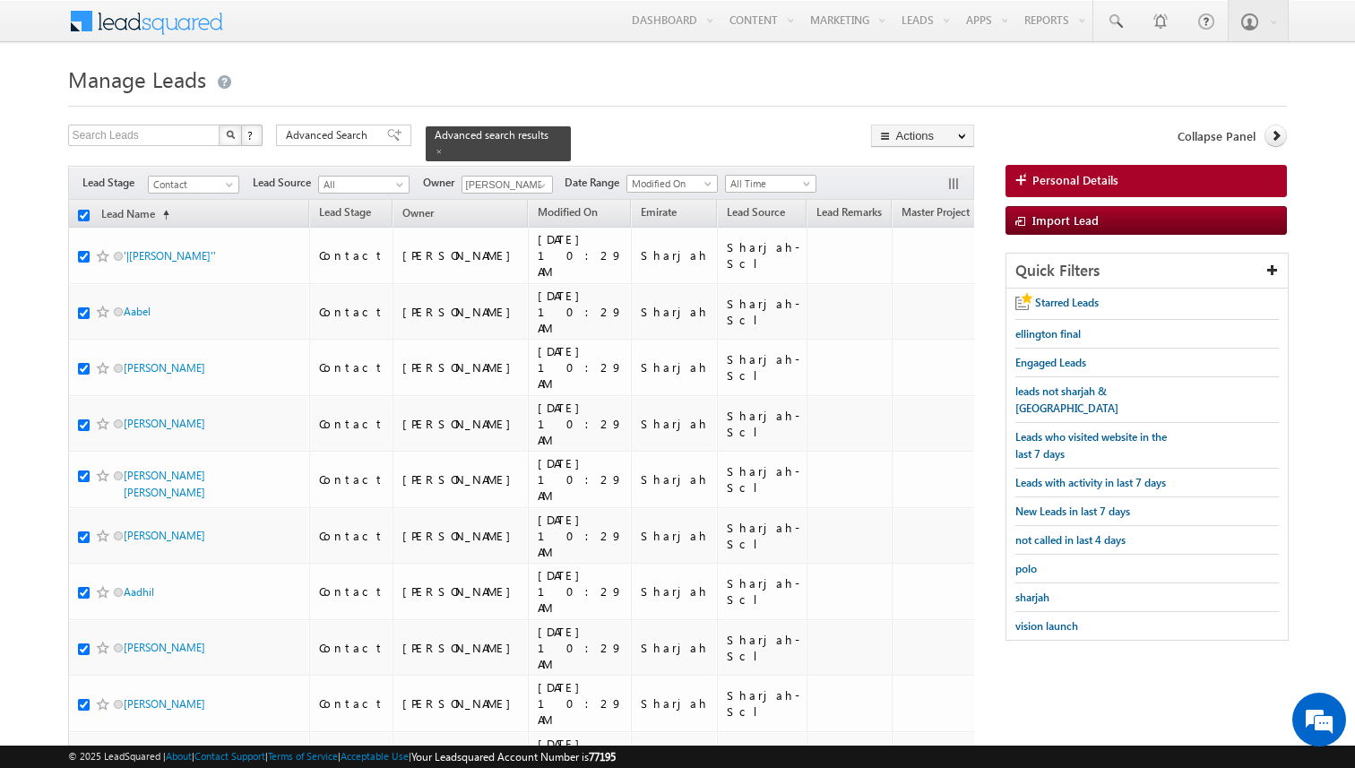
checkbox input "true"
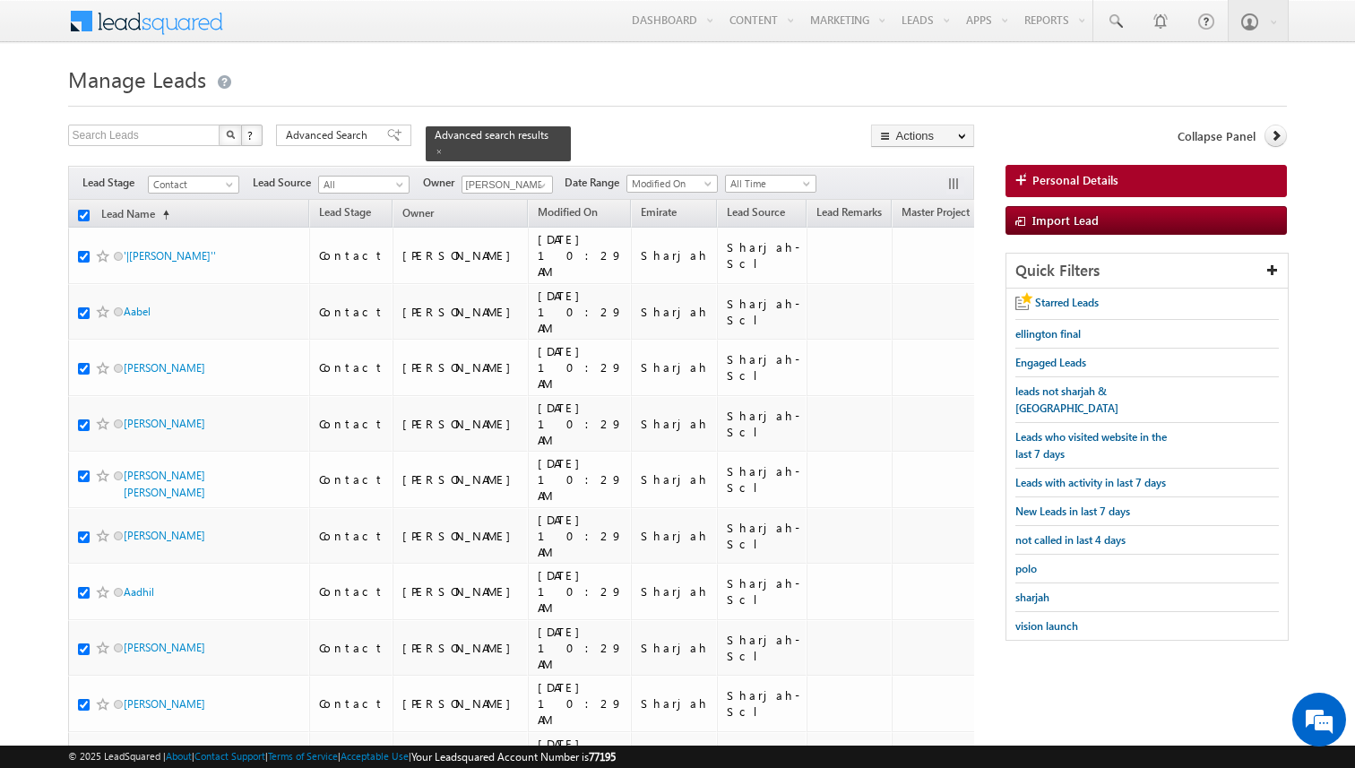
checkbox input "true"
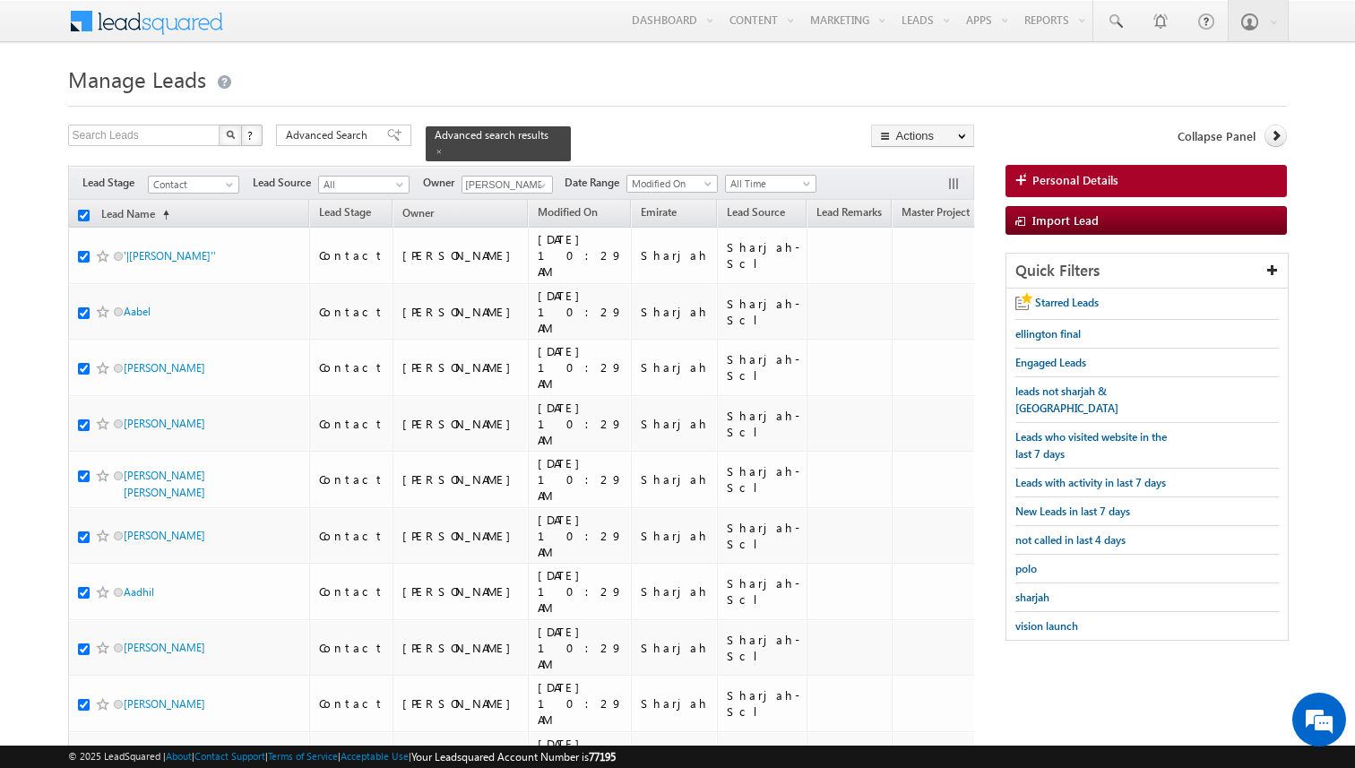
checkbox input "true"
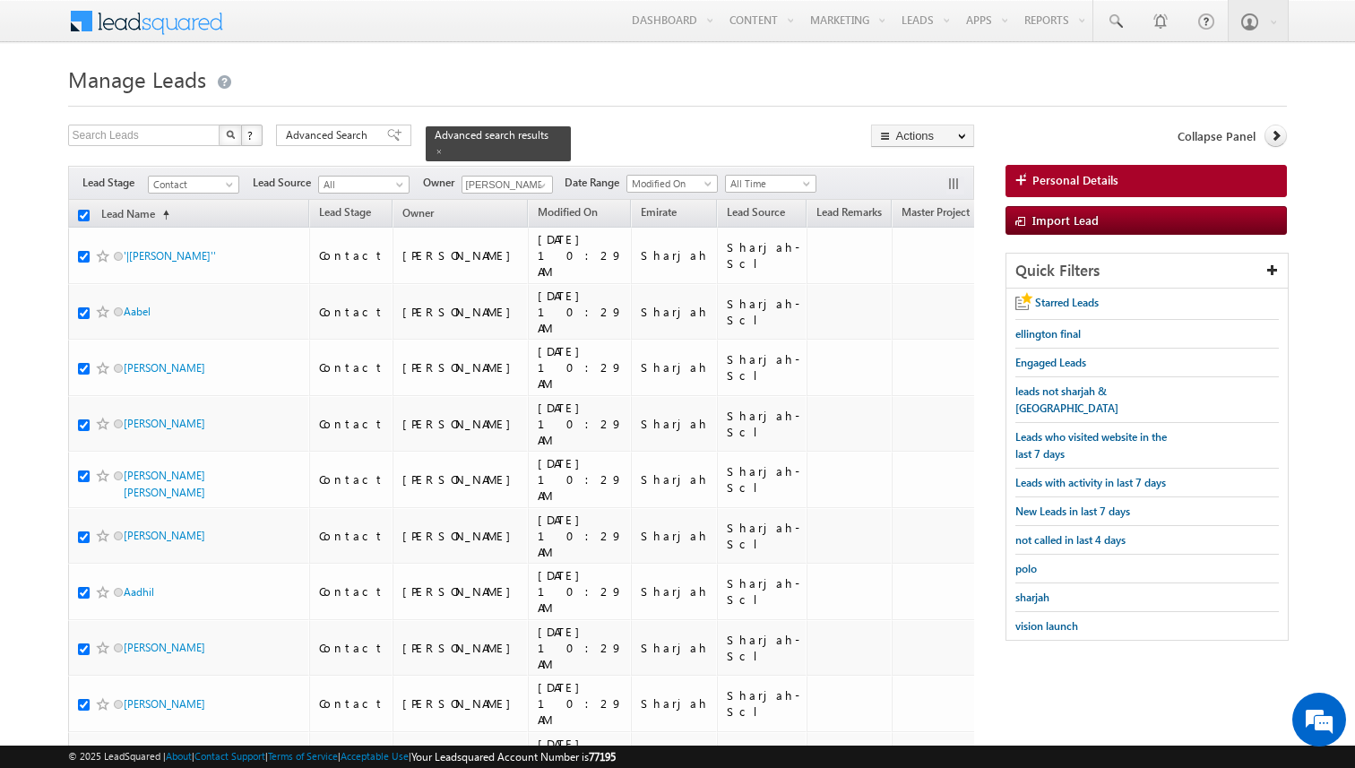
checkbox input "true"
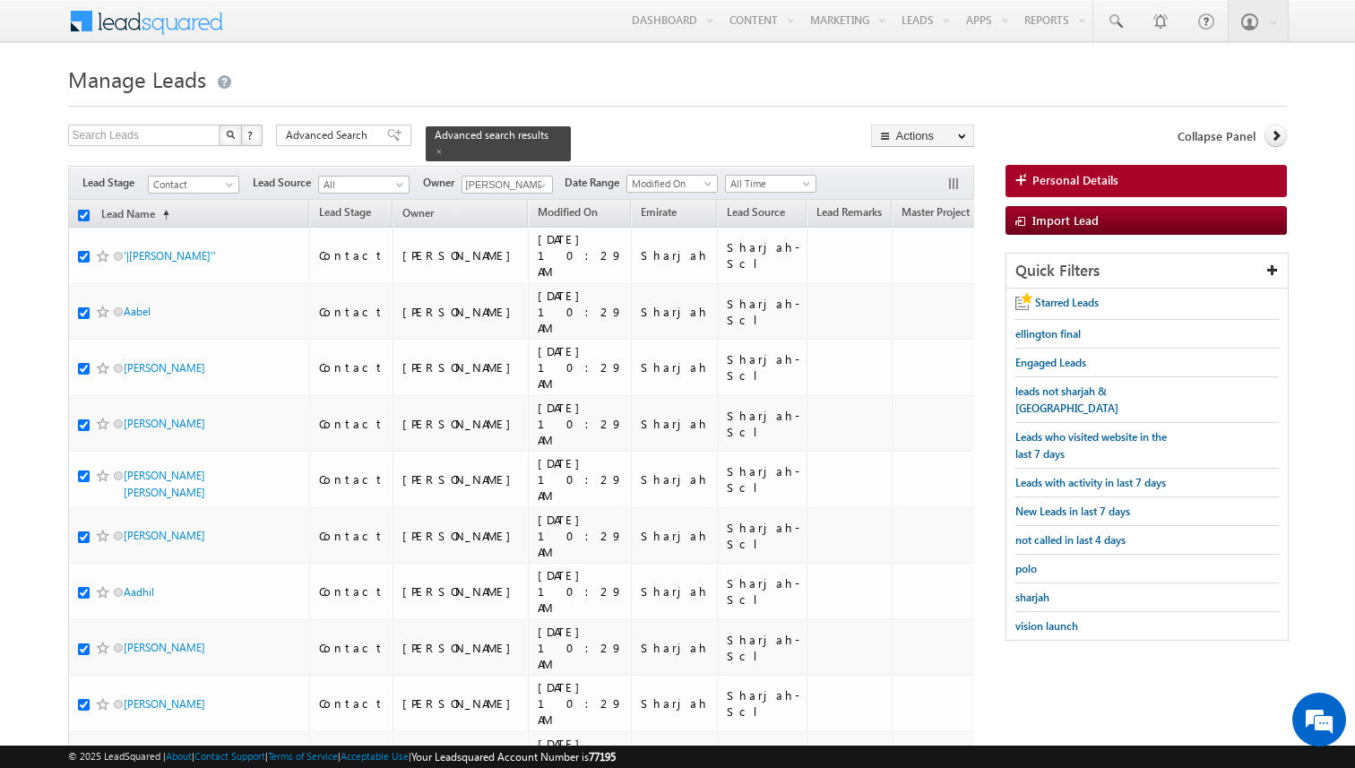
checkbox input "true"
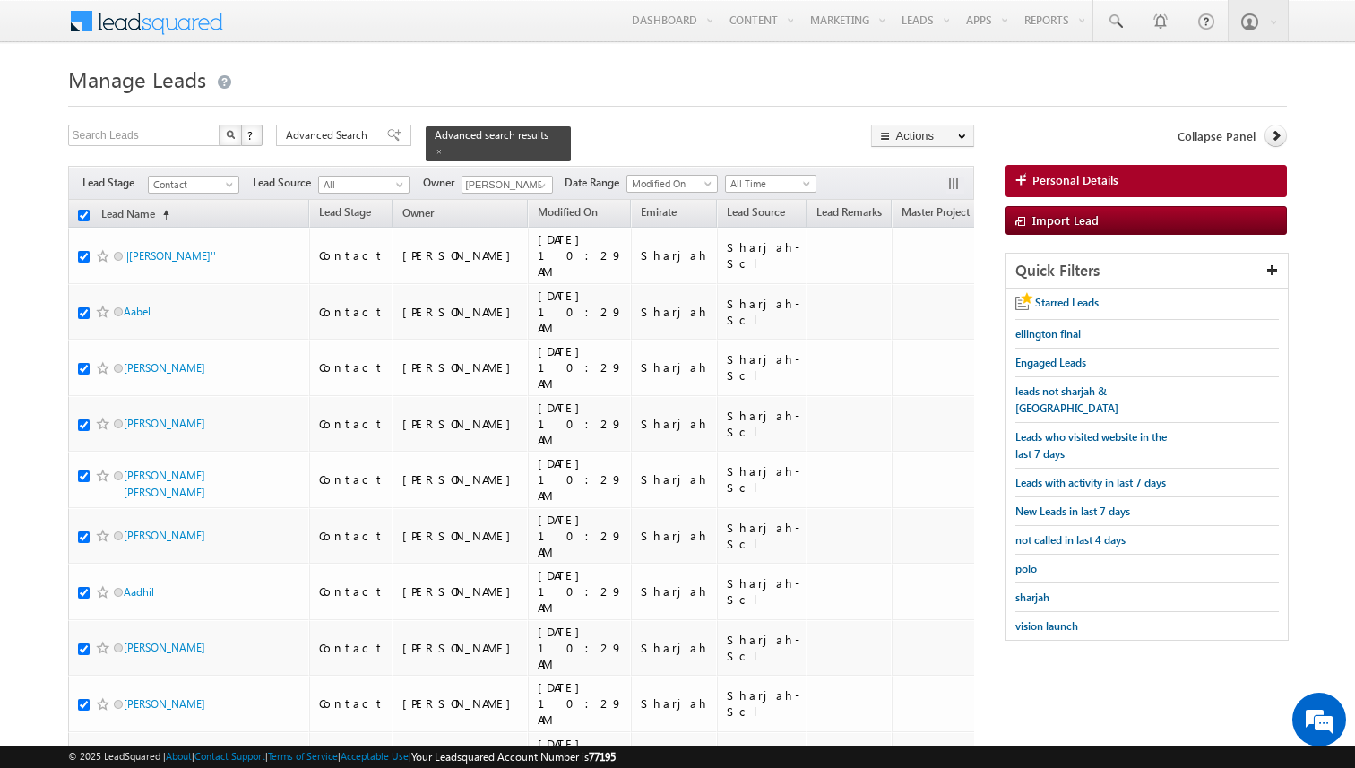
checkbox input "true"
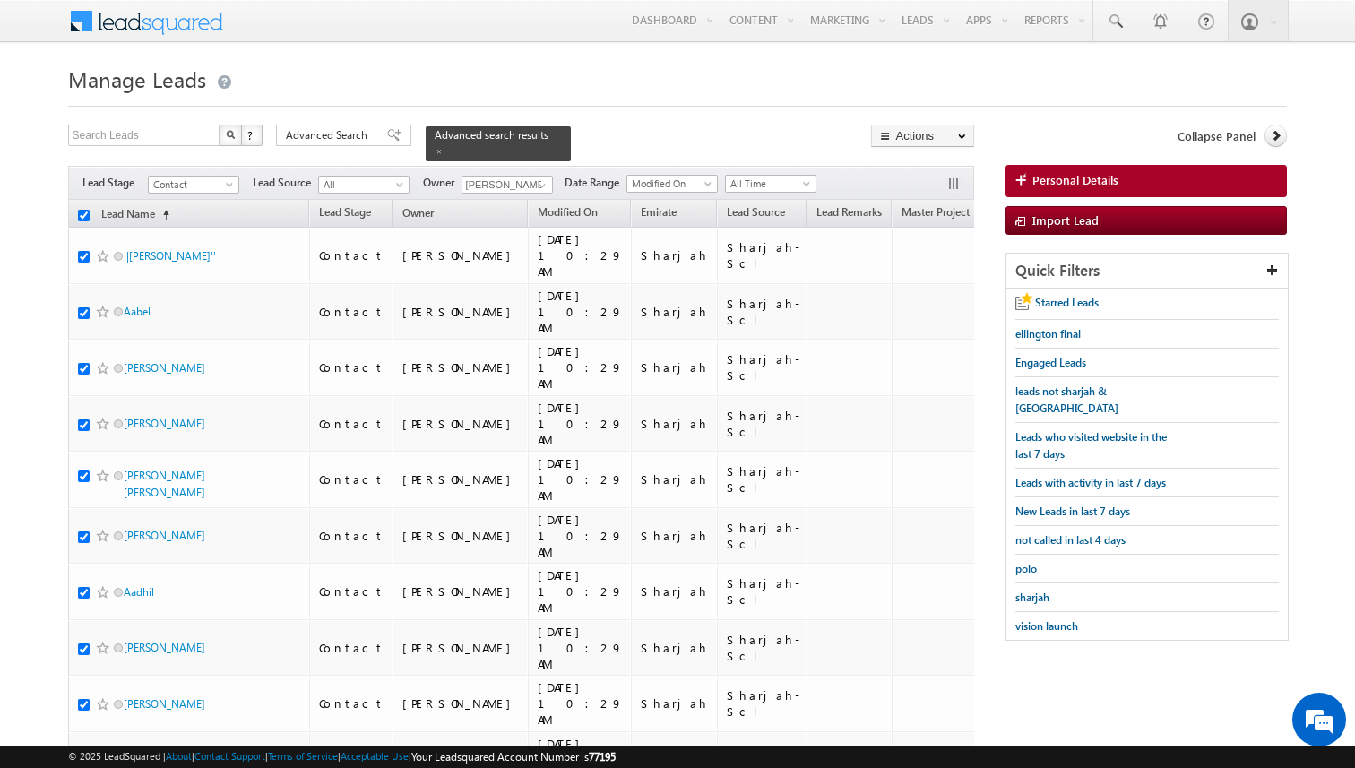
checkbox input "true"
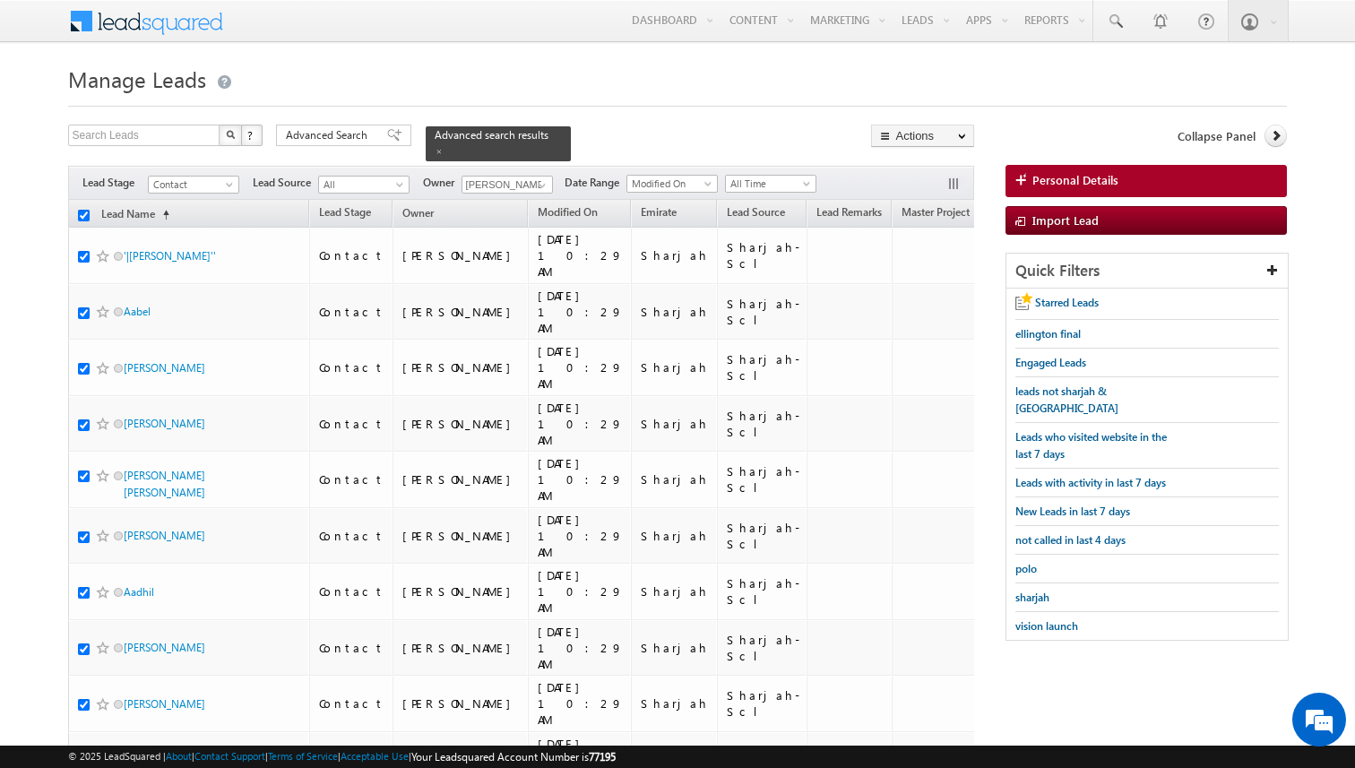
checkbox input "true"
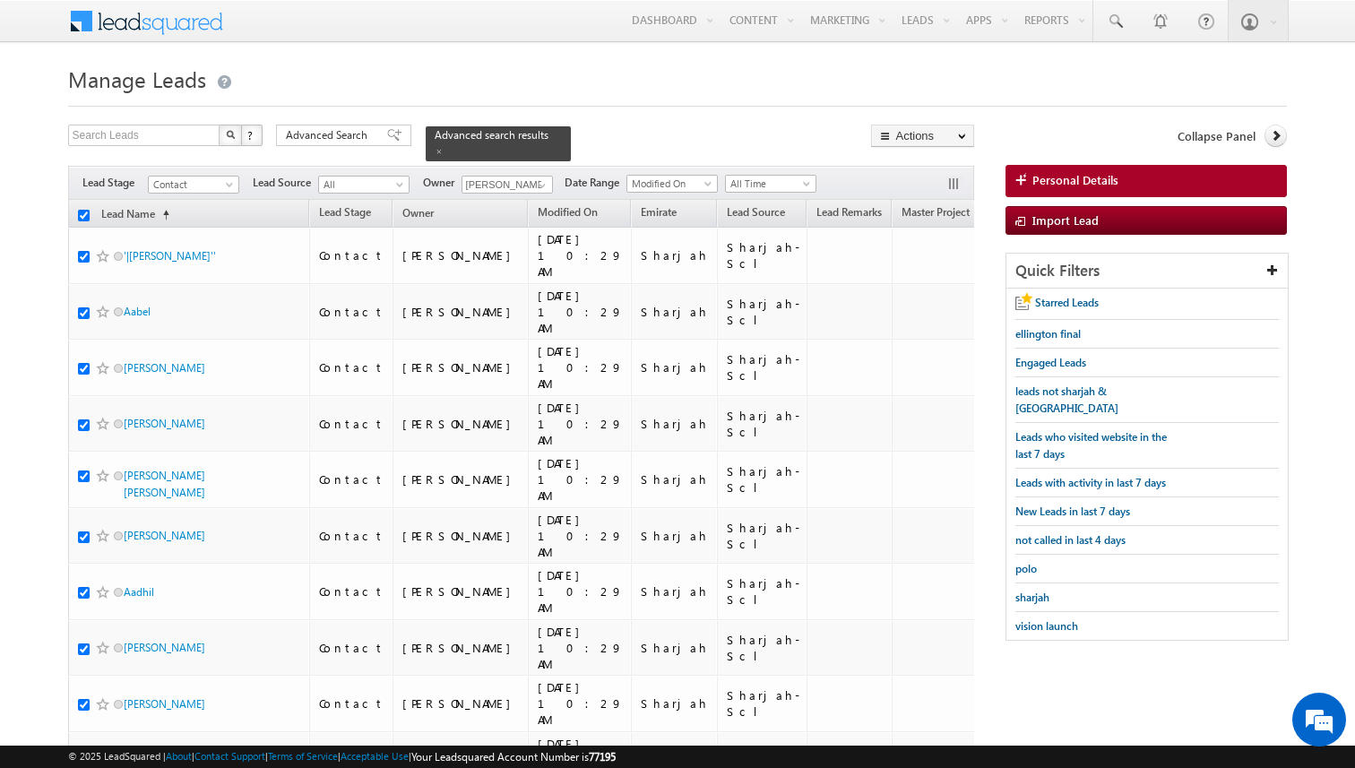
checkbox input "true"
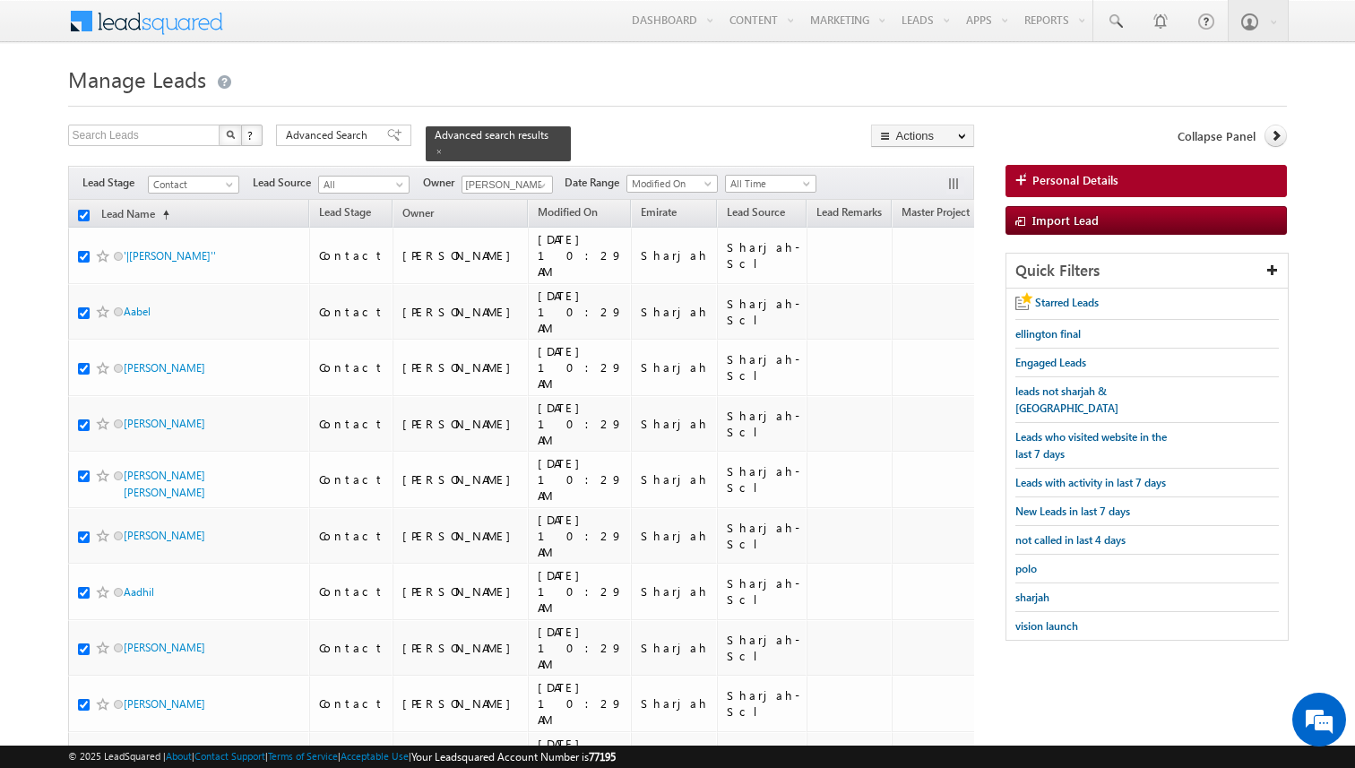
checkbox input "true"
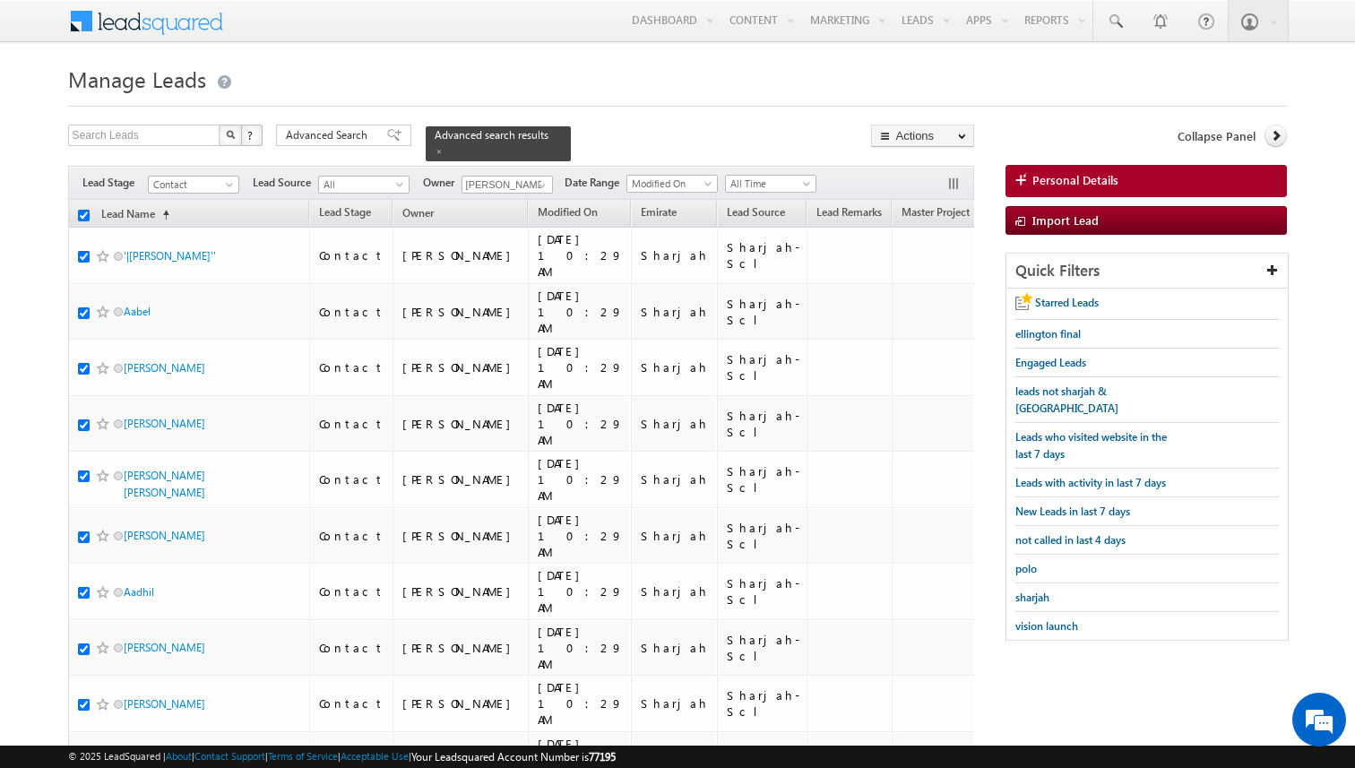
checkbox input "true"
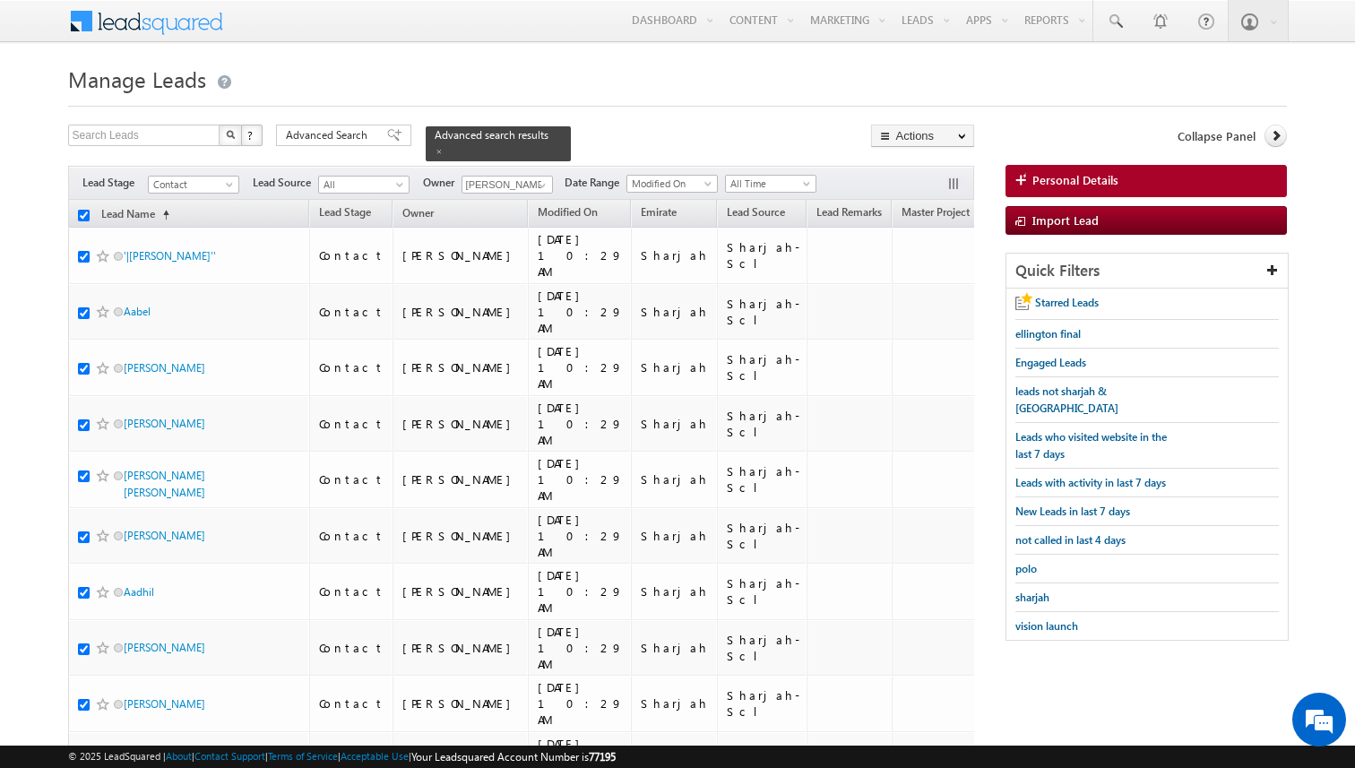
checkbox input "true"
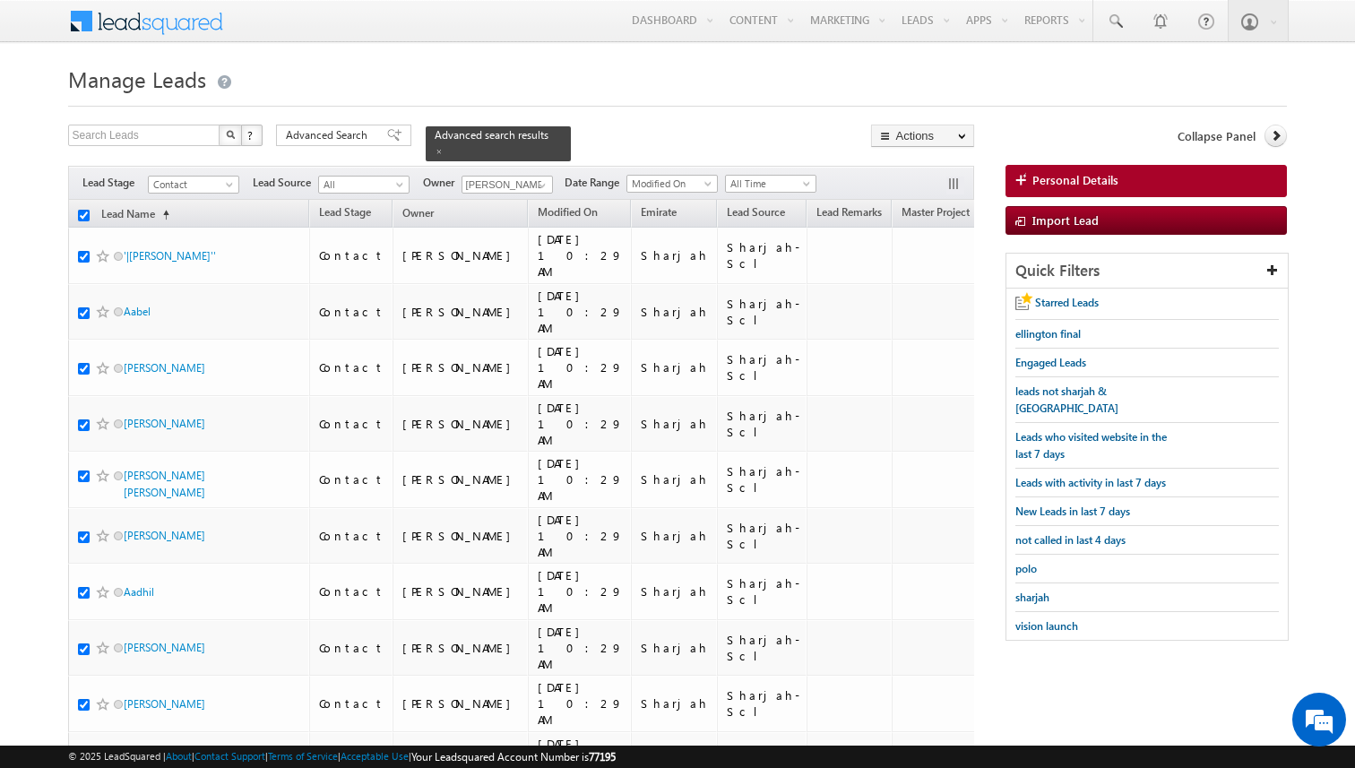
checkbox input "true"
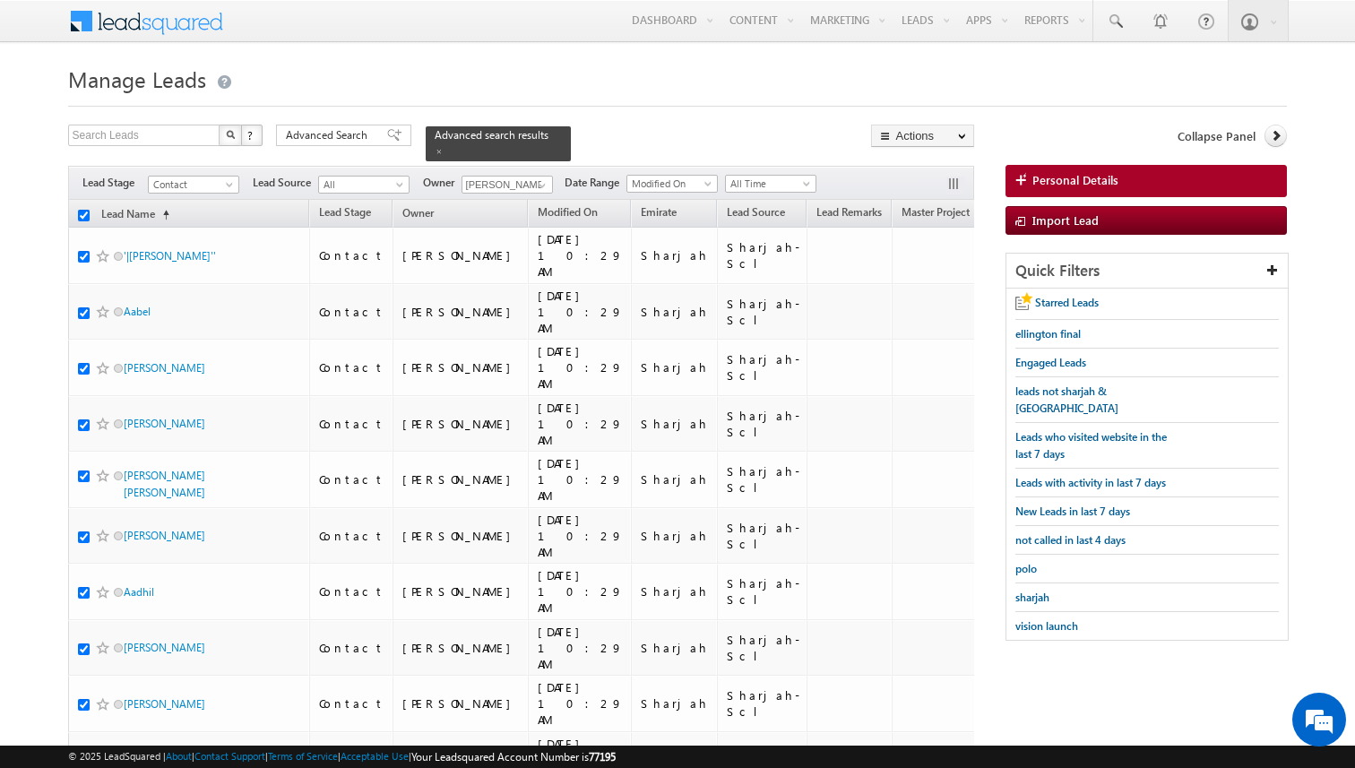
checkbox input "true"
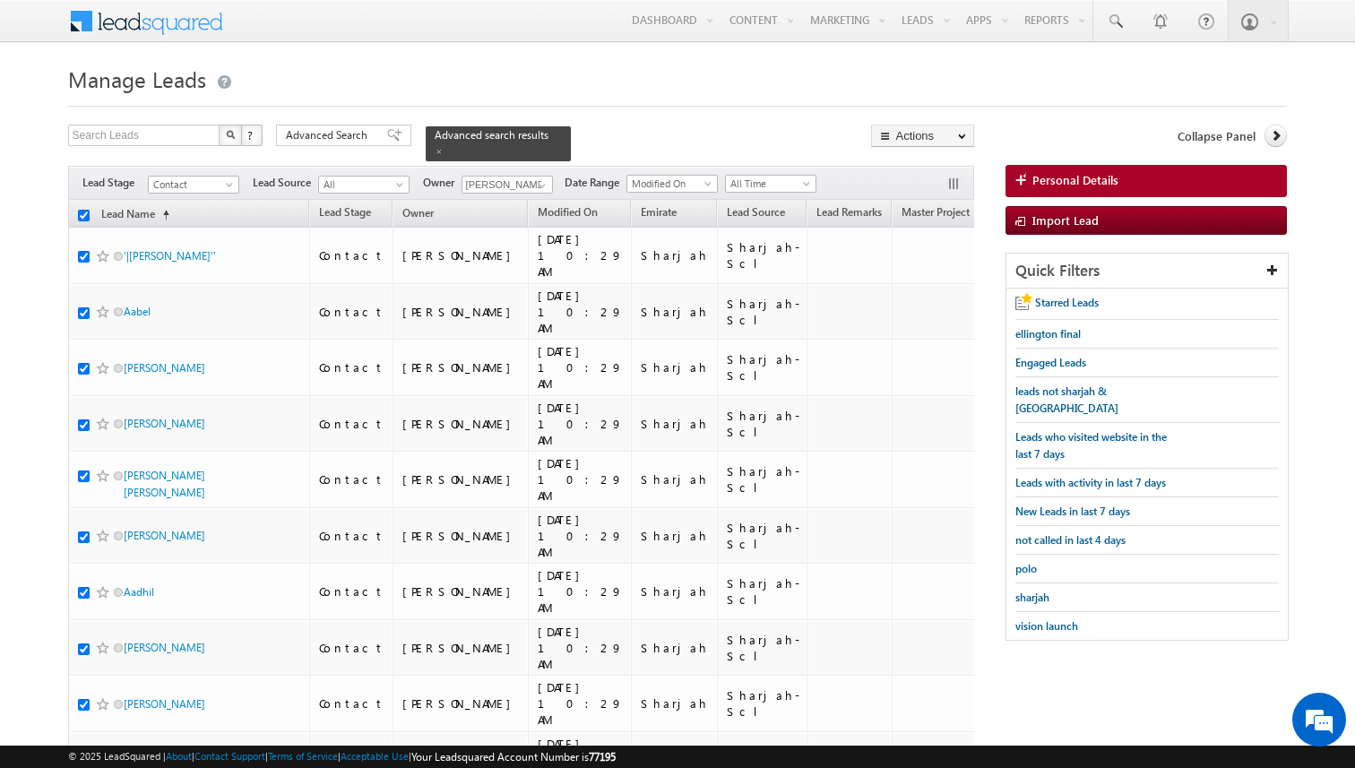
checkbox input "true"
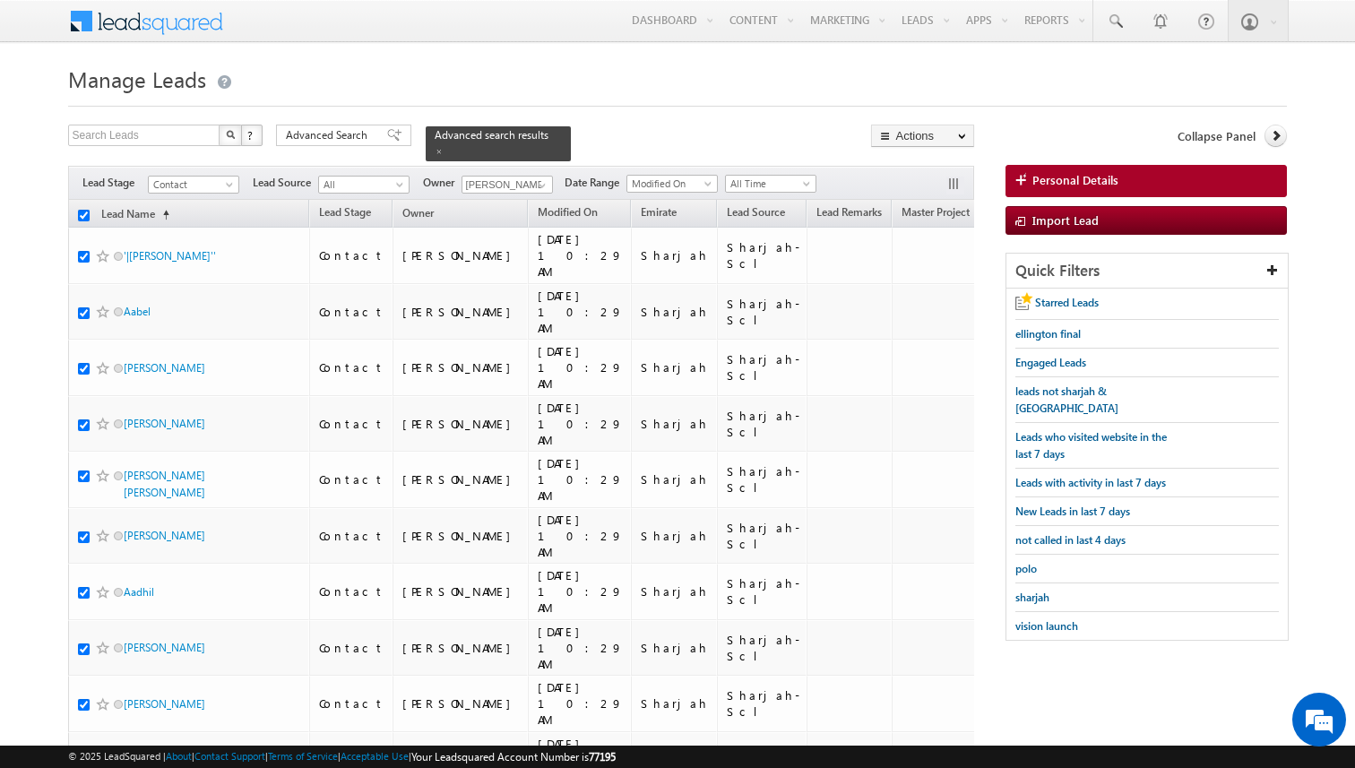
checkbox input "true"
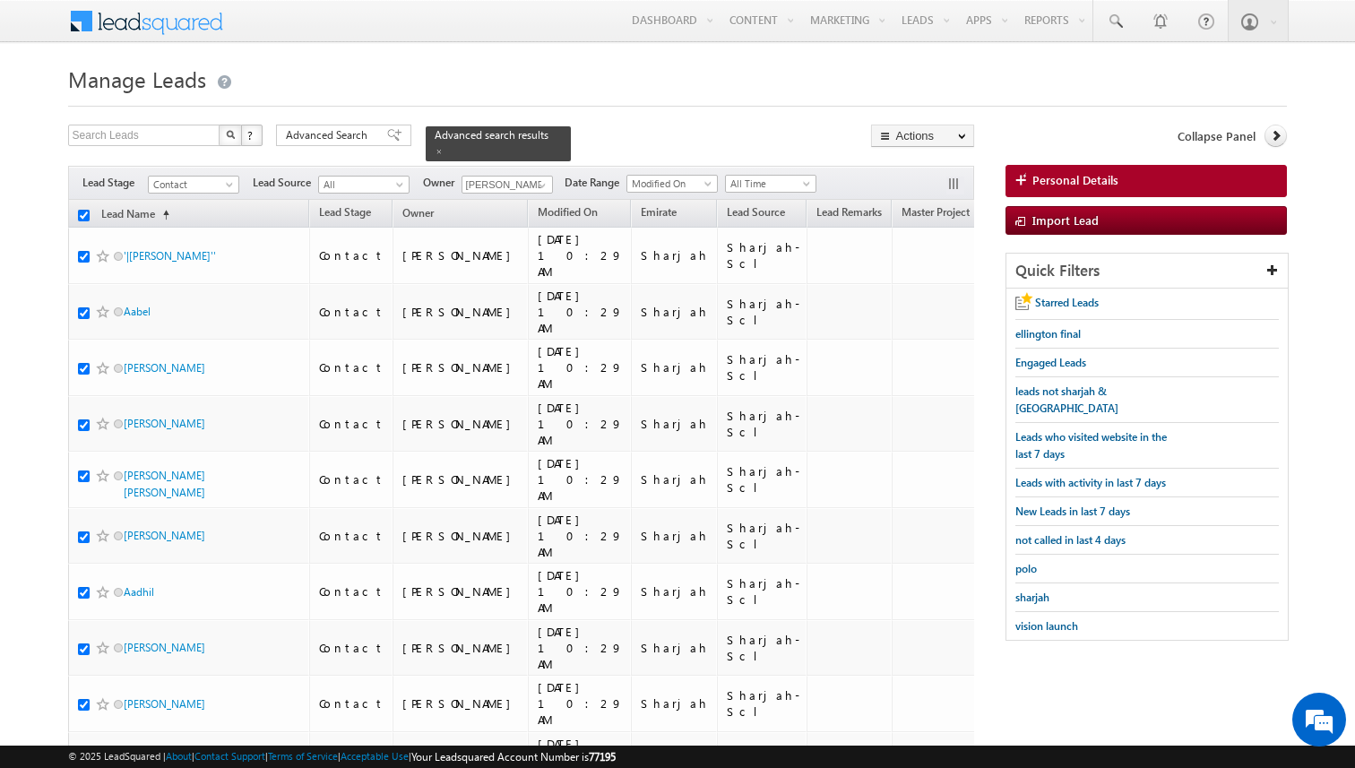
checkbox input "true"
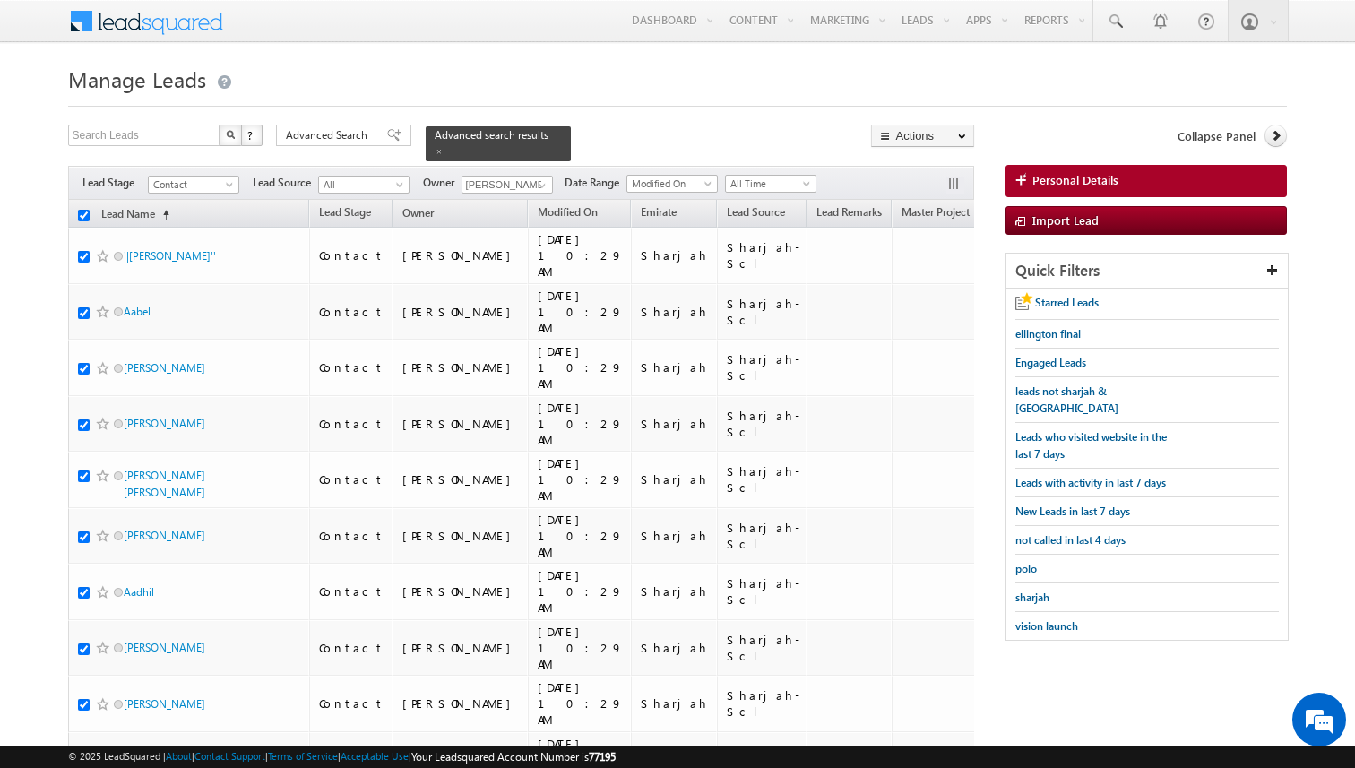
checkbox input "true"
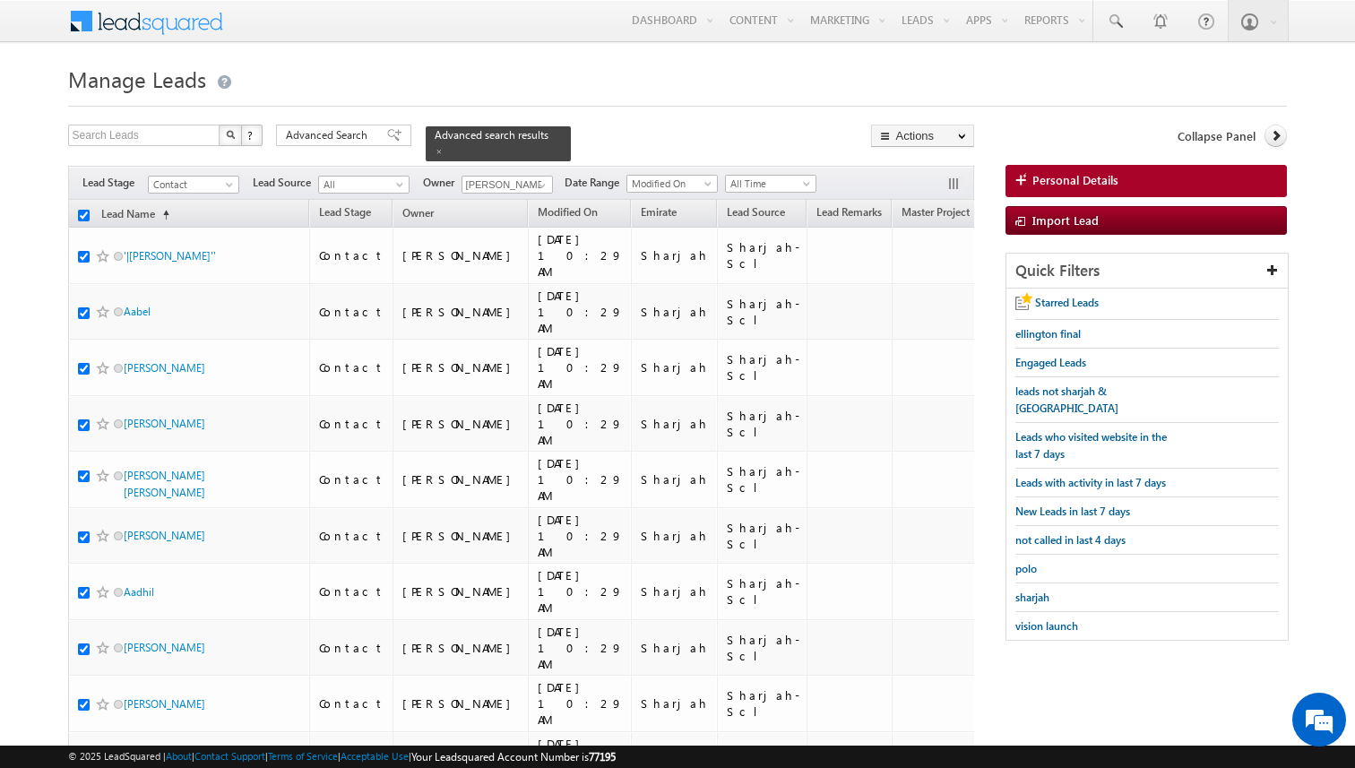
checkbox input "true"
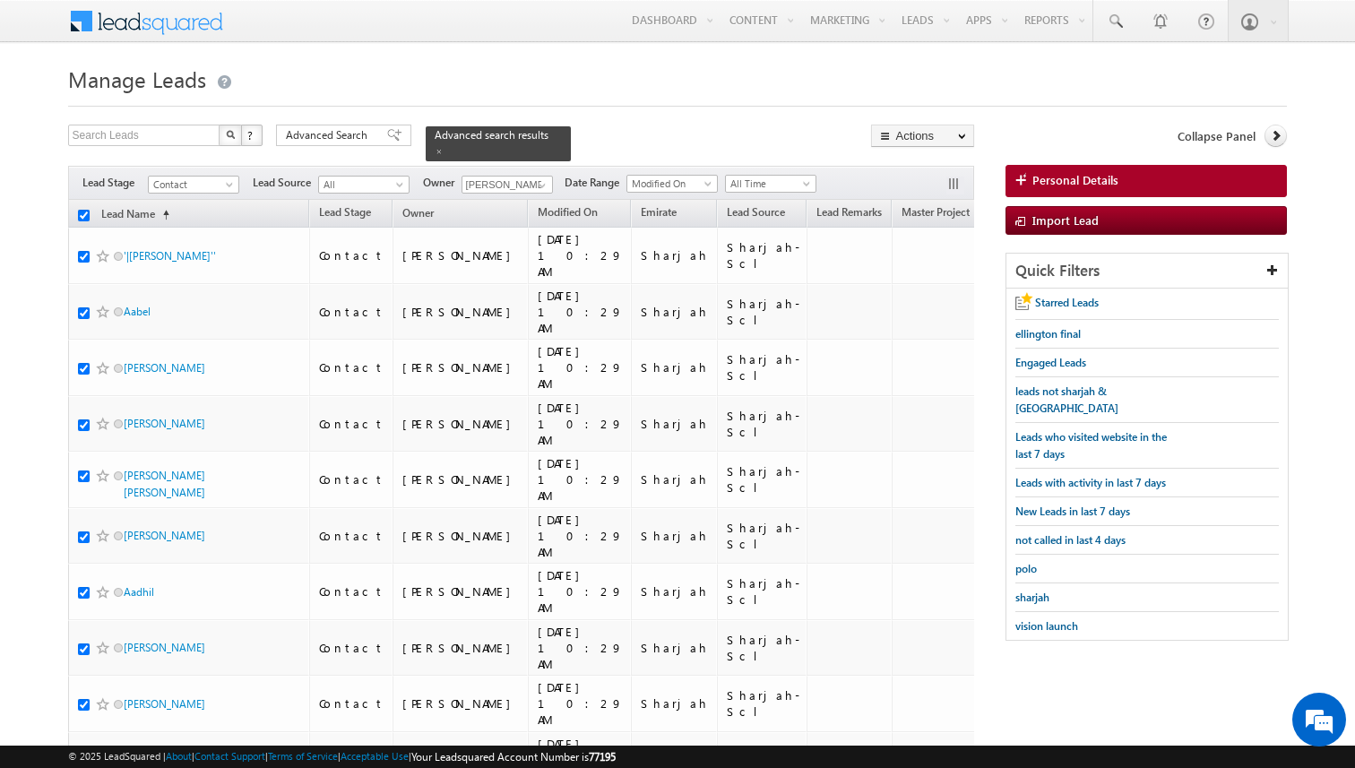
checkbox input "true"
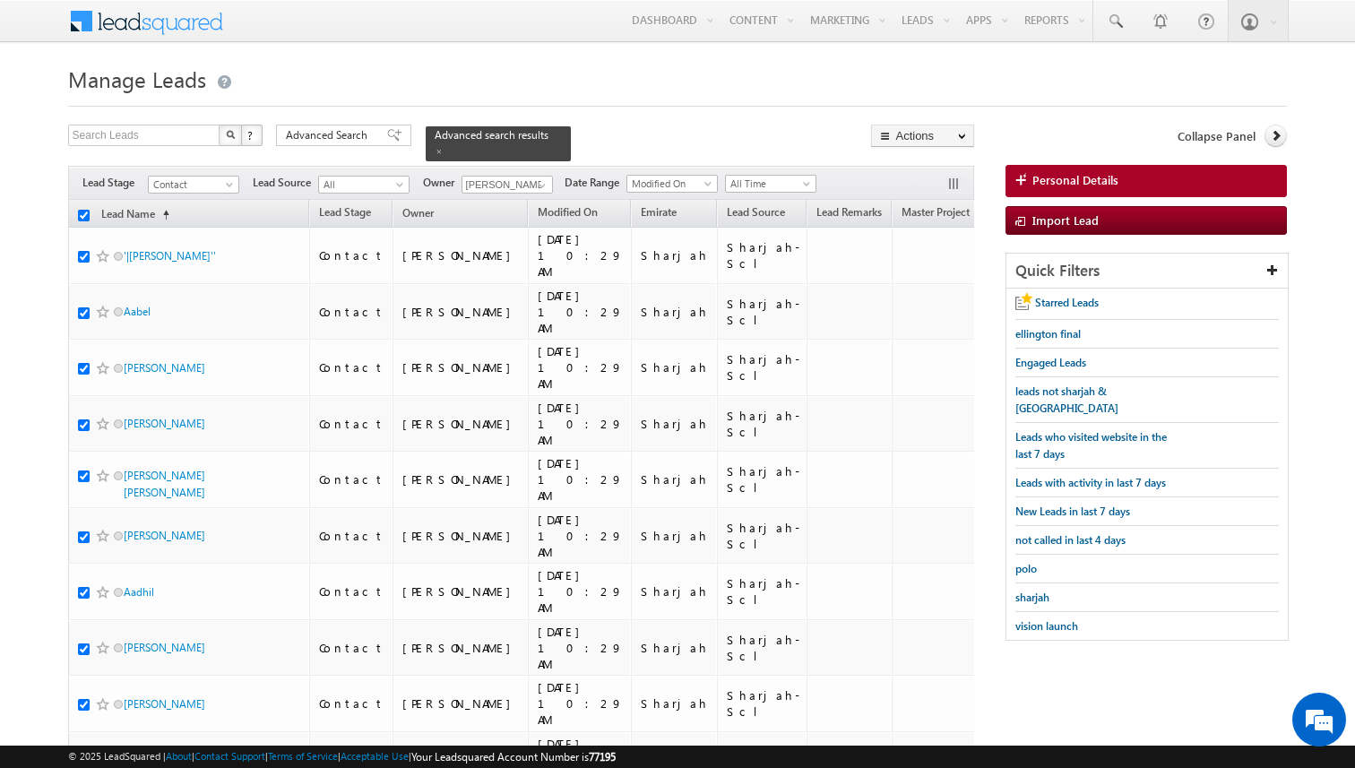
checkbox input "true"
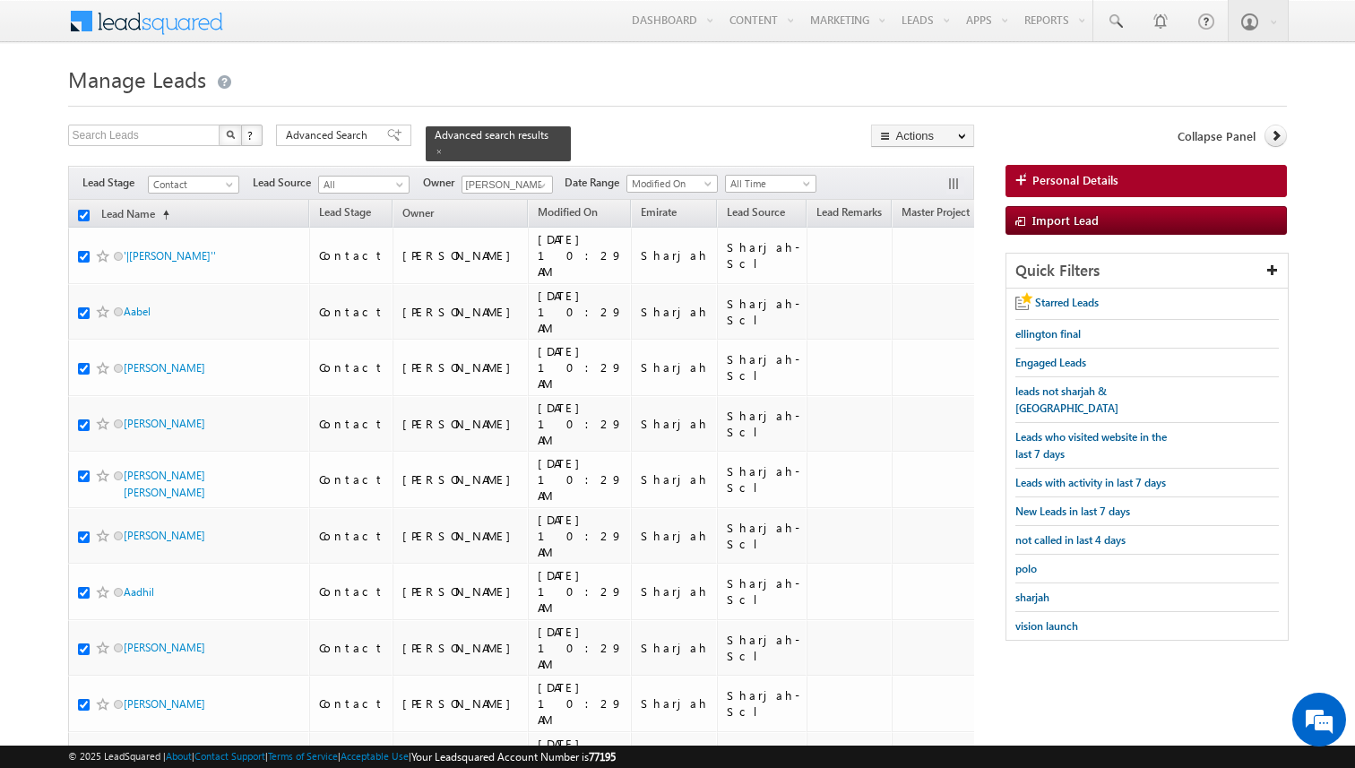
checkbox input "true"
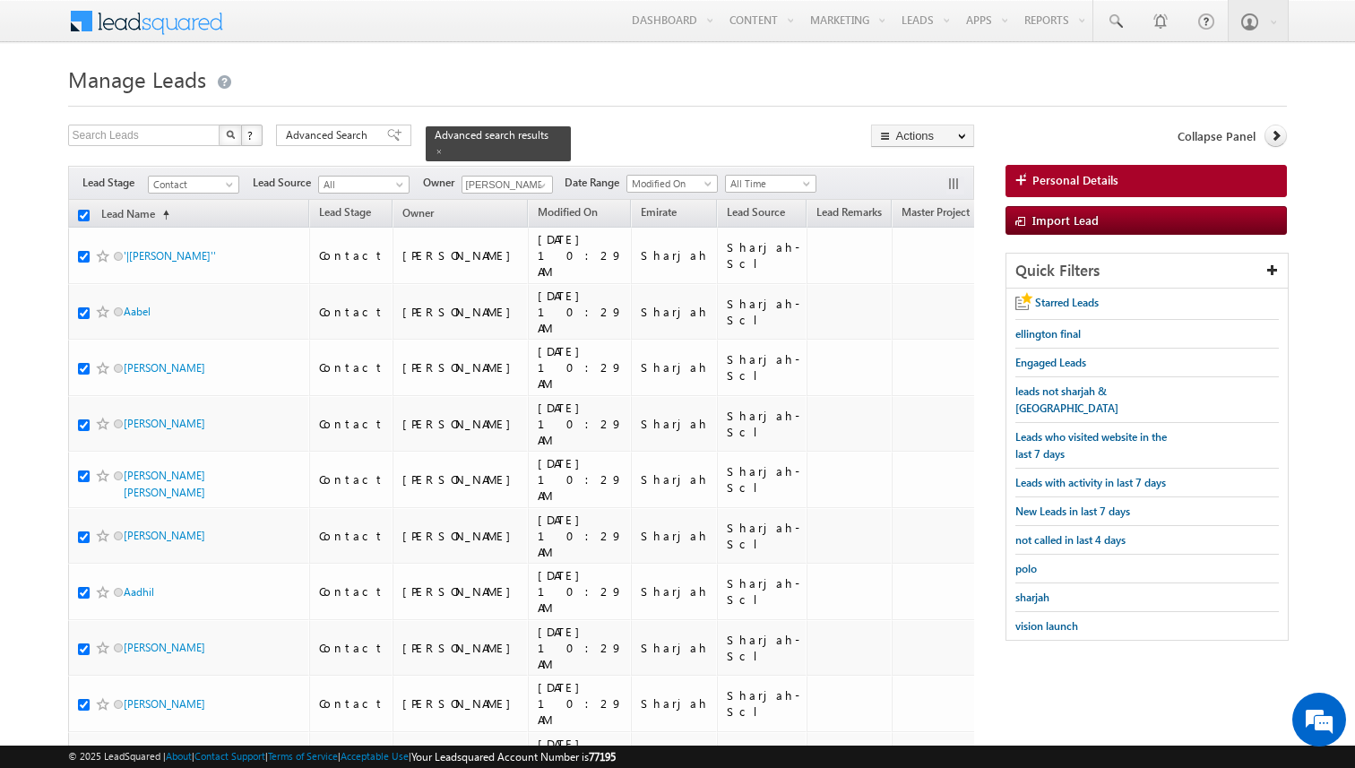
checkbox input "true"
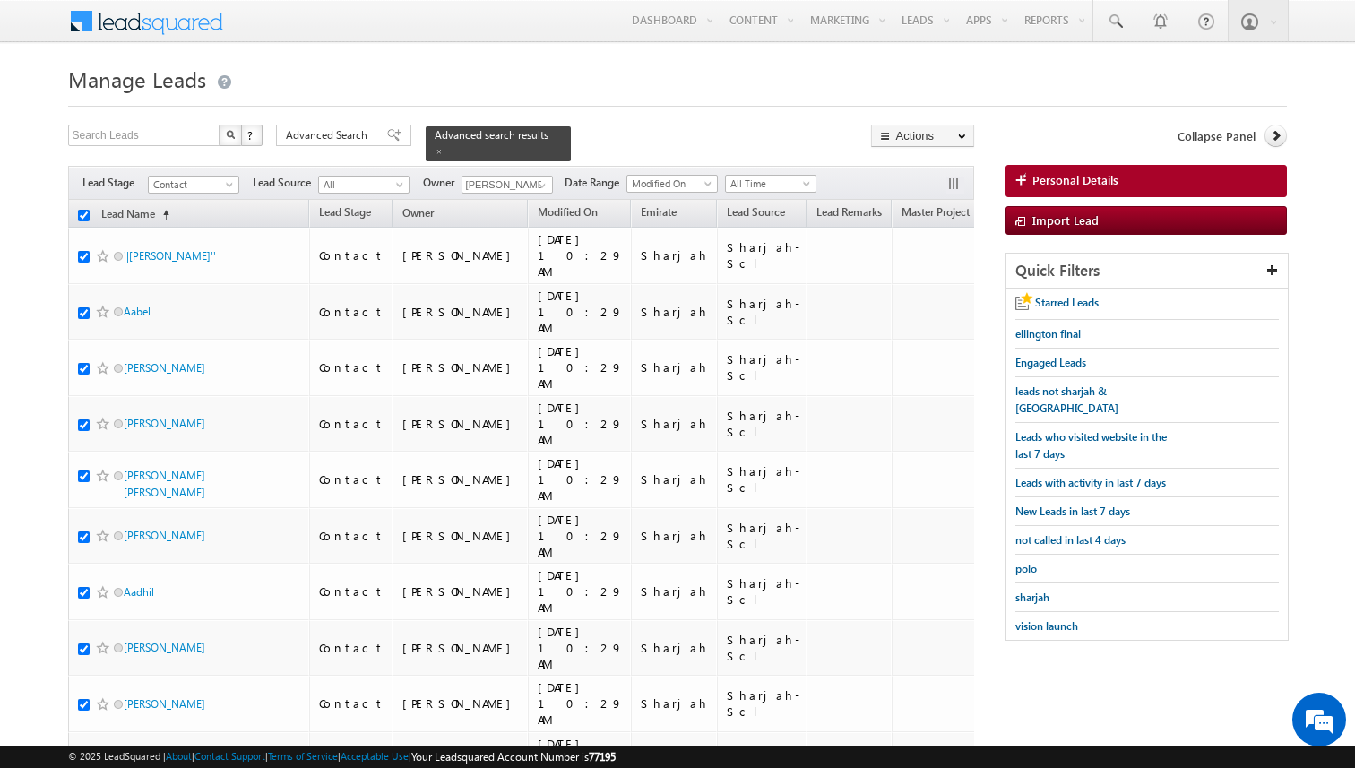
checkbox input "true"
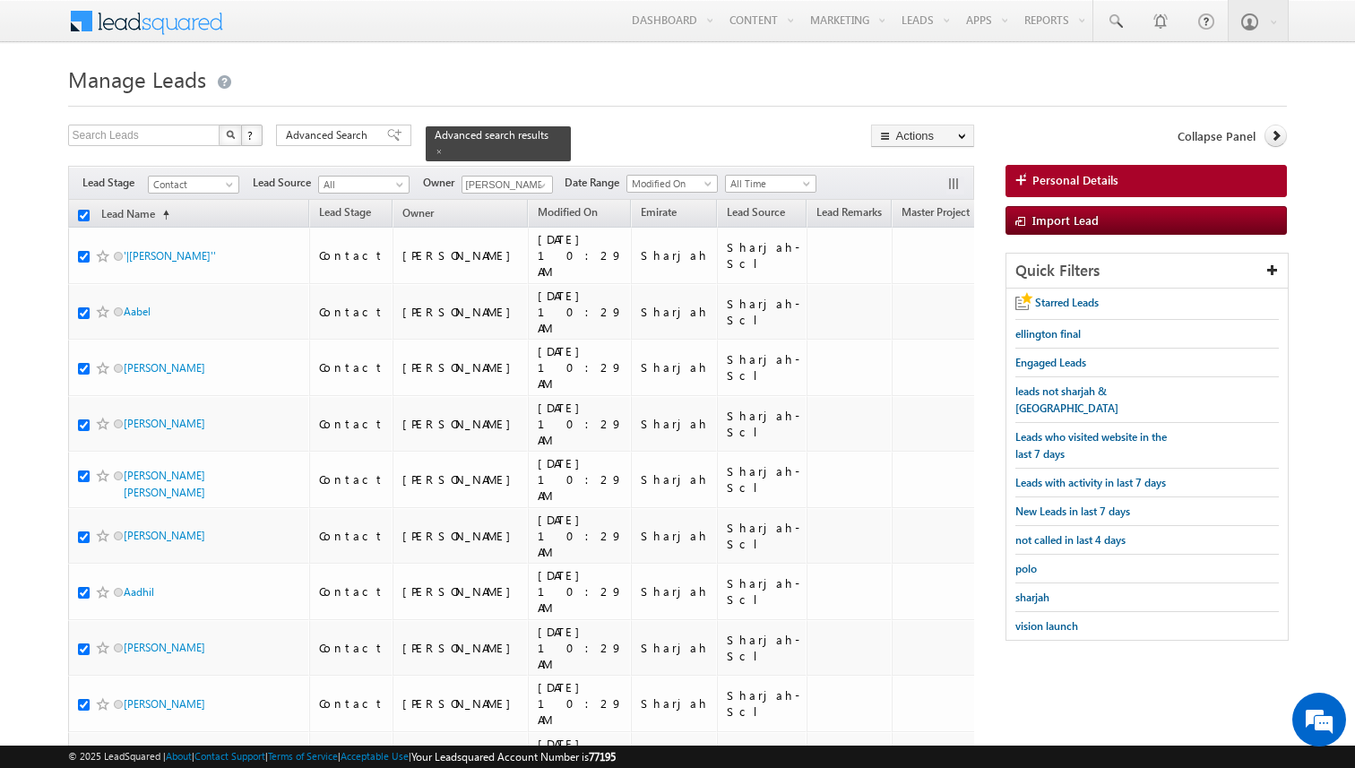
checkbox input "true"
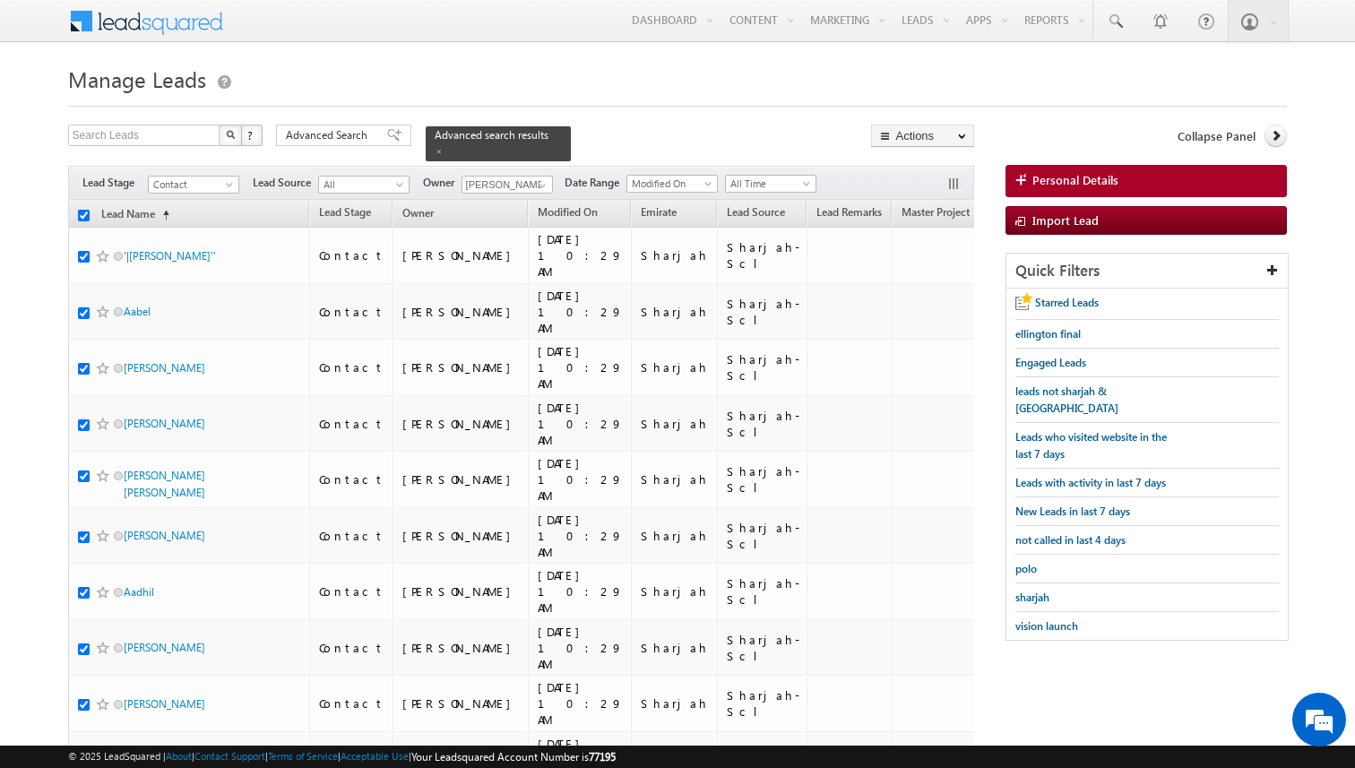
checkbox input "true"
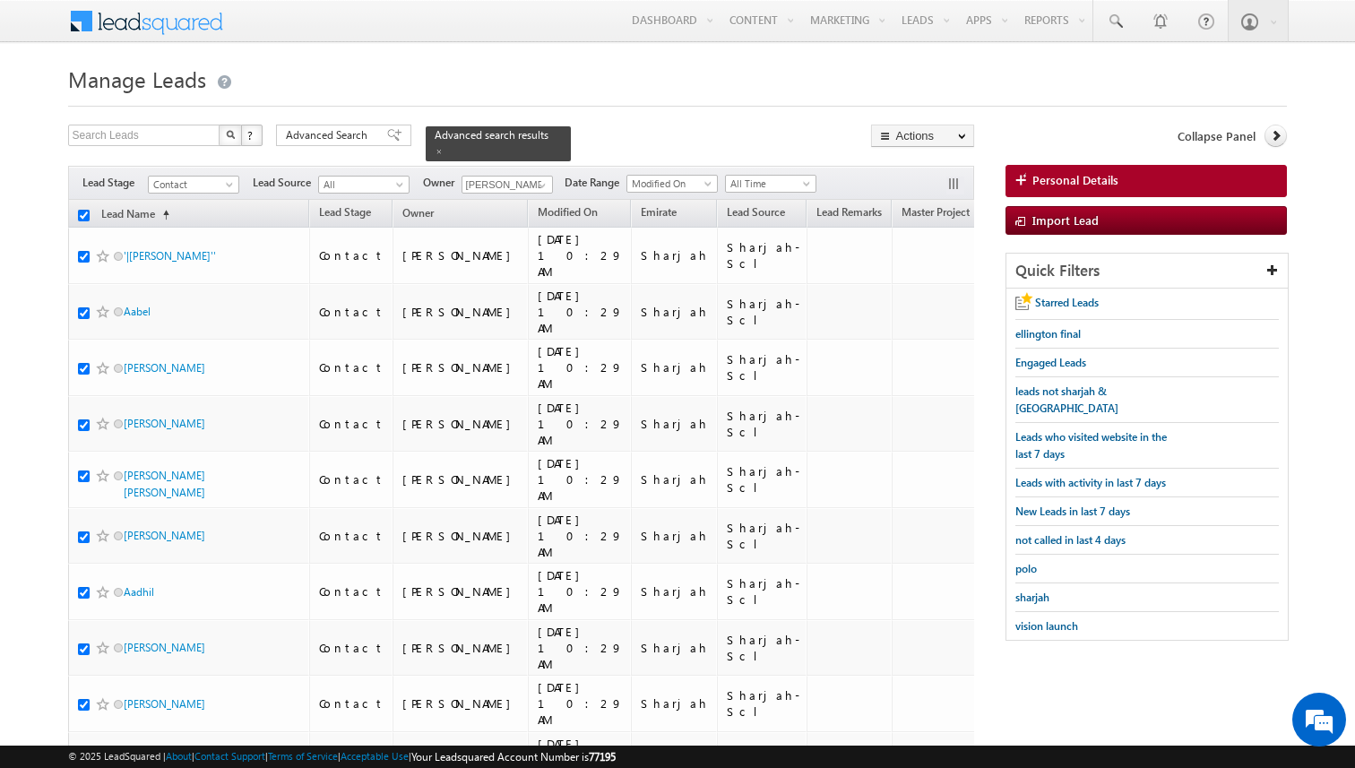
checkbox input "true"
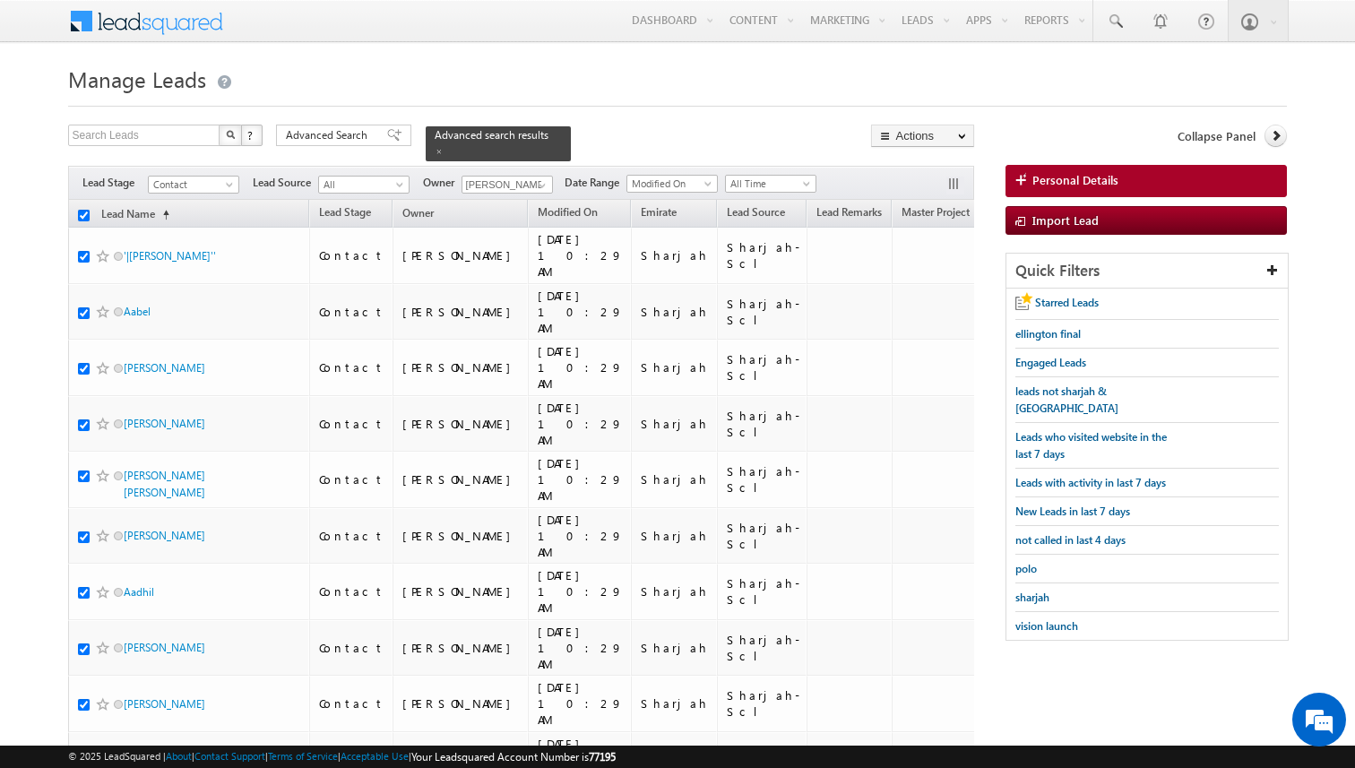
checkbox input "true"
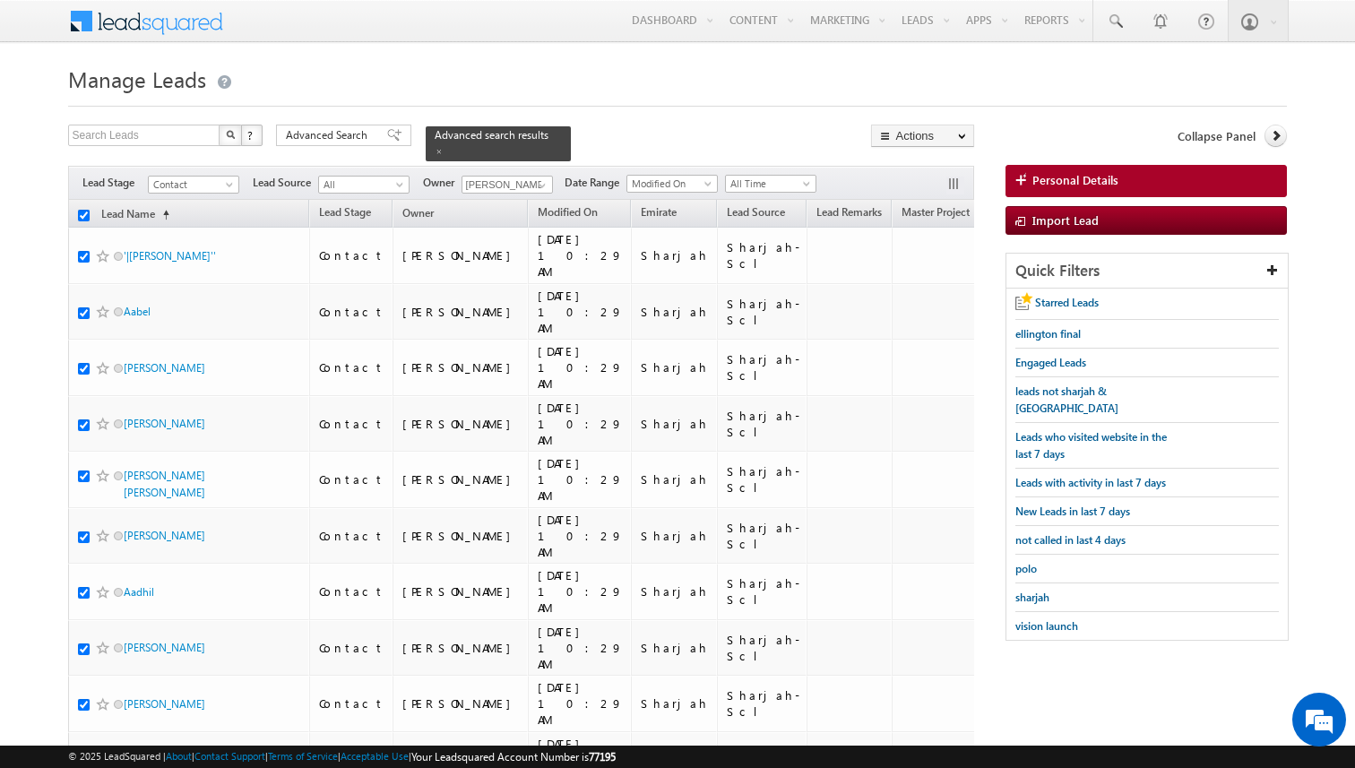
checkbox input "true"
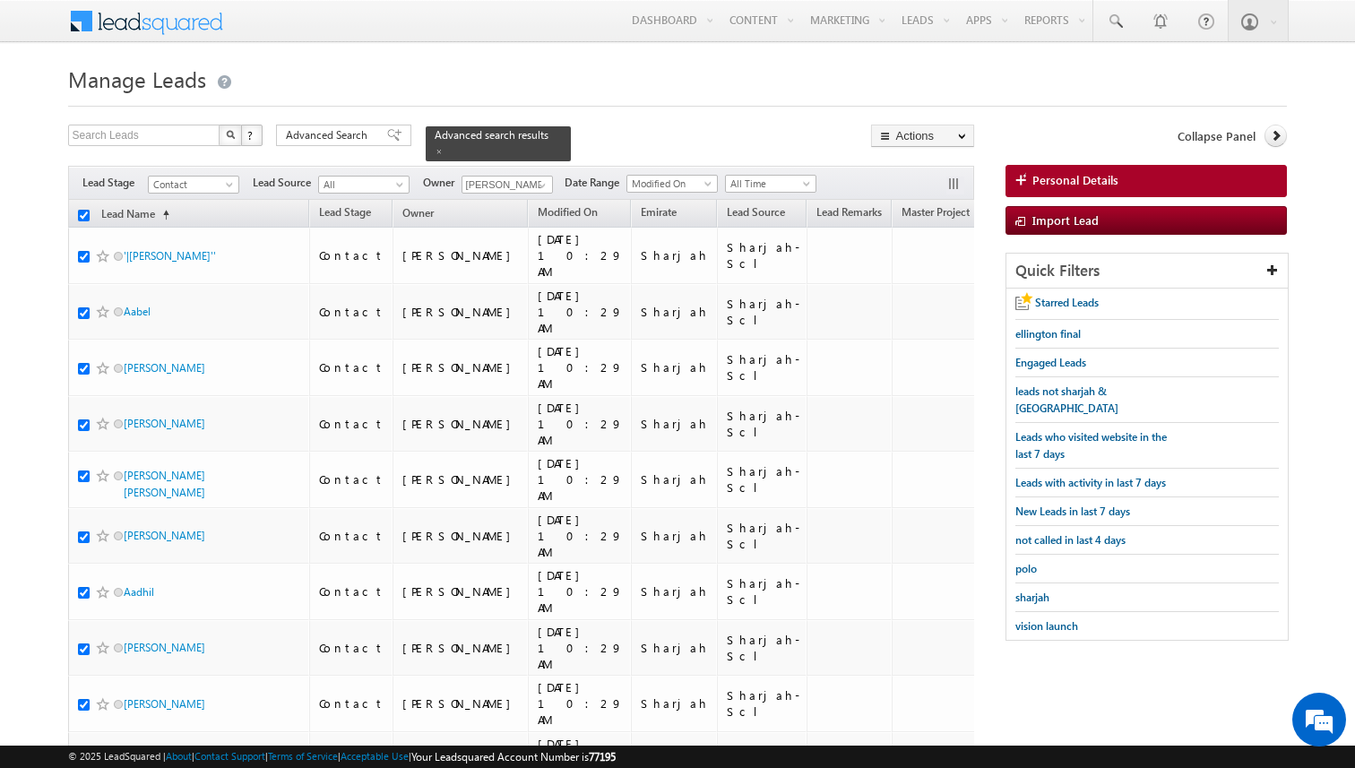
checkbox input "true"
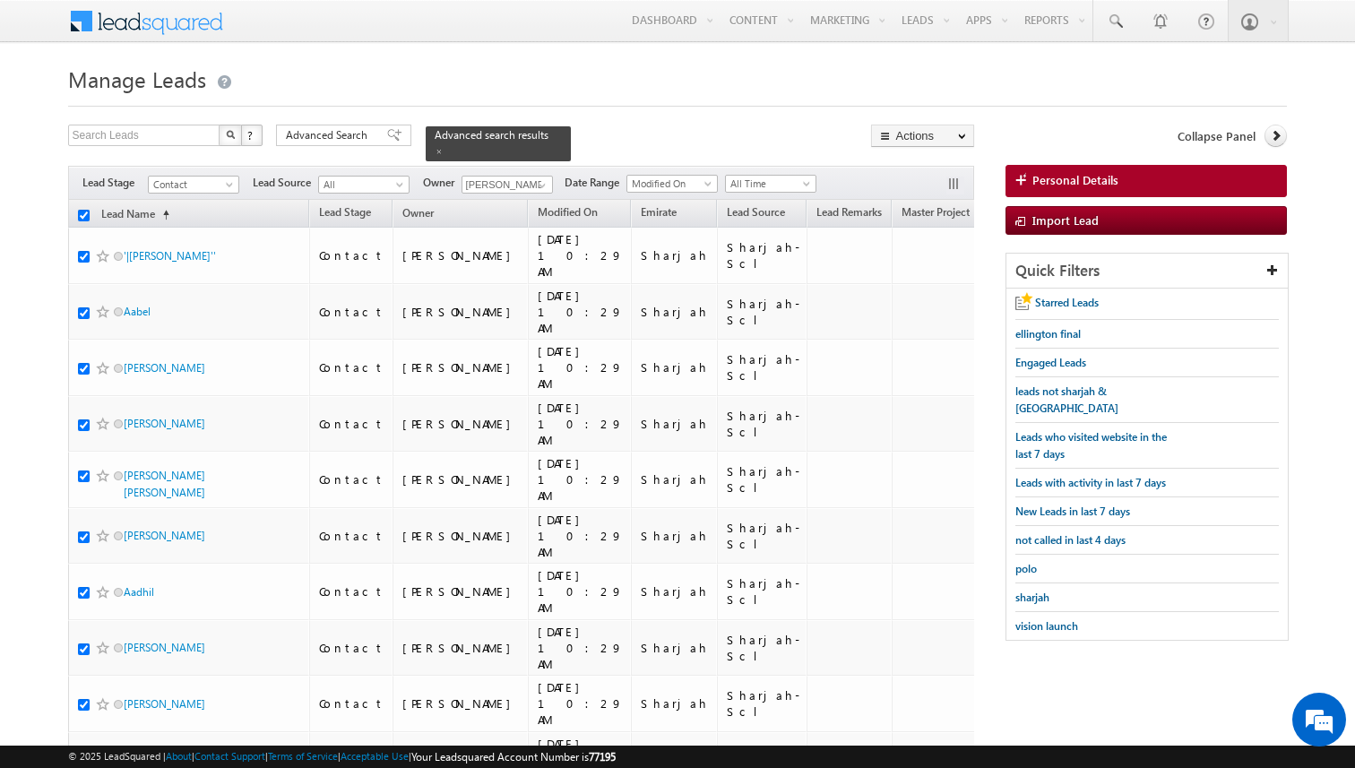
checkbox input "true"
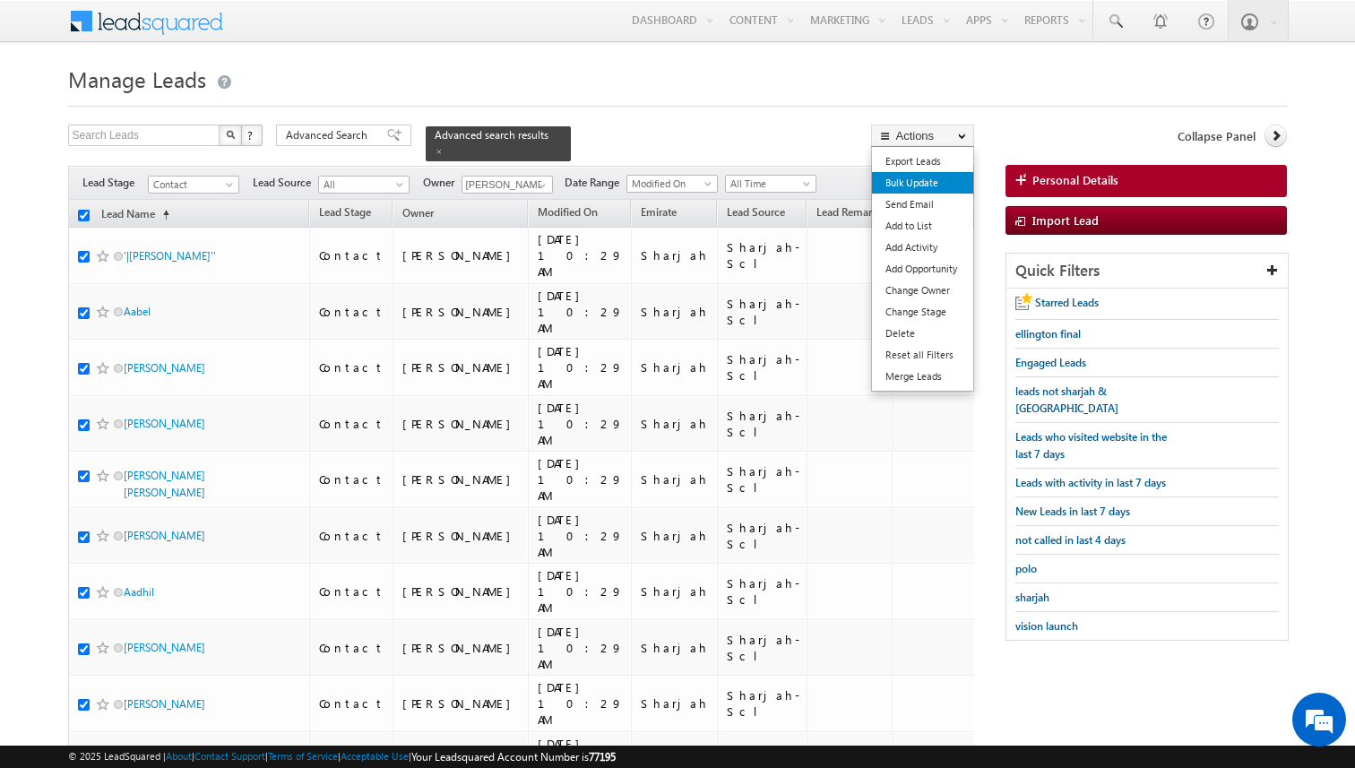
click at [923, 184] on link "Bulk Update" at bounding box center [922, 183] width 101 height 22
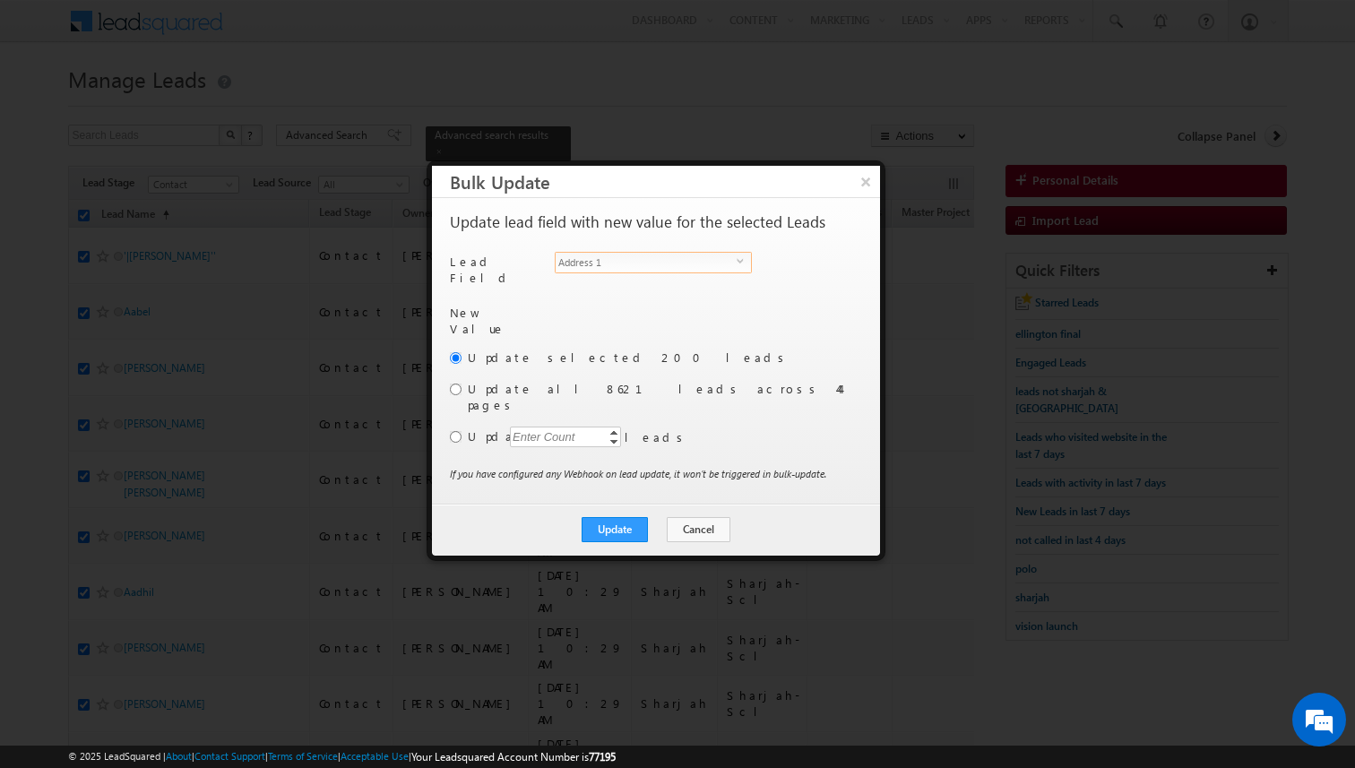
click at [723, 257] on span "Address 1" at bounding box center [646, 263] width 181 height 20
click at [654, 303] on input "[PERSON_NAME]" at bounding box center [650, 314] width 195 height 22
click at [617, 325] on link "[PERSON_NAME] [PERSON_NAME][EMAIL_ADDRESS][PERSON_NAME][DOMAIN_NAME]" at bounding box center [650, 342] width 195 height 34
click at [455, 431] on input "radio" at bounding box center [456, 437] width 12 height 12
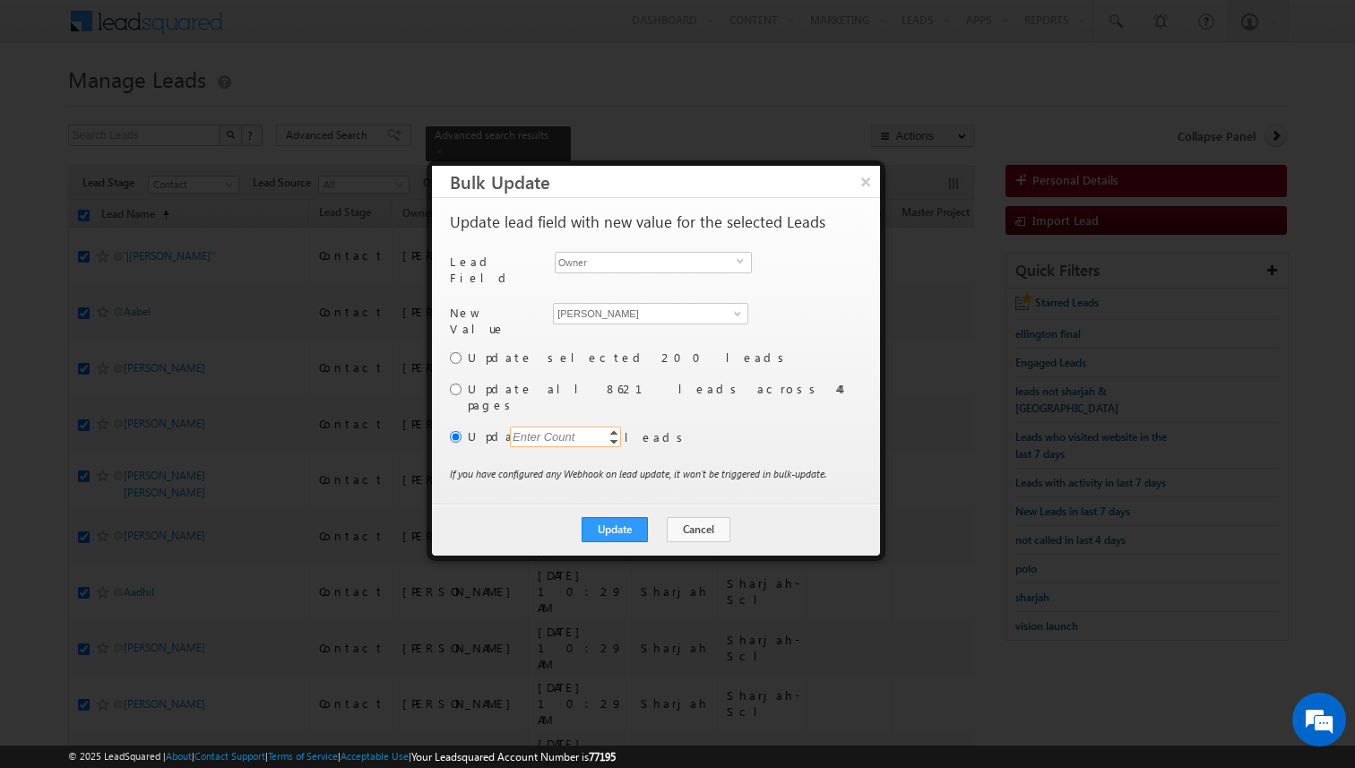
click at [580, 427] on input "text" at bounding box center [565, 437] width 111 height 21
click at [763, 429] on label "Update" at bounding box center [663, 437] width 391 height 16
click at [578, 427] on input "1000" at bounding box center [565, 437] width 111 height 21
click at [542, 504] on div "Update Cancel Close" at bounding box center [656, 530] width 448 height 52
click at [619, 517] on button "Update" at bounding box center [615, 529] width 66 height 25
